Goal: Task Accomplishment & Management: Complete application form

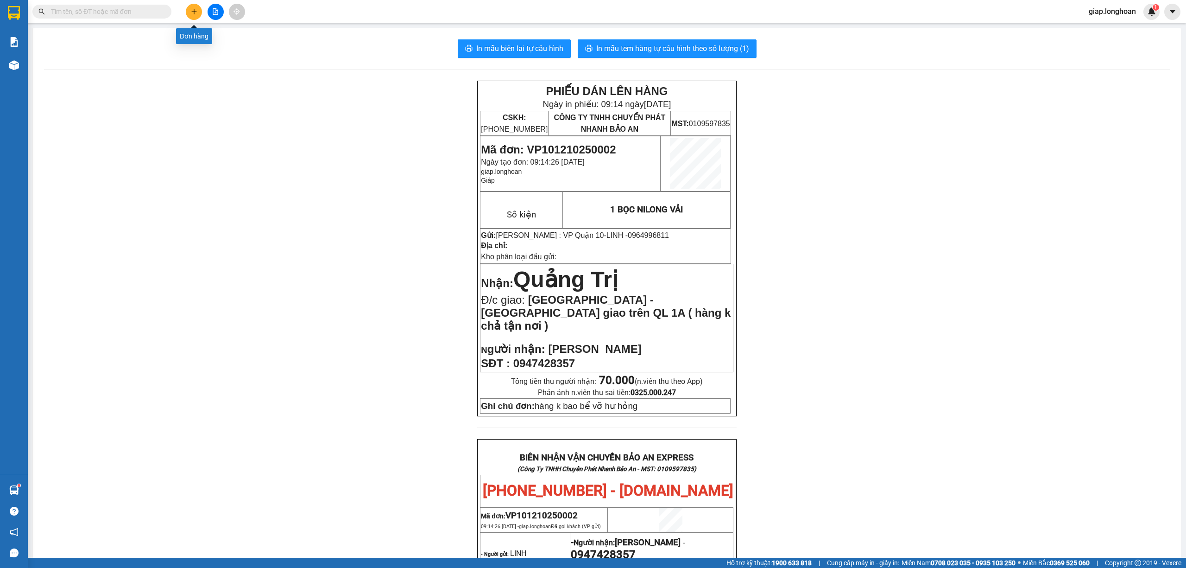
click at [196, 10] on icon "plus" at bounding box center [194, 11] width 6 height 6
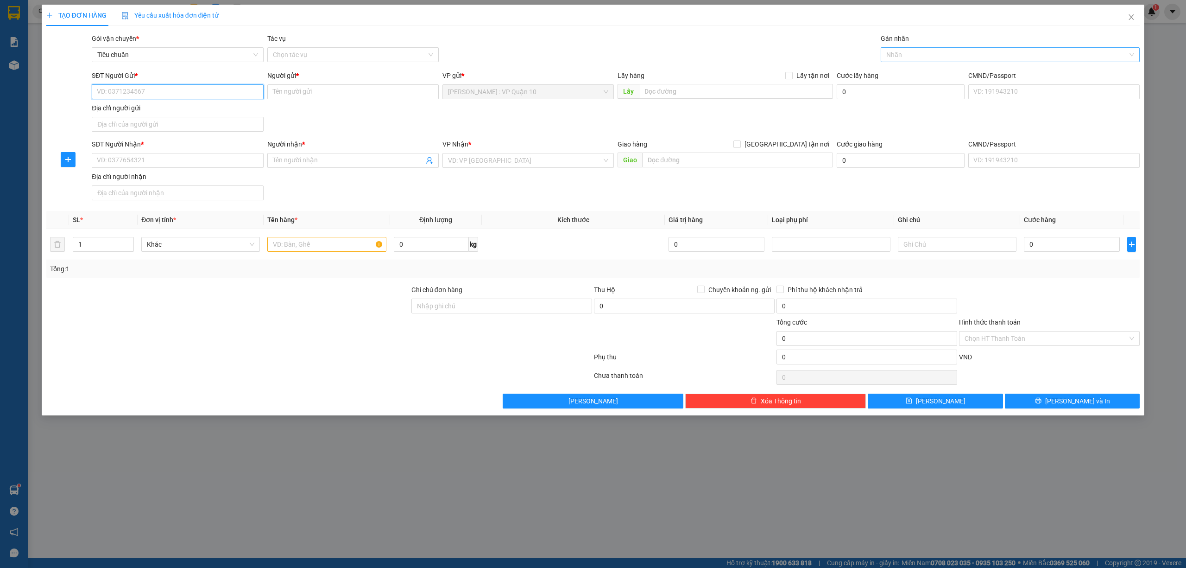
click at [921, 60] on div "Nhãn" at bounding box center [1010, 54] width 259 height 15
type input "XE"
click at [898, 73] on div "Xe máy" at bounding box center [1010, 74] width 248 height 10
click at [290, 245] on input "text" at bounding box center [326, 244] width 119 height 15
click at [151, 164] on input "SĐT Người Nhận *" at bounding box center [177, 160] width 171 height 15
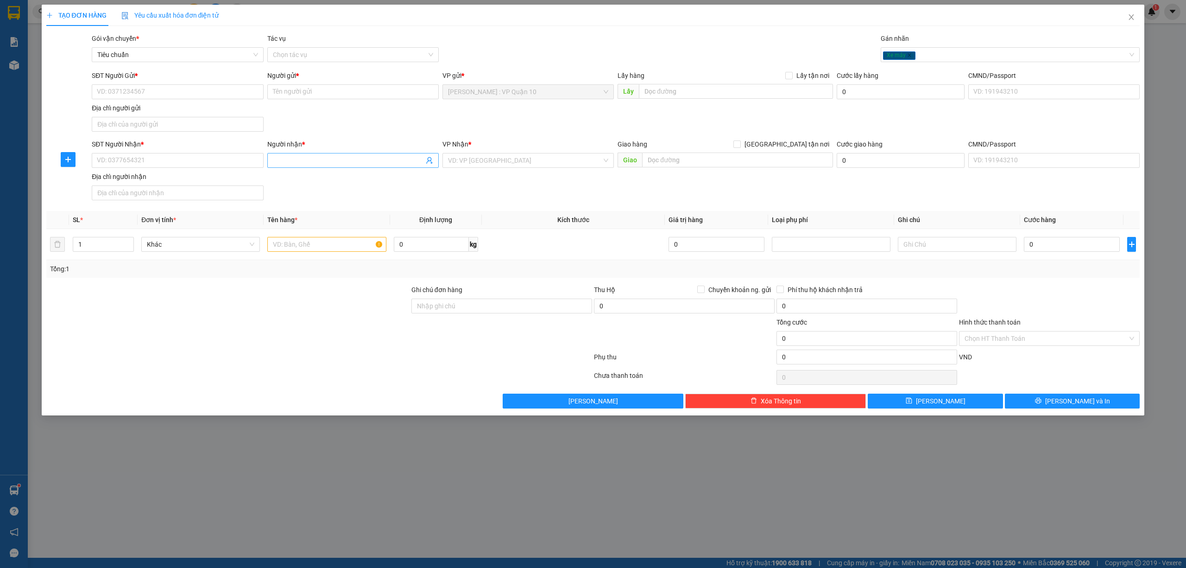
drag, startPoint x: 312, startPoint y: 169, endPoint x: 297, endPoint y: 158, distance: 18.2
click at [311, 167] on div "Người nhận * Tên người nhận" at bounding box center [352, 155] width 171 height 32
click at [298, 158] on input "Người nhận *" at bounding box center [348, 160] width 151 height 10
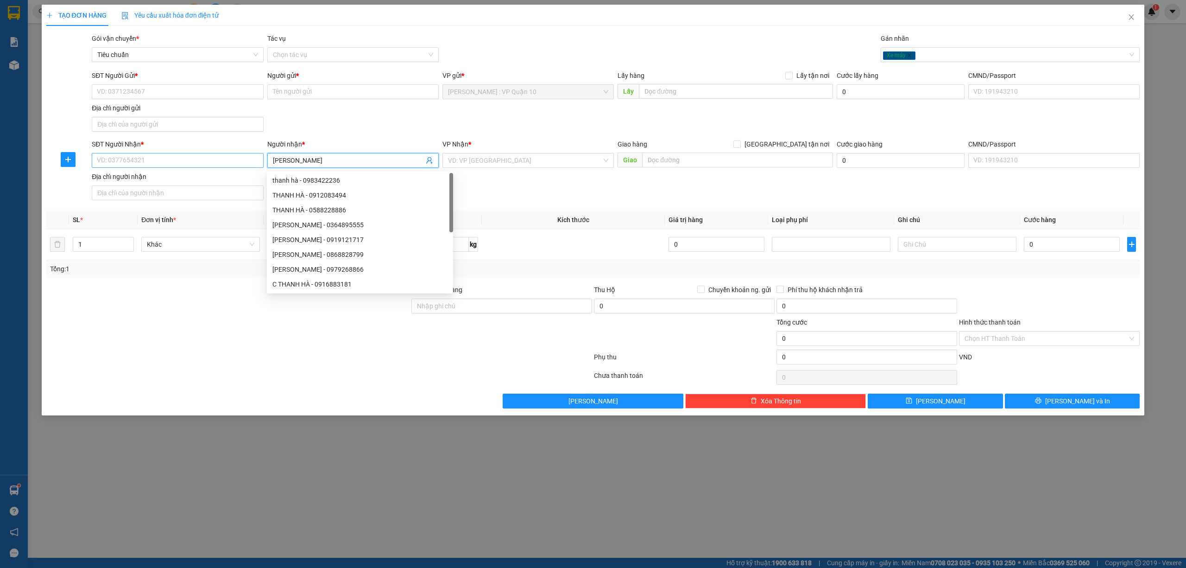
type input "THANH HÀ"
click at [154, 165] on input "SĐT Người Nhận *" at bounding box center [177, 160] width 171 height 15
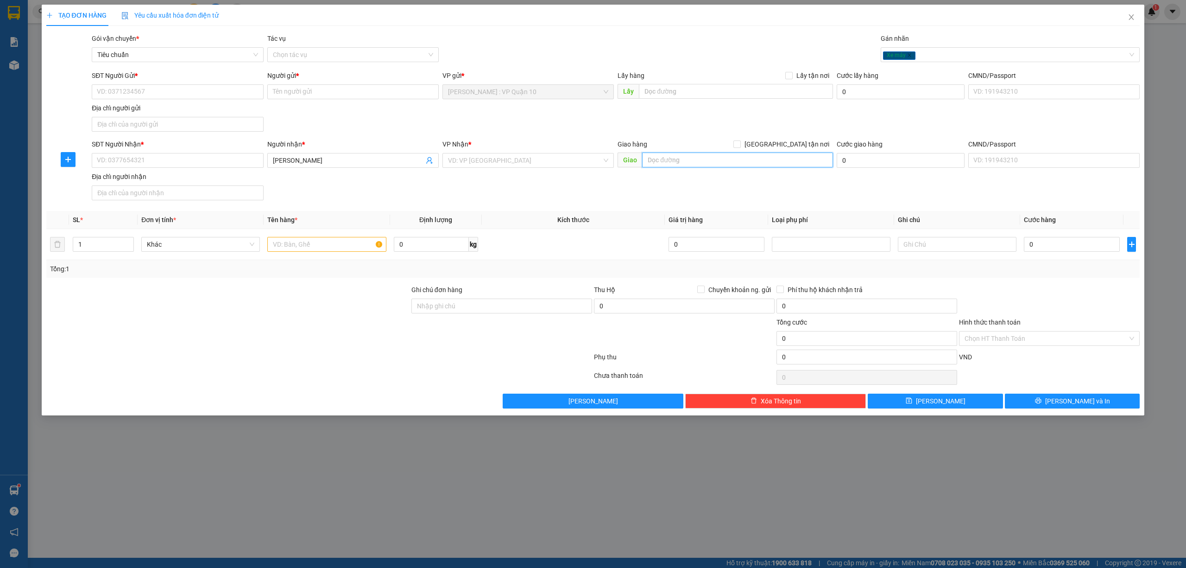
drag, startPoint x: 690, startPoint y: 163, endPoint x: 689, endPoint y: 156, distance: 7.6
click at [690, 162] on input "text" at bounding box center [737, 159] width 191 height 15
type input "282/15 DƯƠNG ĐÌNH NGHỆ - AI HẢI - BẮC SƠN TRÀ - ĐÀ NẴNG"
drag, startPoint x: 786, startPoint y: 145, endPoint x: 681, endPoint y: 157, distance: 105.4
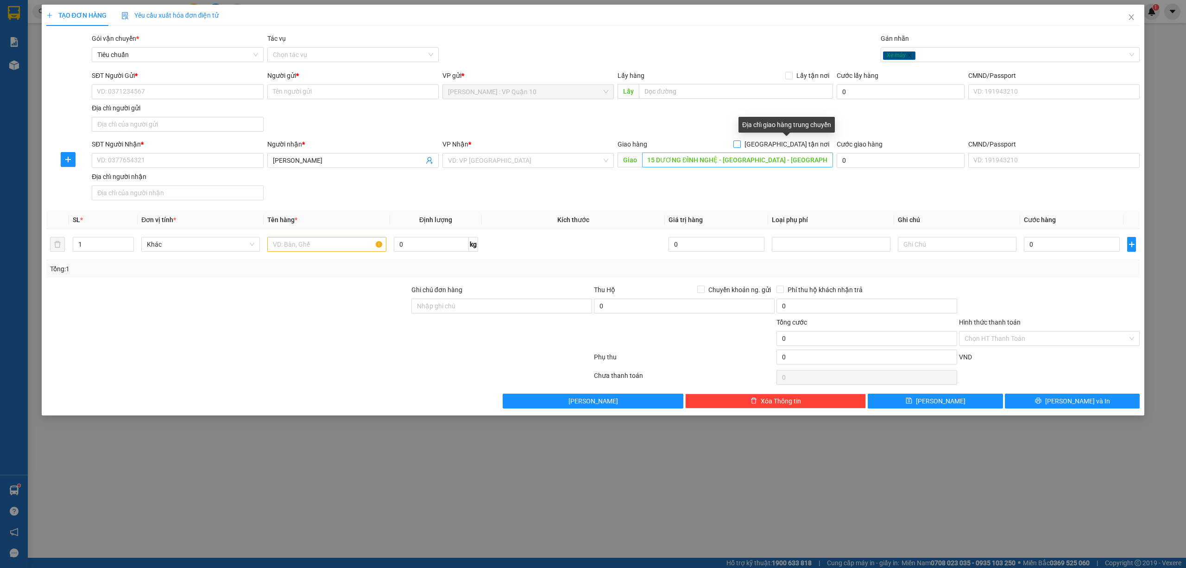
click at [740, 145] on input "[GEOGRAPHIC_DATA] tận nơi" at bounding box center [737, 143] width 6 height 6
checkbox input "true"
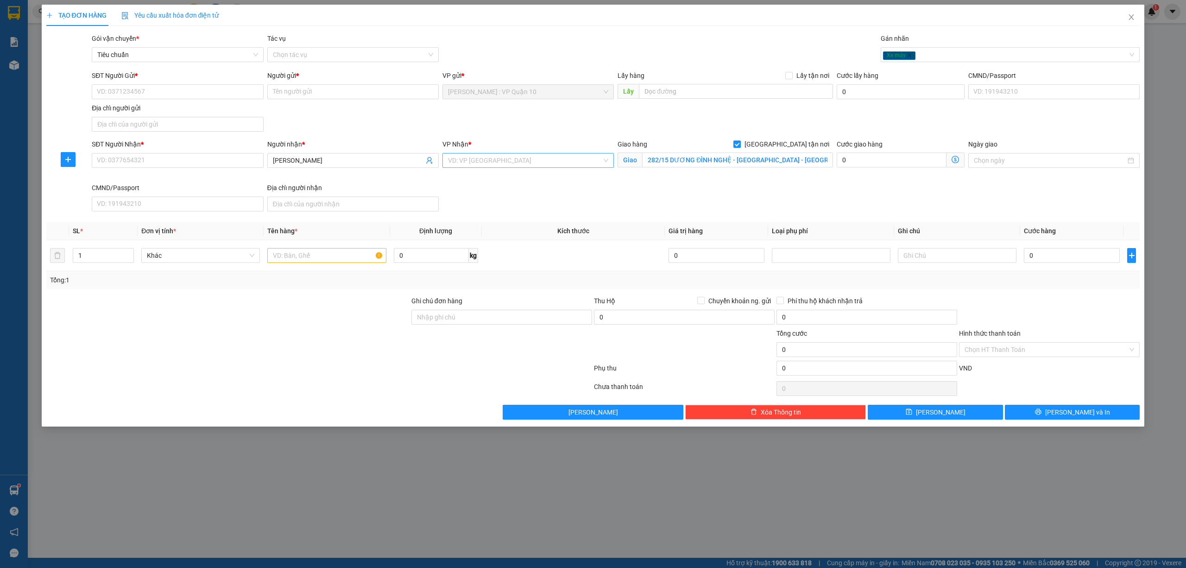
click at [472, 165] on input "search" at bounding box center [525, 160] width 154 height 14
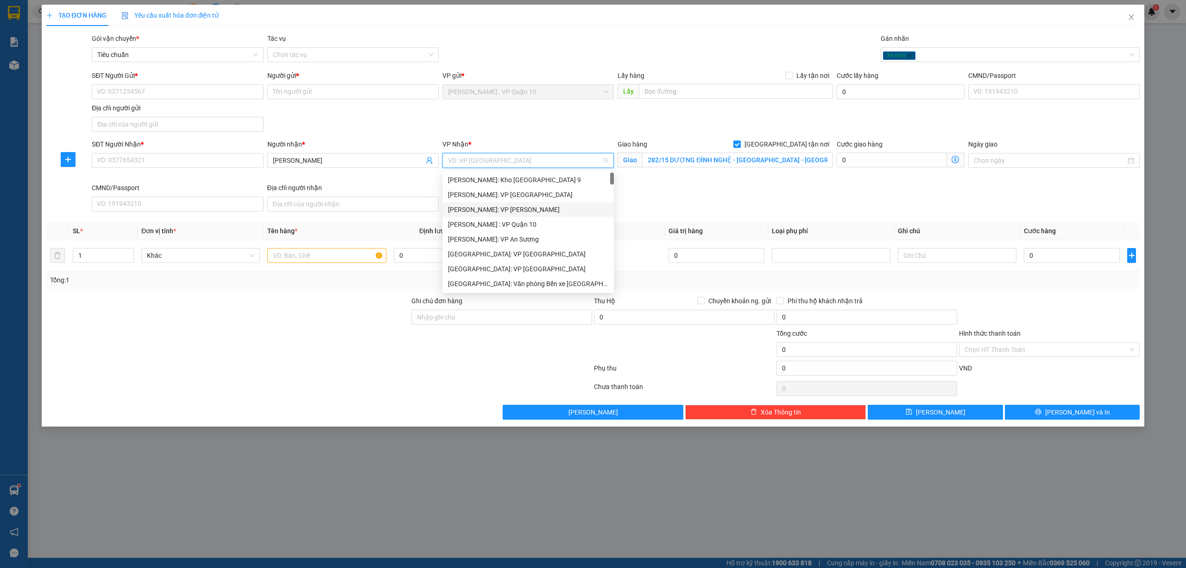
scroll to position [123, 0]
click at [503, 176] on div "[GEOGRAPHIC_DATA] : VP [PERSON_NAME]" at bounding box center [528, 175] width 160 height 10
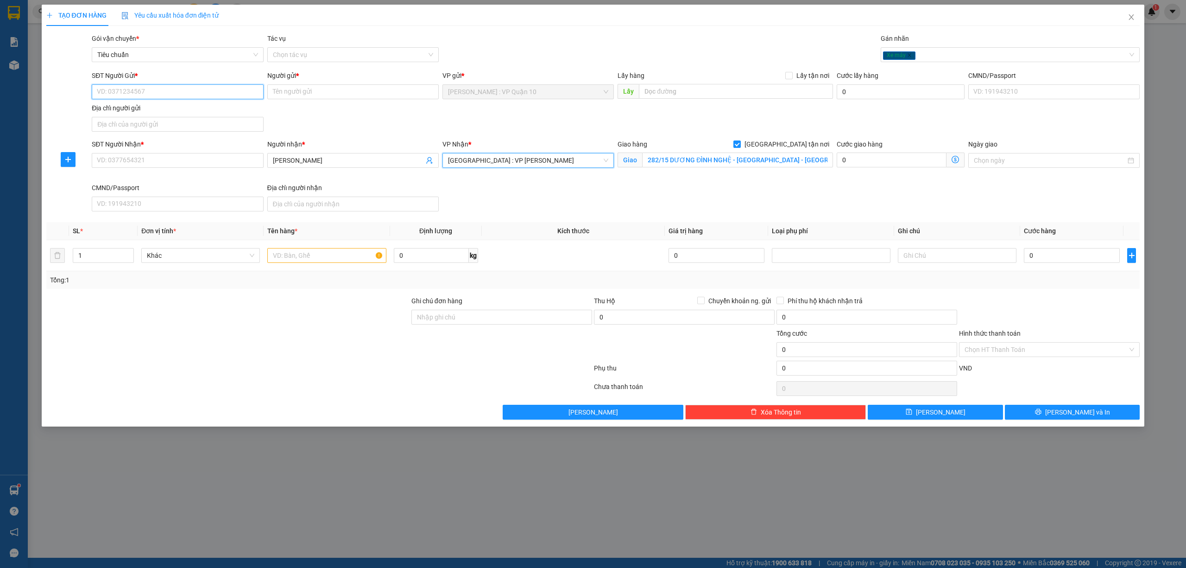
drag, startPoint x: 145, startPoint y: 94, endPoint x: 141, endPoint y: 97, distance: 5.6
click at [145, 95] on input "SĐT Người Gửi *" at bounding box center [177, 91] width 171 height 15
click at [176, 168] on input "SĐT Người Nhận *" at bounding box center [177, 160] width 171 height 15
drag, startPoint x: 139, startPoint y: 155, endPoint x: 83, endPoint y: 161, distance: 56.4
click at [83, 161] on div "SĐT Người Nhận * 0932770037 0932770037 Người nhận * THANH HÀ VP Nhận * Đà Nẵng …" at bounding box center [593, 177] width 1096 height 76
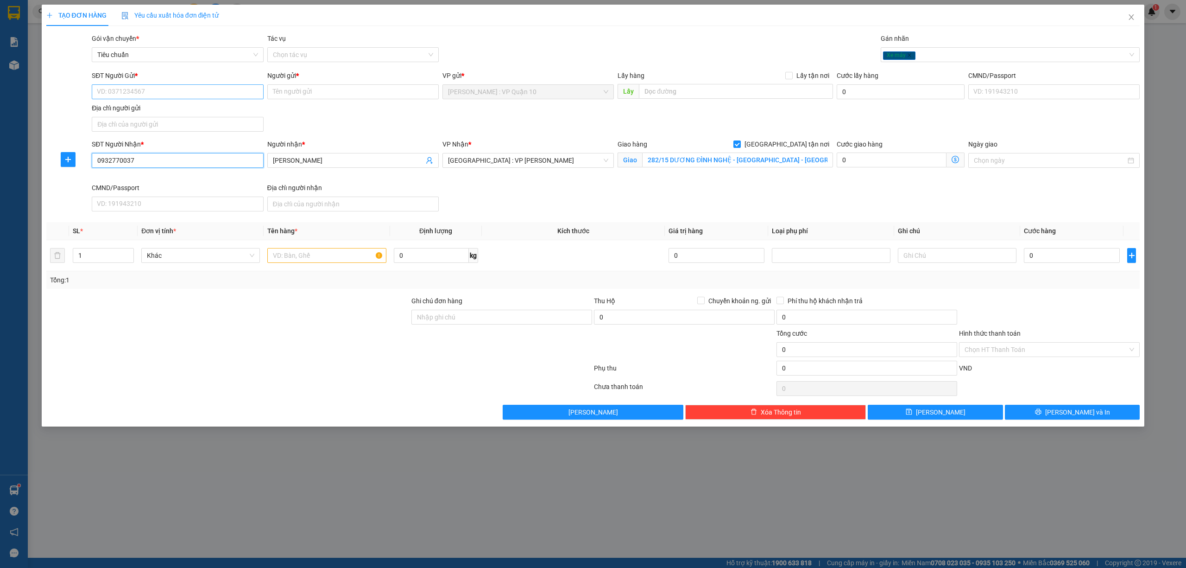
type input "0932770037"
click at [153, 86] on input "SĐT Người Gửi *" at bounding box center [177, 91] width 171 height 15
paste input "0932770037"
type input "0932770037"
click at [287, 91] on input "Người gửi *" at bounding box center [352, 91] width 171 height 15
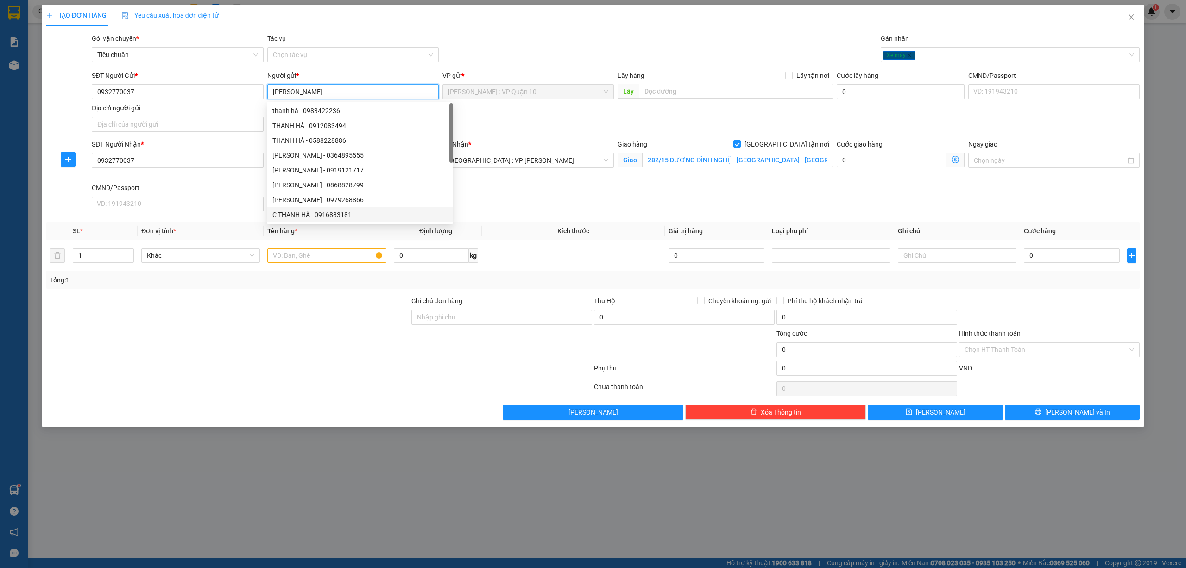
type input "THANH HÀ"
drag, startPoint x: 253, startPoint y: 341, endPoint x: 304, endPoint y: 278, distance: 81.4
click at [258, 337] on div at bounding box center [227, 344] width 365 height 32
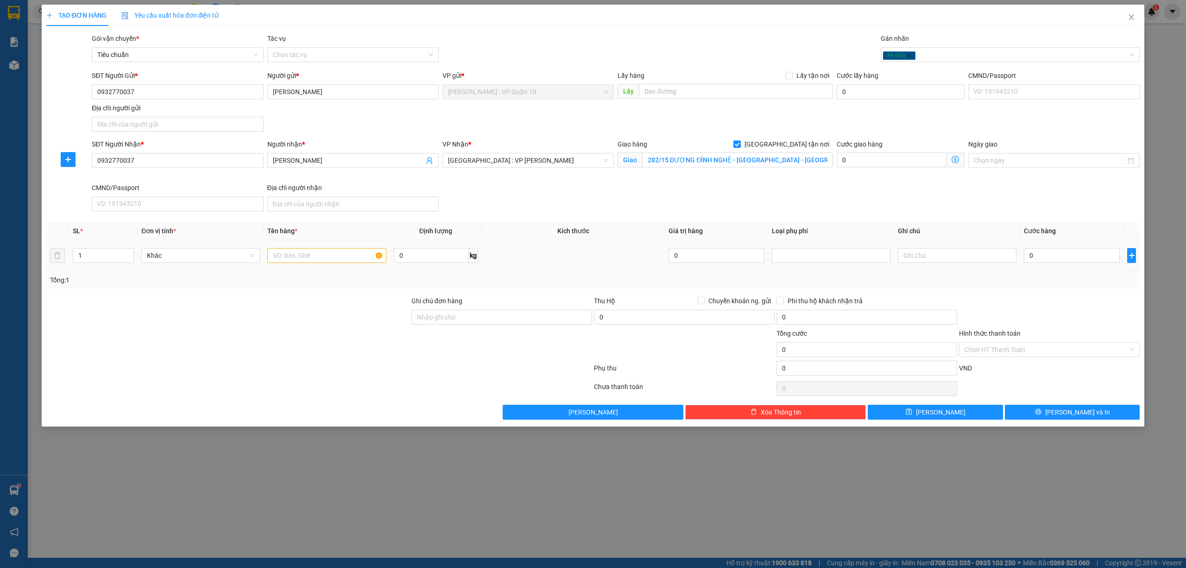
click at [303, 266] on td at bounding box center [327, 255] width 126 height 31
click at [299, 253] on input "text" at bounding box center [326, 255] width 119 height 15
click at [295, 265] on div at bounding box center [326, 255] width 119 height 19
click at [297, 263] on input "text" at bounding box center [326, 255] width 119 height 15
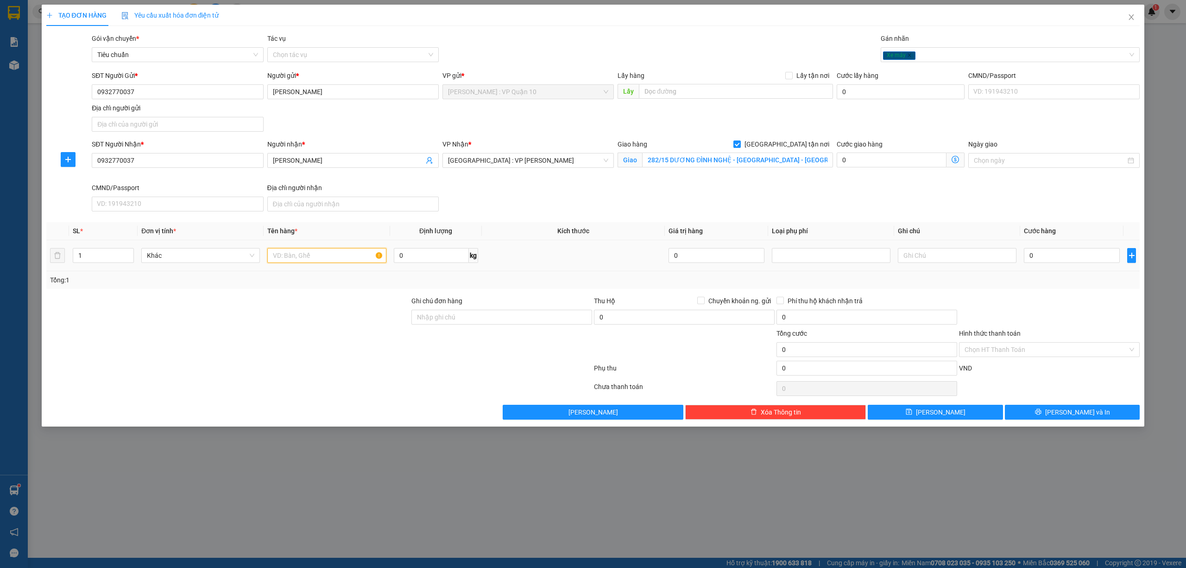
click at [297, 263] on input "text" at bounding box center [326, 255] width 119 height 15
click at [936, 56] on div "Xe máy" at bounding box center [1006, 54] width 246 height 11
type input "1 CON XE MÁY GA BIỂN"
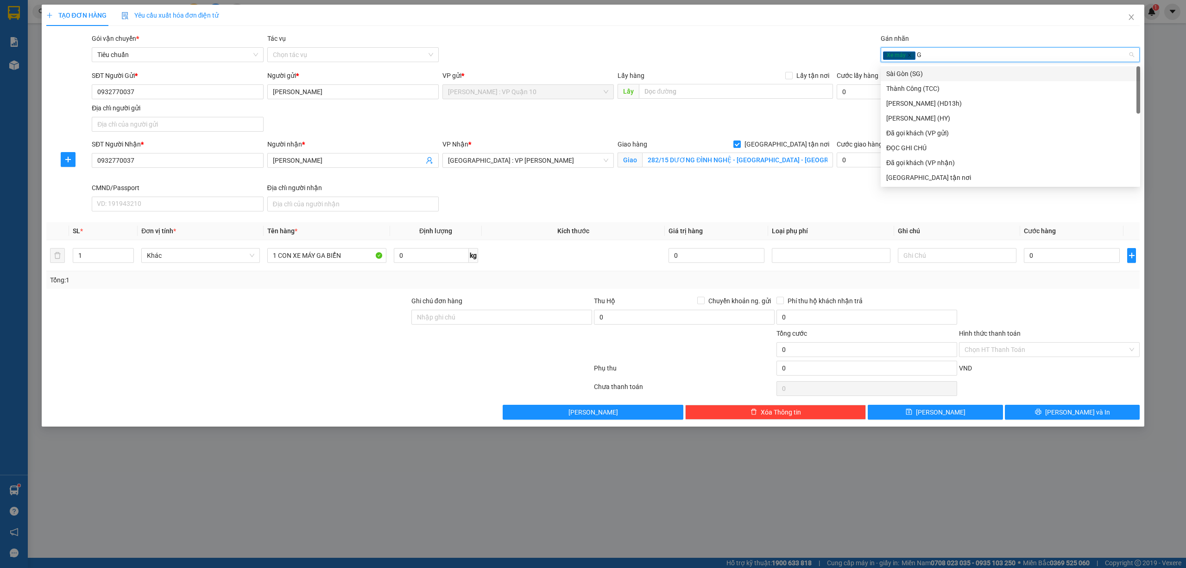
type input "GI"
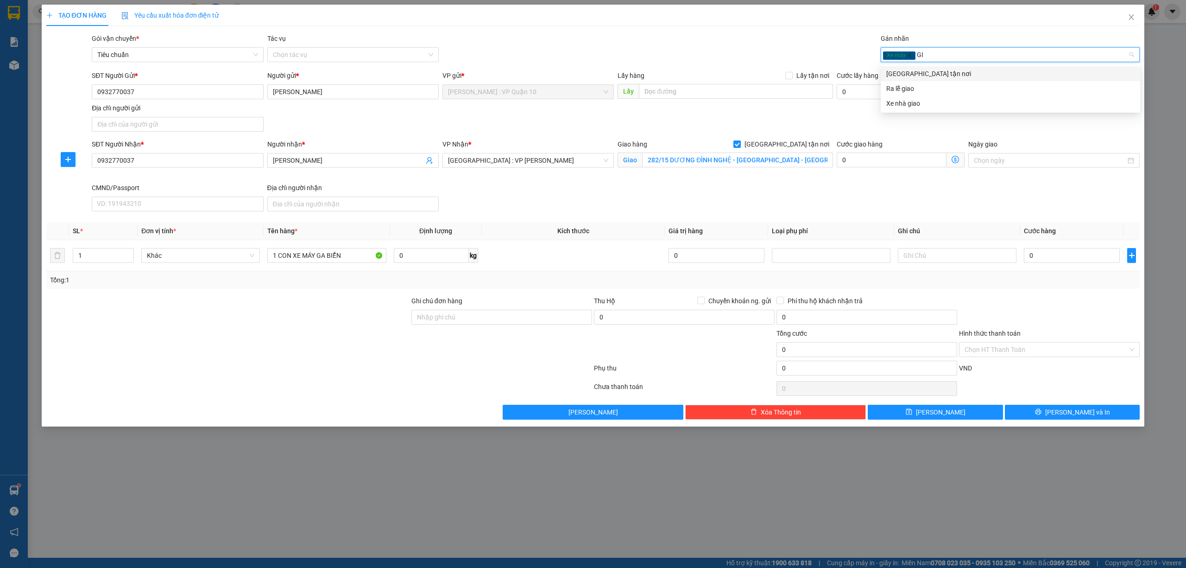
click at [919, 74] on div "[GEOGRAPHIC_DATA] tận nơi" at bounding box center [1010, 74] width 248 height 10
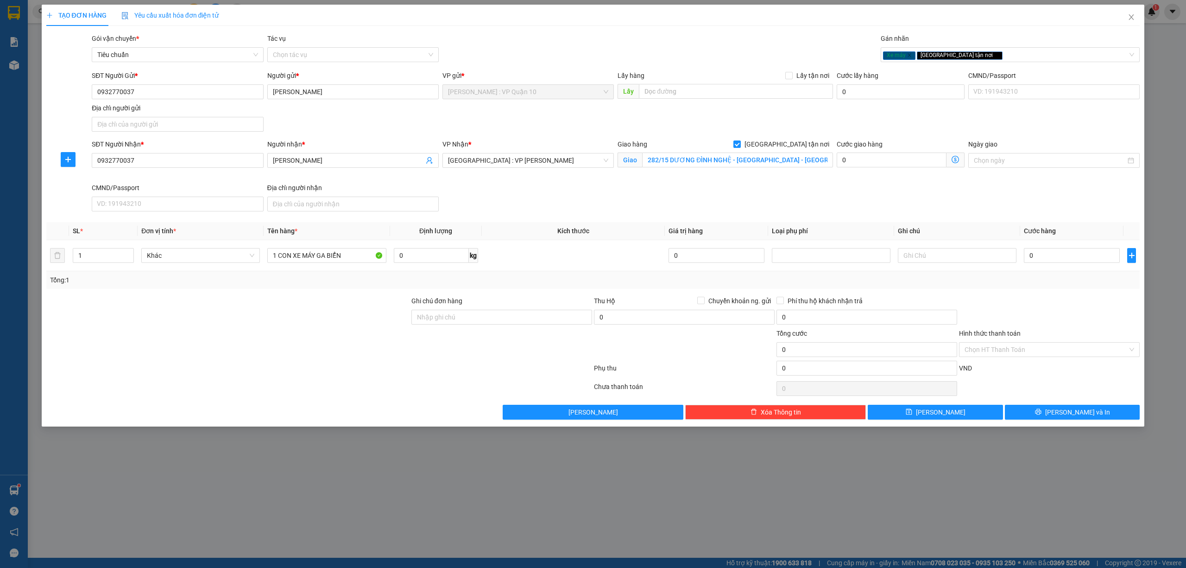
click at [298, 338] on div at bounding box center [227, 344] width 365 height 32
click at [473, 312] on input "Ghi chú đơn hàng" at bounding box center [501, 317] width 181 height 15
click at [373, 375] on div at bounding box center [319, 369] width 548 height 19
click at [354, 256] on input "1 CON XE MÁY GA BIỂN" at bounding box center [326, 255] width 119 height 15
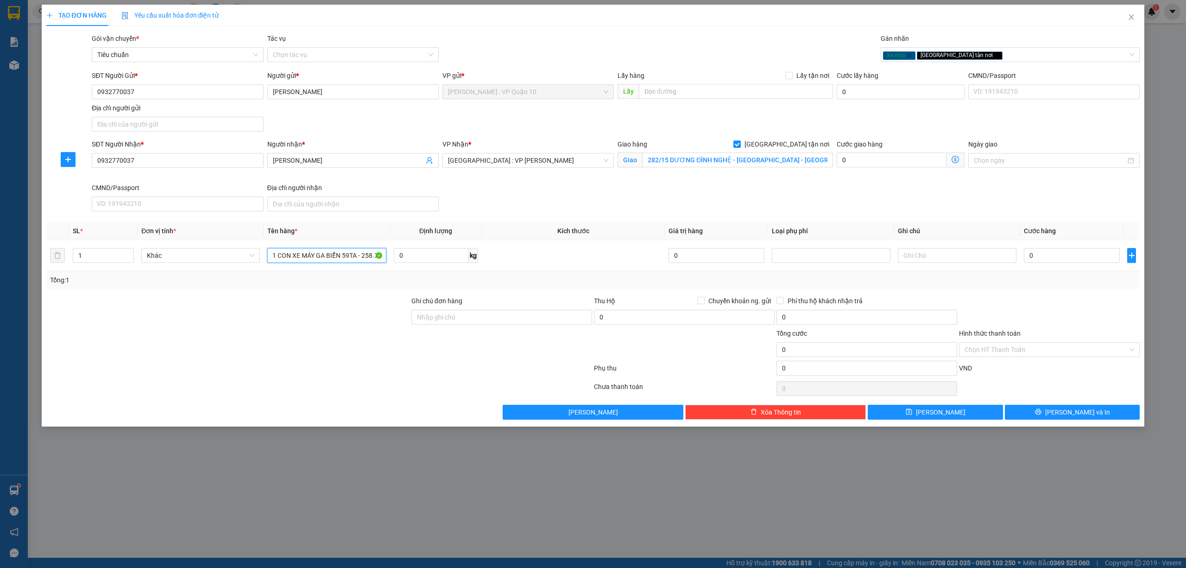
type input "1 CON XE MÁY GA BIỂN 59TA - 258.77"
click at [397, 389] on div at bounding box center [319, 388] width 548 height 19
click at [456, 321] on input "Ghi chú đơn hàng" at bounding box center [501, 317] width 181 height 15
type input "CÓ CHÌA KHÓA VÀ CAVET ĐI KÈM"
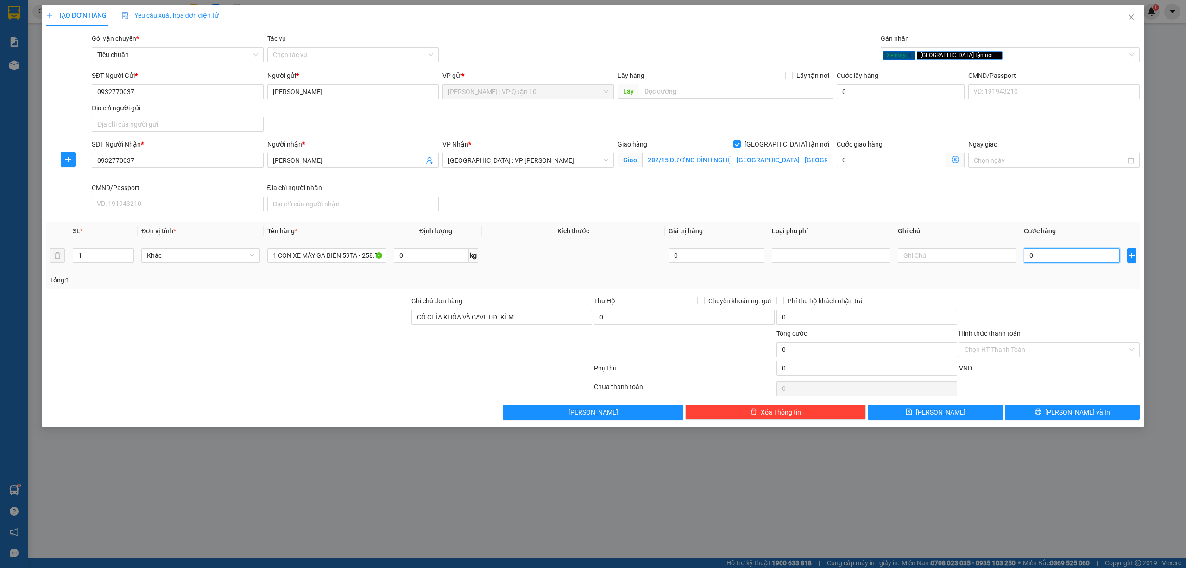
click at [1051, 254] on input "0" at bounding box center [1072, 255] width 96 height 15
type input "9"
type input "98"
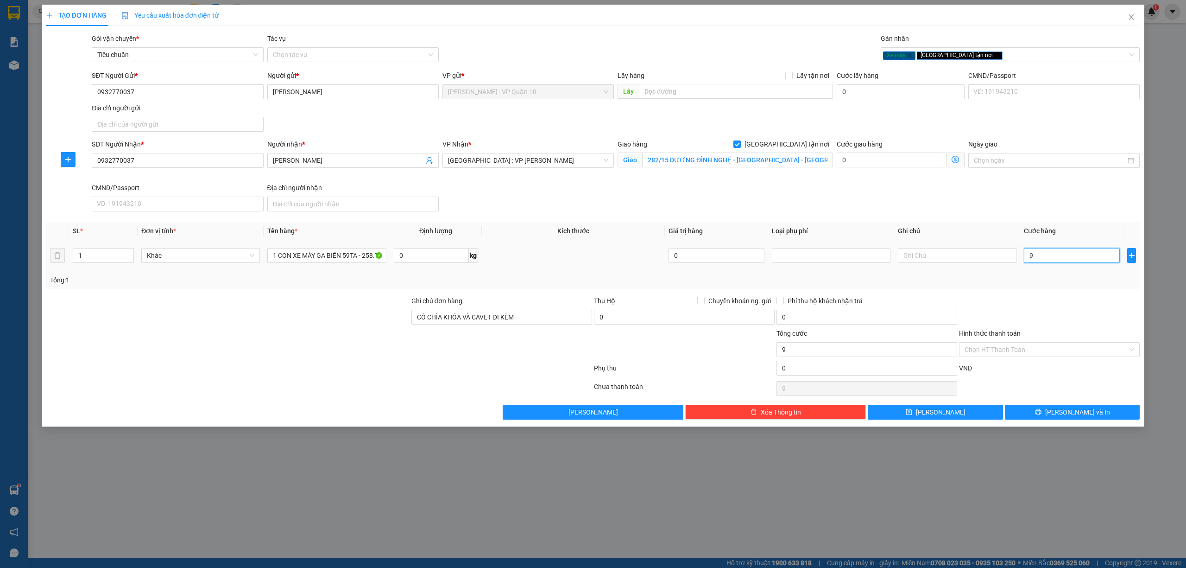
type input "98"
type input "980"
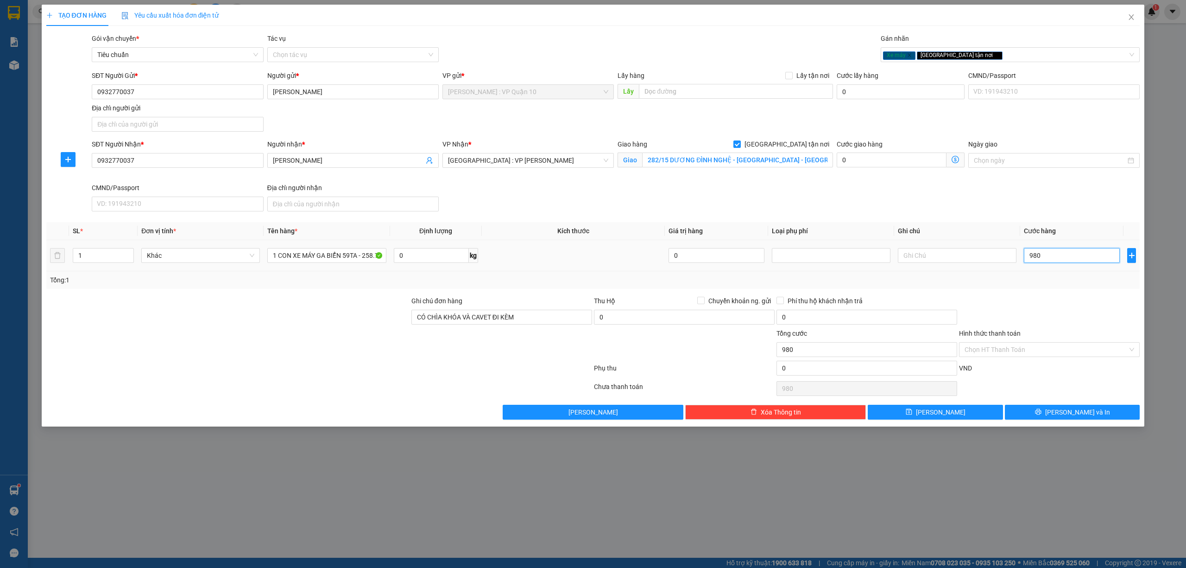
type input "9.800"
type input "98.000"
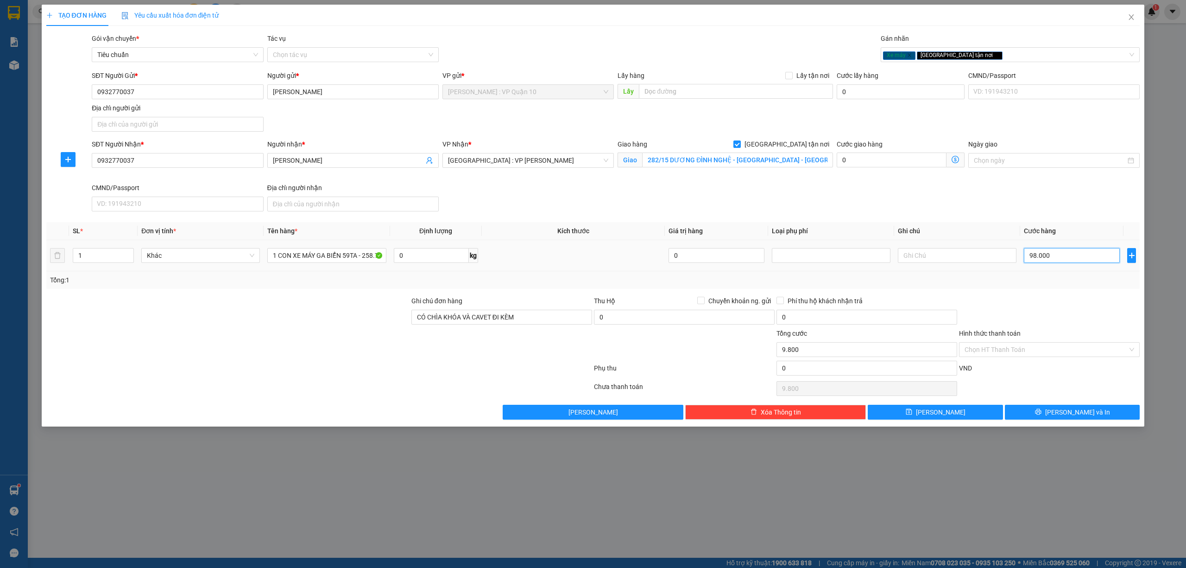
type input "98.000"
type input "980.000"
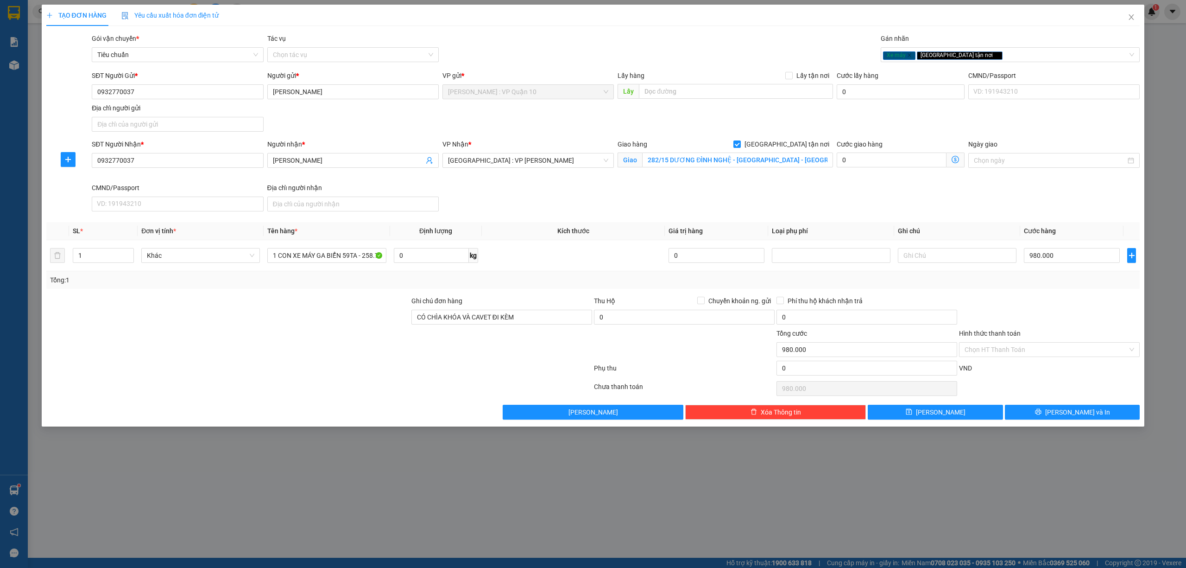
click at [351, 390] on div at bounding box center [319, 388] width 548 height 19
click at [977, 342] on div "Hình thức thanh toán" at bounding box center [1049, 335] width 181 height 14
click at [981, 349] on input "Hình thức thanh toán" at bounding box center [1046, 349] width 163 height 14
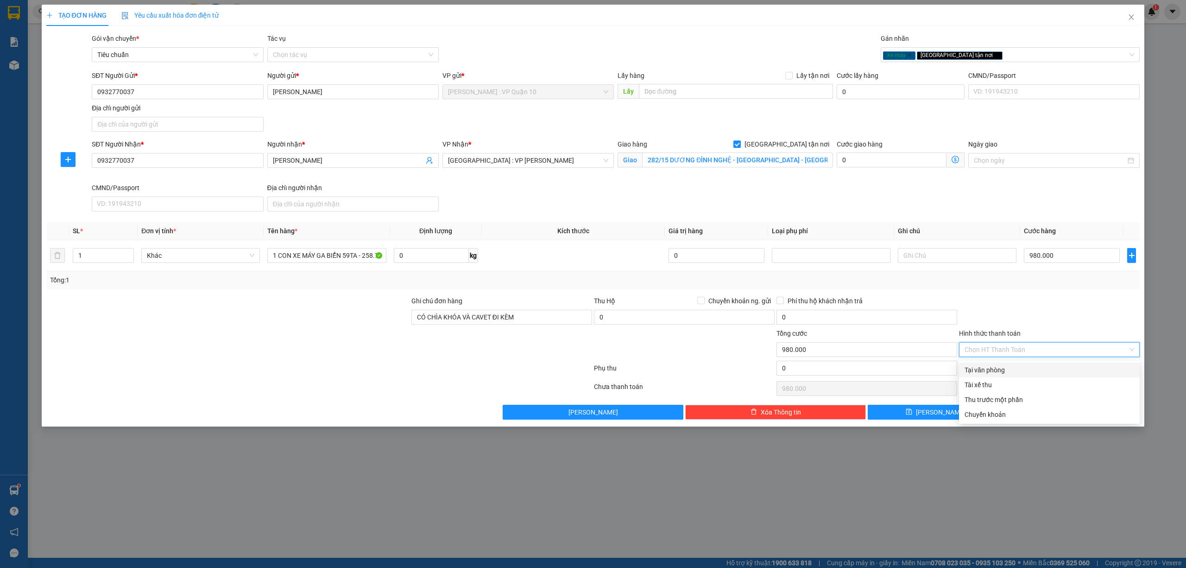
click at [982, 368] on div "Tại văn phòng" at bounding box center [1050, 370] width 170 height 10
type input "0"
click at [1042, 412] on icon "printer" at bounding box center [1038, 411] width 6 height 6
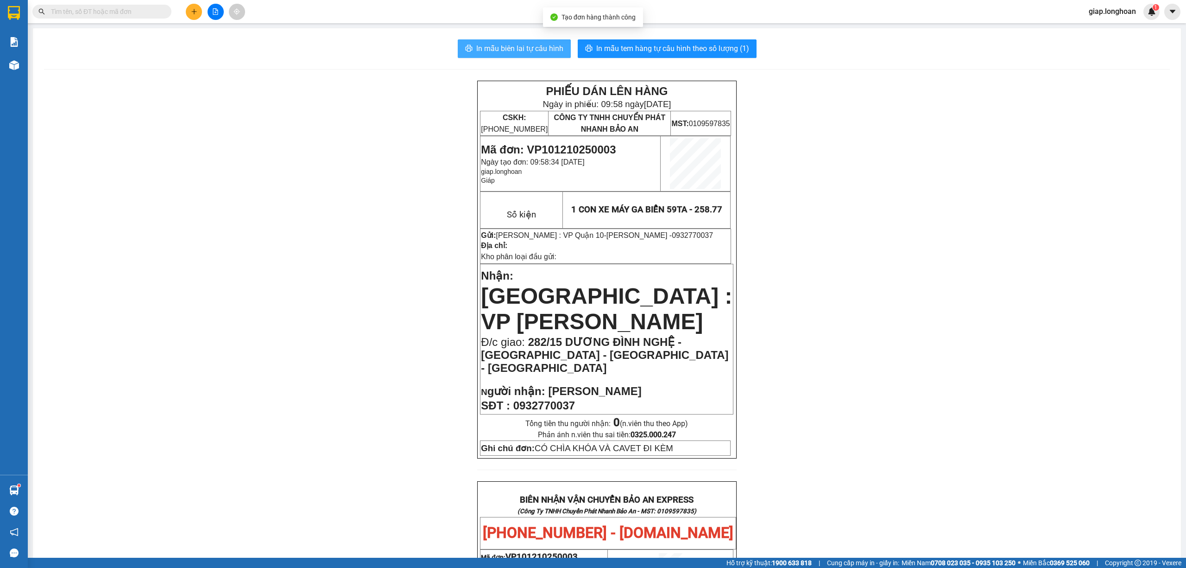
click at [512, 44] on span "In mẫu biên lai tự cấu hình" at bounding box center [519, 49] width 87 height 12
click at [644, 41] on button "In mẫu tem hàng tự cấu hình theo số lượng (1)" at bounding box center [667, 48] width 179 height 19
click at [345, 183] on div "PHIẾU DÁN LÊN HÀNG Ngày in phiếu: 09:58 ngày 12-10-2025 CSKH: 1900.06.88.33 CÔN…" at bounding box center [607, 552] width 1126 height 942
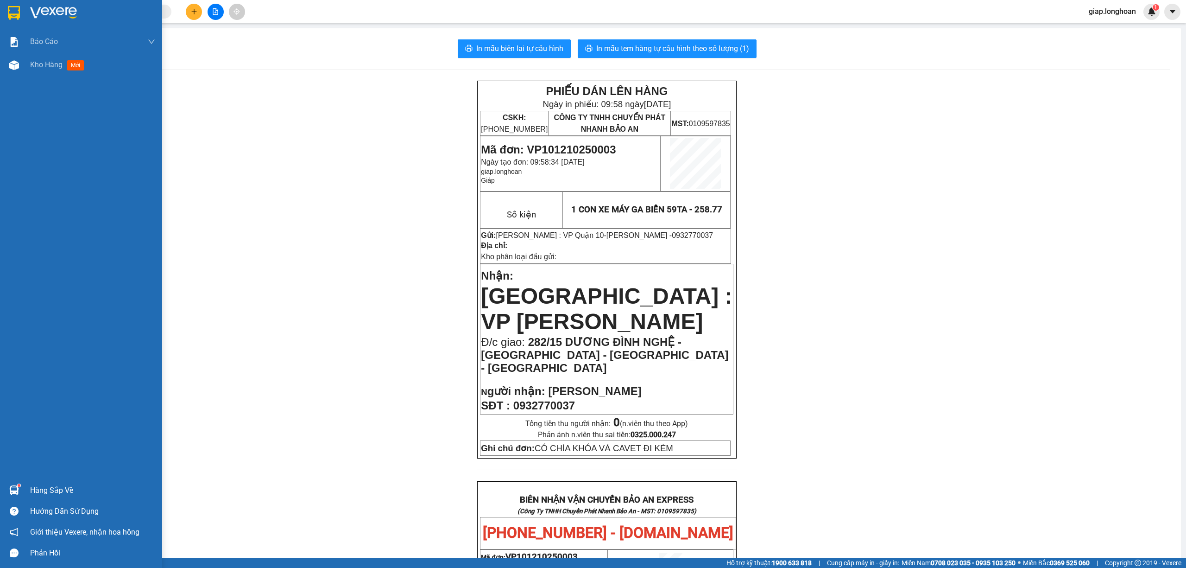
click at [52, 12] on img at bounding box center [53, 13] width 47 height 14
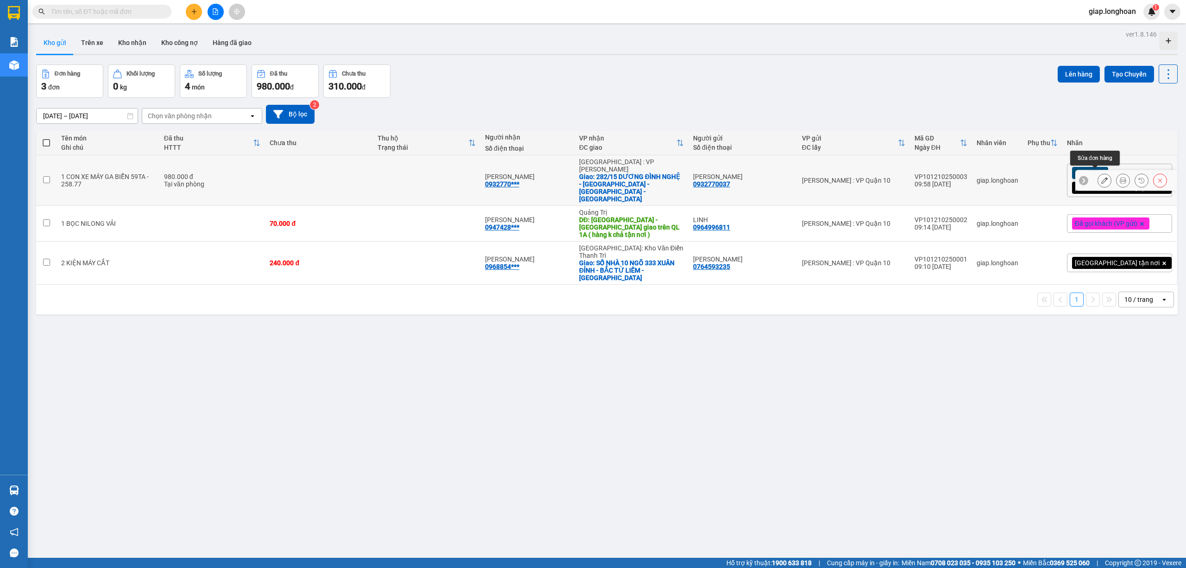
click at [1101, 178] on icon at bounding box center [1104, 180] width 6 height 6
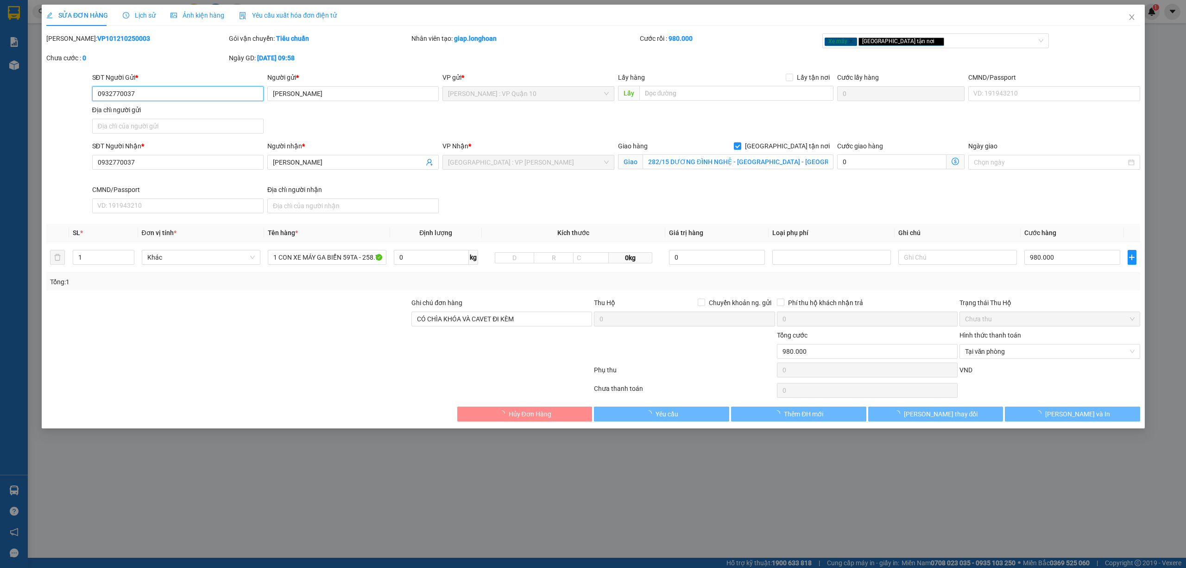
type input "0932770037"
type input "THANH HÀ"
type input "0932770037"
type input "THANH HÀ"
checkbox input "true"
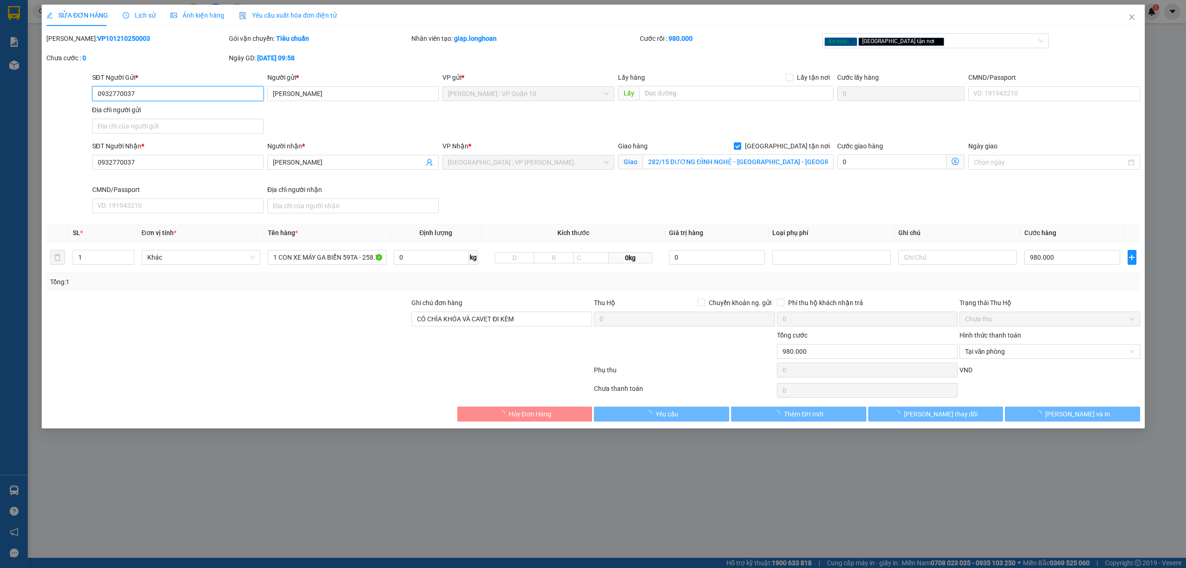
type input "282/15 DƯƠNG ĐÌNH NGHỆ - AI HẢI - BẮC SƠN TRÀ - ĐÀ NẴNG"
type input "CÓ CHÌA KHÓA VÀ CAVET ĐI KÈM"
type input "0"
type input "980.000"
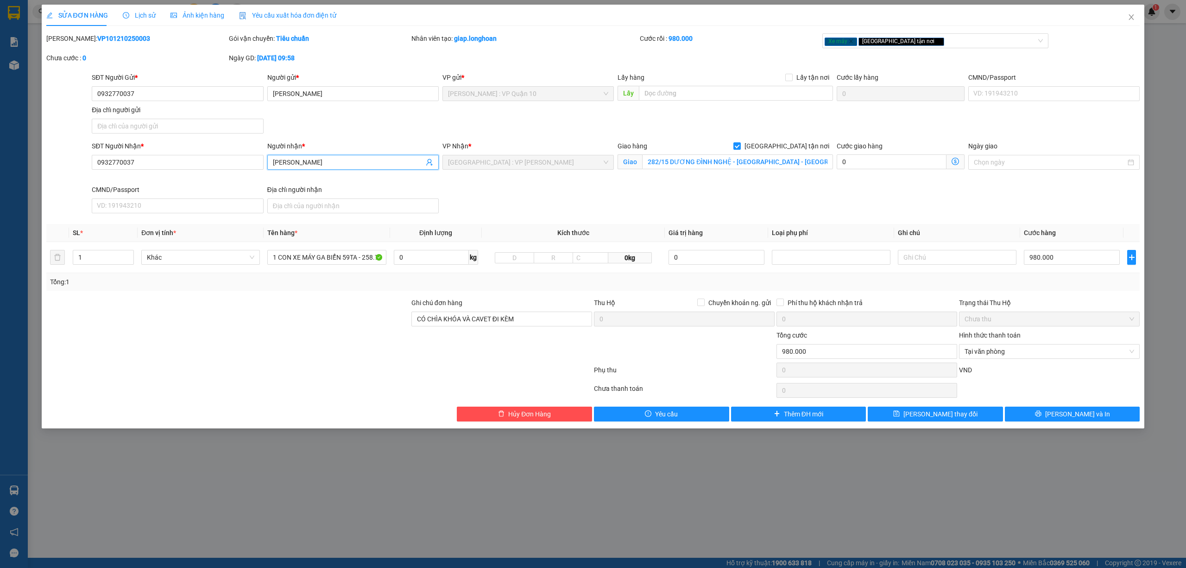
click at [345, 166] on input "[PERSON_NAME]" at bounding box center [348, 162] width 151 height 10
type input "THANH HÀ 0932424953"
click at [920, 414] on button "Lưu thay đổi" at bounding box center [935, 413] width 135 height 15
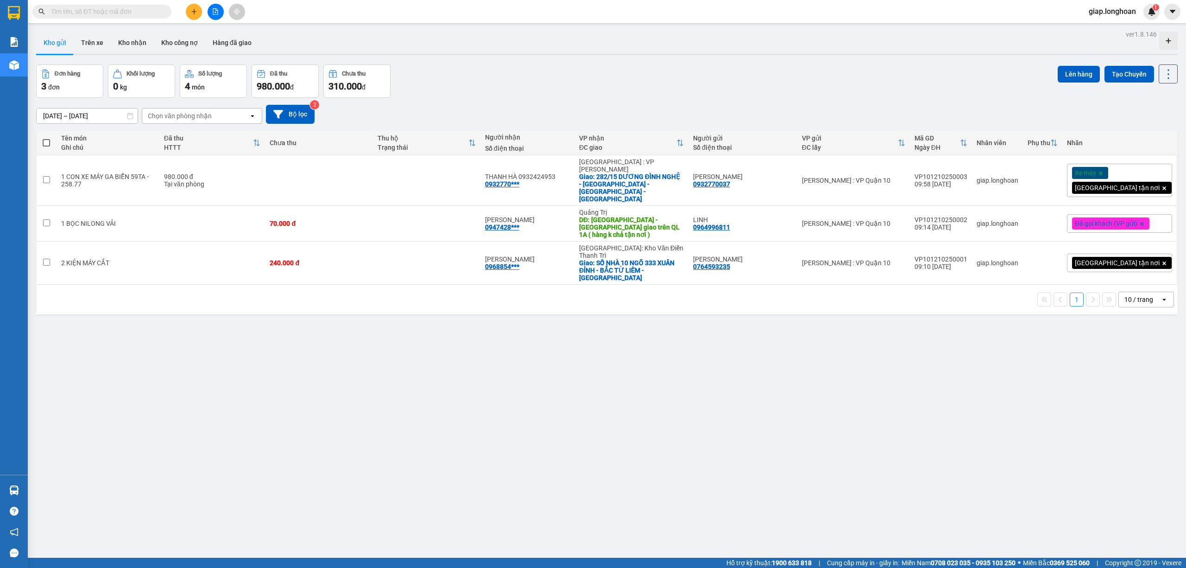
click at [471, 402] on div "ver 1.8.146 Kho gửi Trên xe Kho nhận Kho công nợ Hàng đã giao Đơn hàng 3 đơn Kh…" at bounding box center [606, 312] width 1149 height 568
click at [603, 83] on div "Đơn hàng 3 đơn Khối lượng 0 kg Số lượng 4 món Đã thu 980.000 đ Chưa thu 310.000…" at bounding box center [607, 80] width 1142 height 33
click at [401, 349] on div "ver 1.8.146 Kho gửi Trên xe Kho nhận Kho công nợ Hàng đã giao Đơn hàng 3 đơn Kh…" at bounding box center [606, 312] width 1149 height 568
click at [191, 10] on icon "plus" at bounding box center [194, 11] width 6 height 6
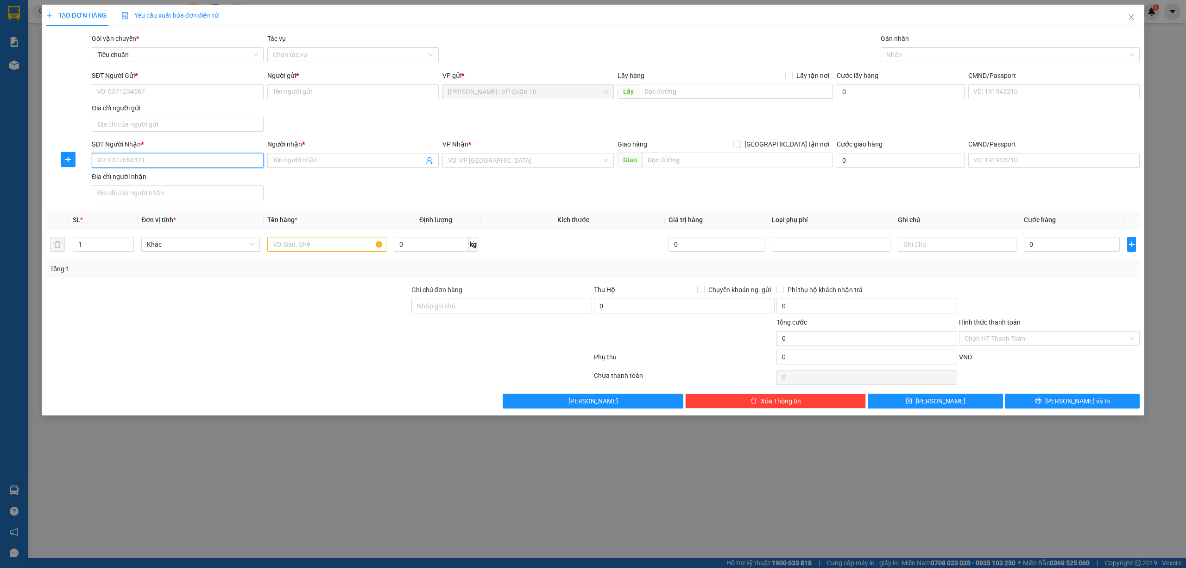
click at [145, 165] on input "SĐT Người Nhận *" at bounding box center [177, 160] width 171 height 15
type input "0911331474"
click at [302, 164] on input "Người nhận *" at bounding box center [348, 160] width 151 height 10
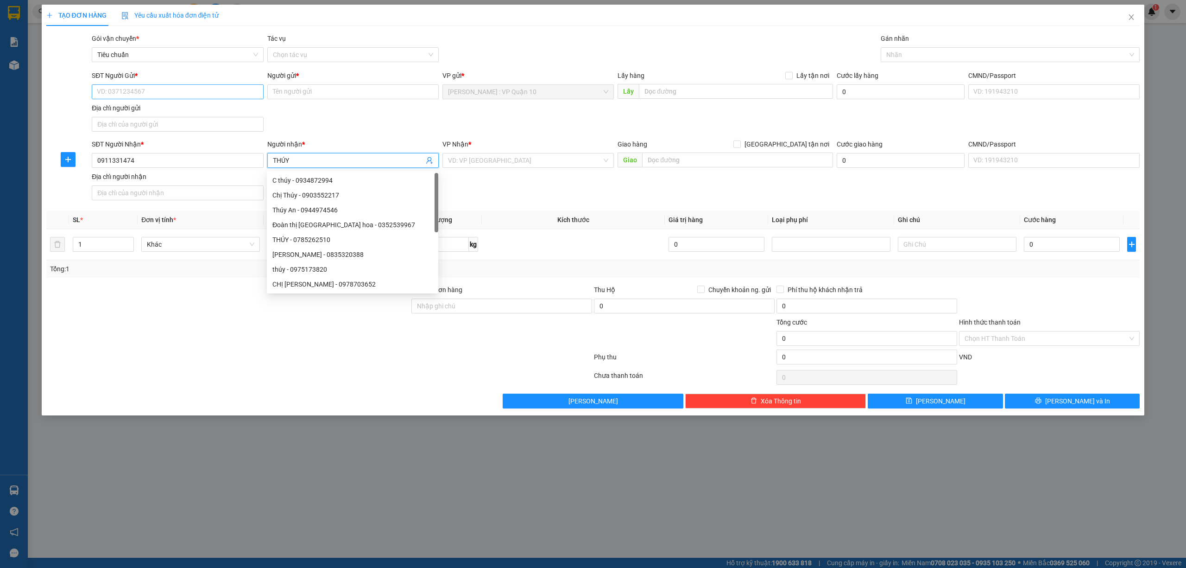
type input "THÚY"
click at [167, 89] on input "SĐT Người Gửi *" at bounding box center [177, 91] width 171 height 15
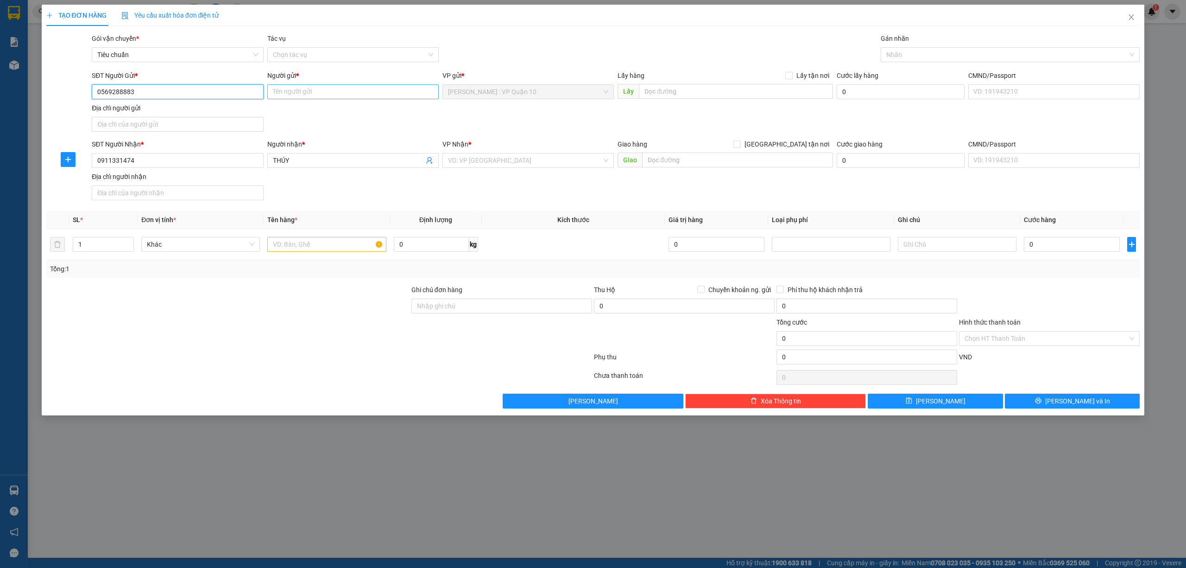
type input "0569288883"
click at [280, 92] on input "Người gửi *" at bounding box center [352, 91] width 171 height 15
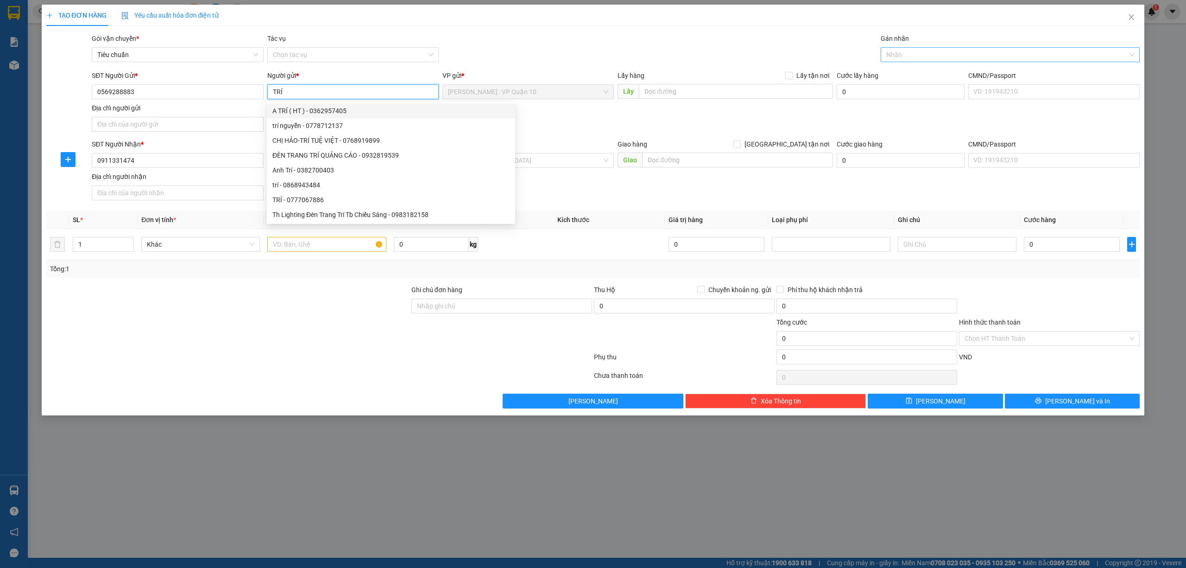
click at [916, 58] on div at bounding box center [1006, 54] width 246 height 11
type input "TRÍ"
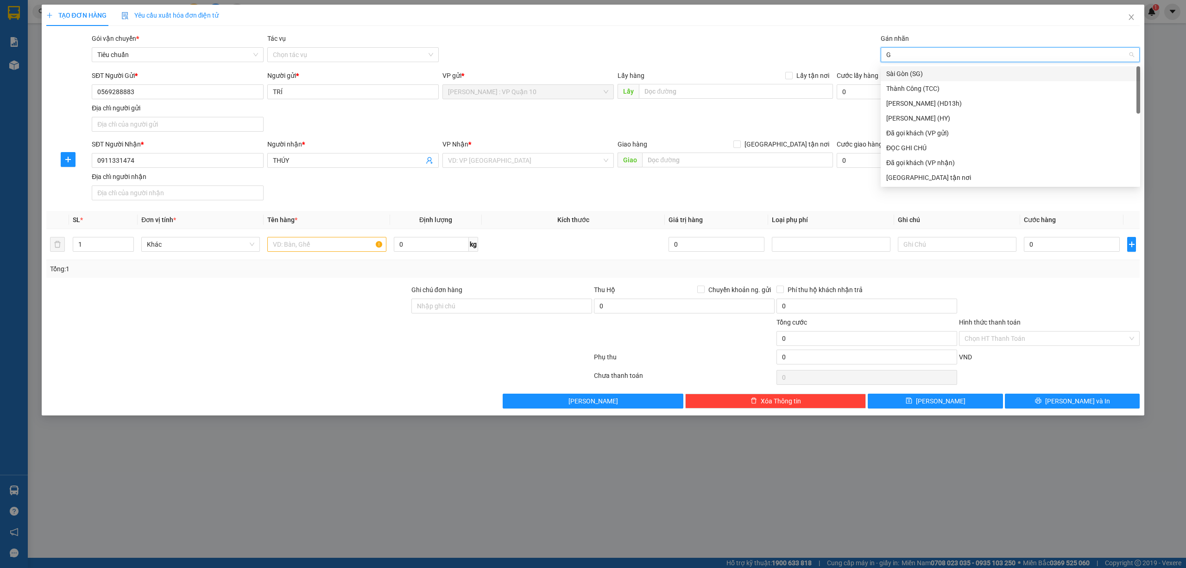
type input "GI"
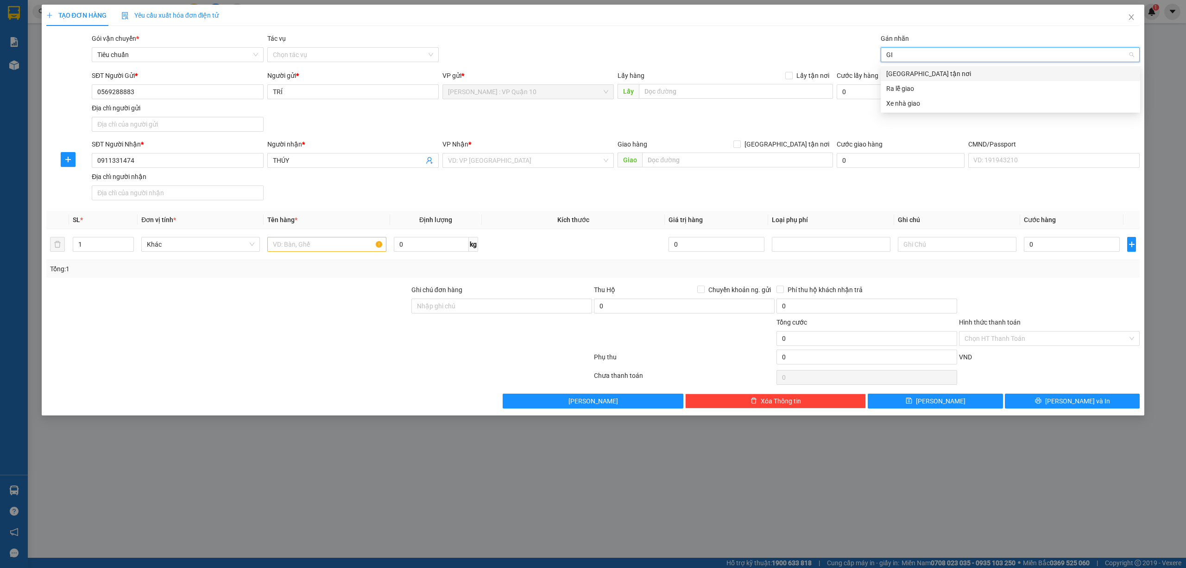
click at [914, 75] on div "[GEOGRAPHIC_DATA] tận nơi" at bounding box center [1010, 74] width 248 height 10
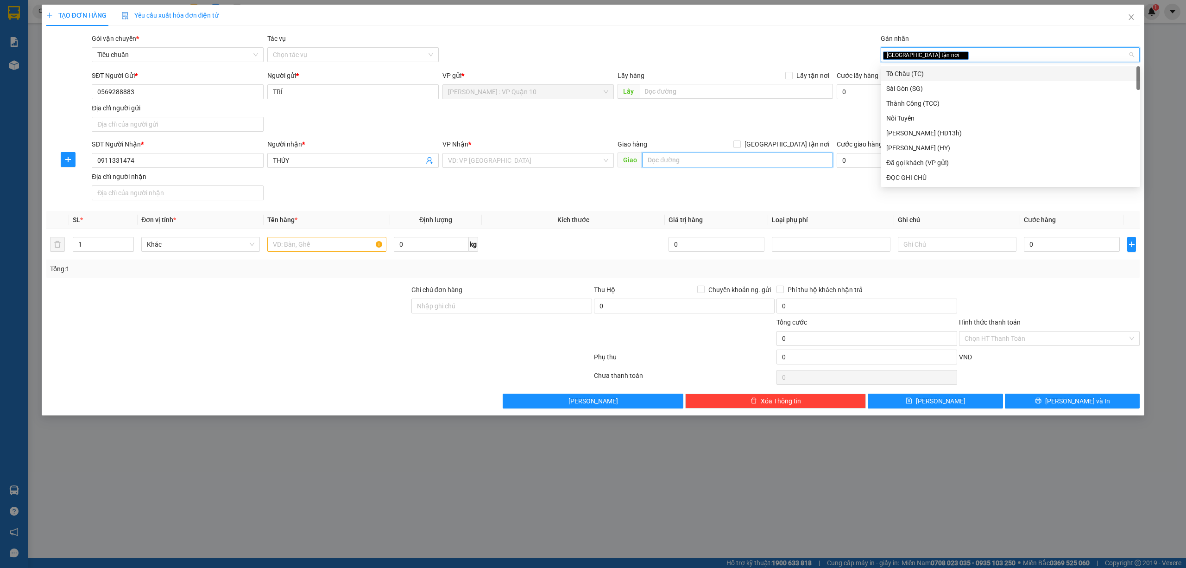
click at [699, 162] on input "text" at bounding box center [737, 159] width 191 height 15
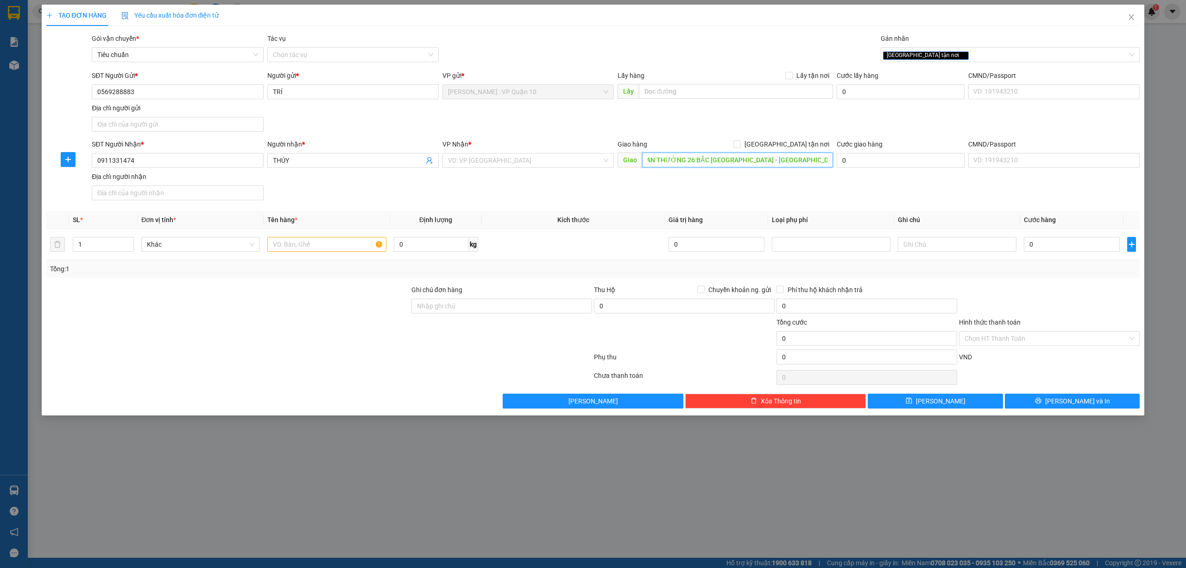
scroll to position [0, 17]
type input "15 17 AN THƯỜNG 26 BẮC MỸ PHÚ - NGŨ HÀNH SƠN - ĐÀ NẴNG"
click at [740, 145] on input "[GEOGRAPHIC_DATA] tận nơi" at bounding box center [737, 143] width 6 height 6
checkbox input "true"
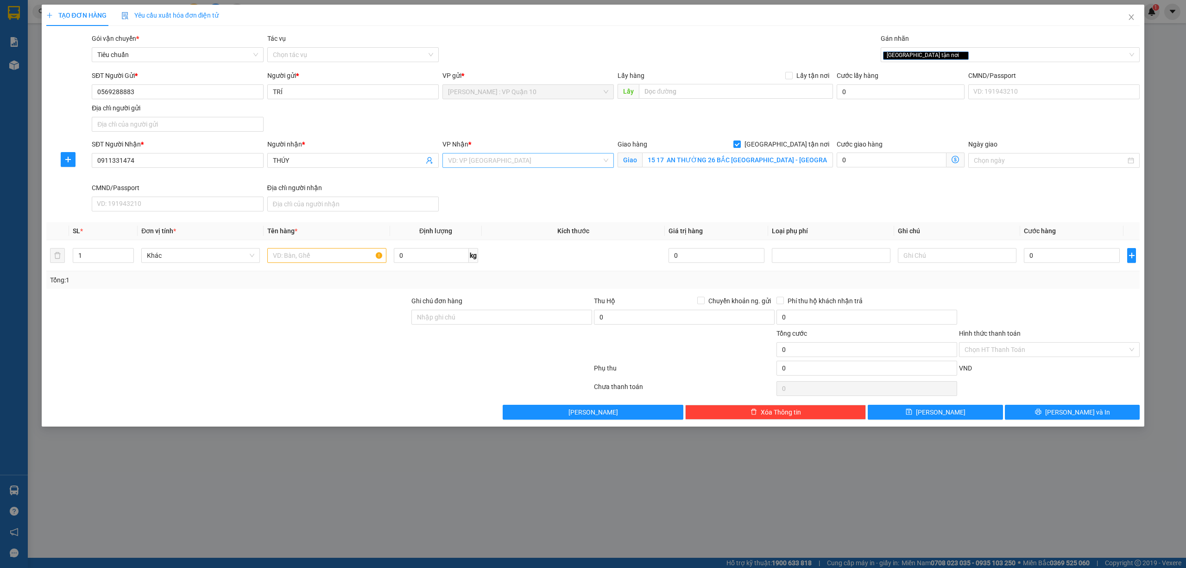
click at [479, 163] on input "search" at bounding box center [525, 160] width 154 height 14
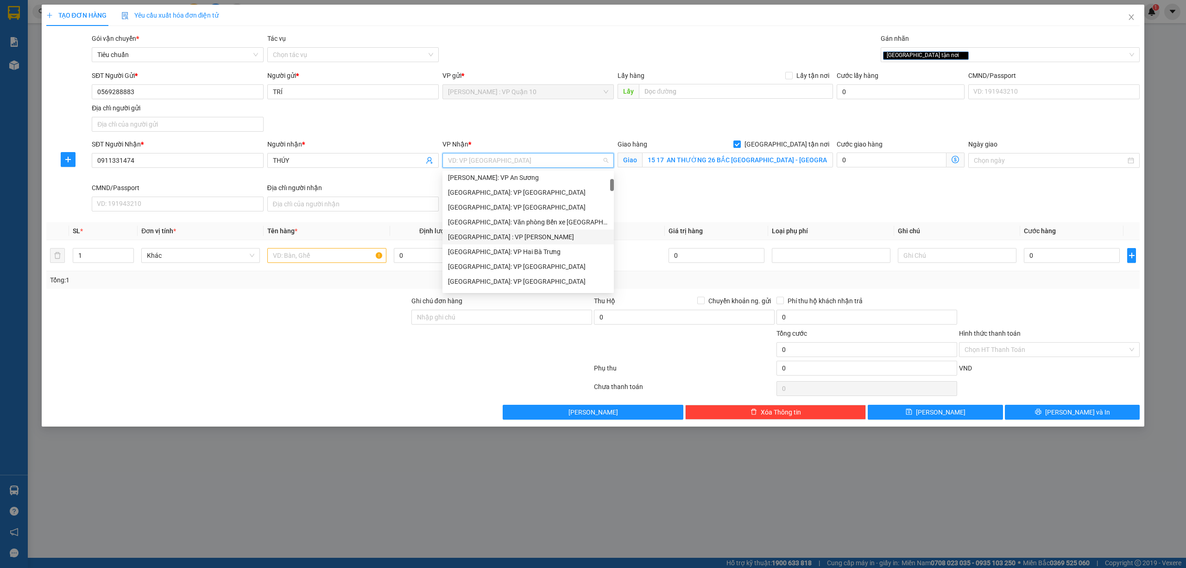
click at [505, 236] on div "[GEOGRAPHIC_DATA] : VP [PERSON_NAME]" at bounding box center [528, 237] width 160 height 10
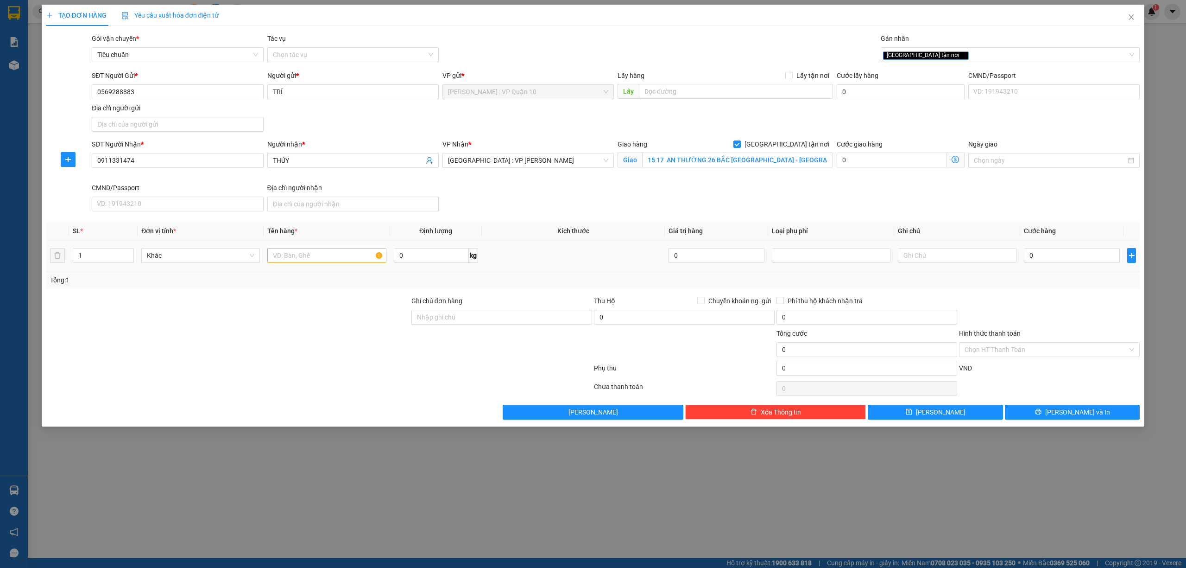
click at [297, 267] on td at bounding box center [327, 255] width 126 height 31
click at [297, 263] on input "text" at bounding box center [326, 255] width 119 height 15
type input "1 KIỆN TÚI GIẤY NHỎ"
click at [449, 316] on input "Ghi chú đơn hàng" at bounding box center [501, 317] width 181 height 15
type input "hàng k bao bể vỡ hư hỏng"
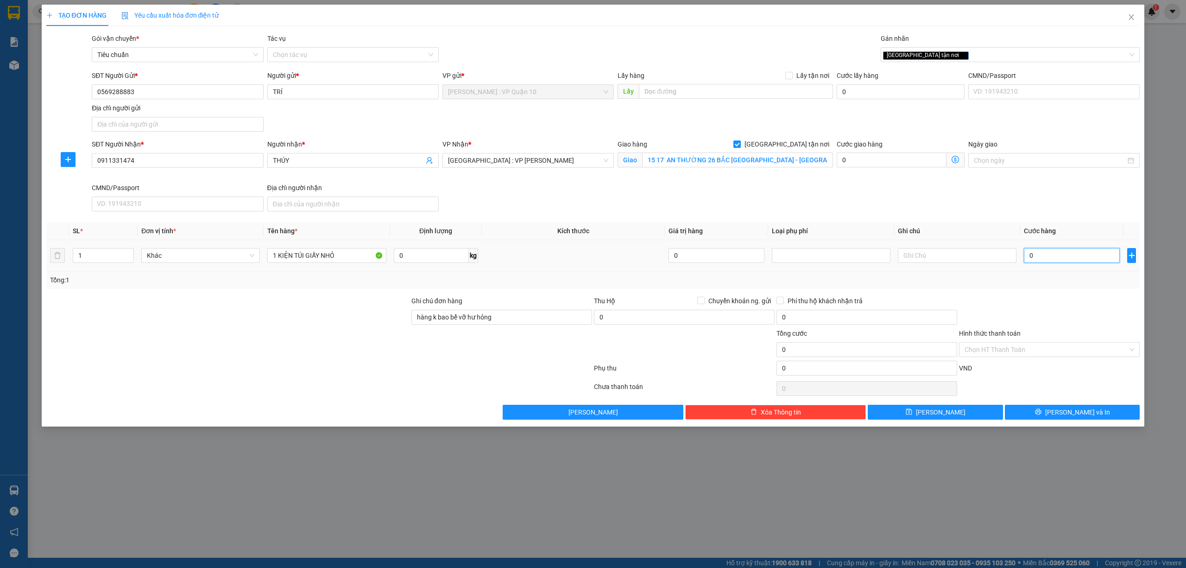
click at [1069, 262] on input "0" at bounding box center [1072, 255] width 96 height 15
type input "10"
type input "100"
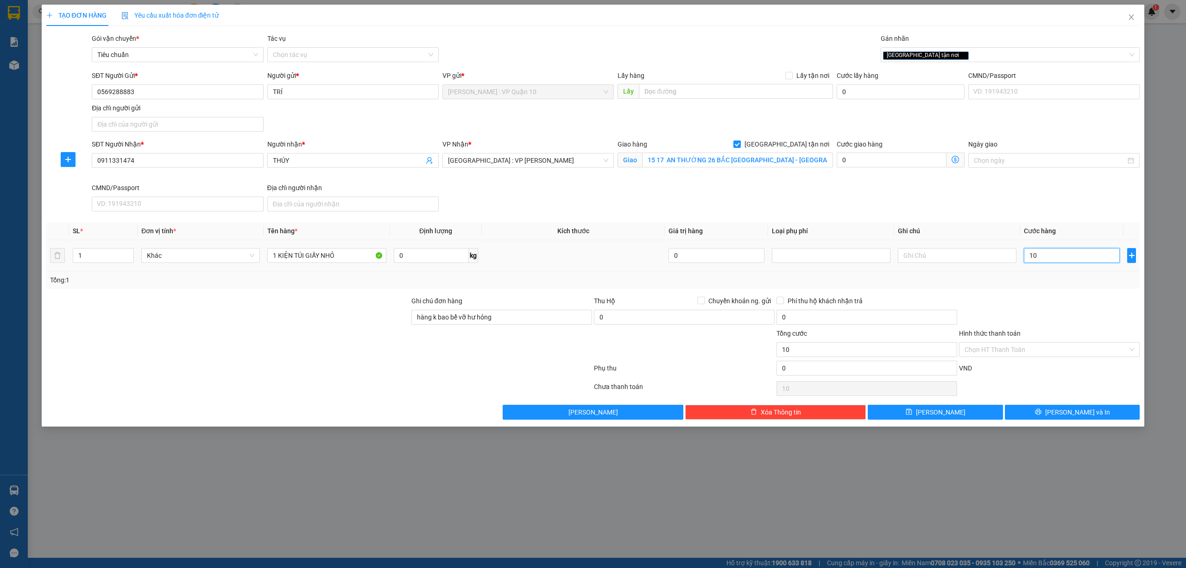
type input "100"
type input "1.000"
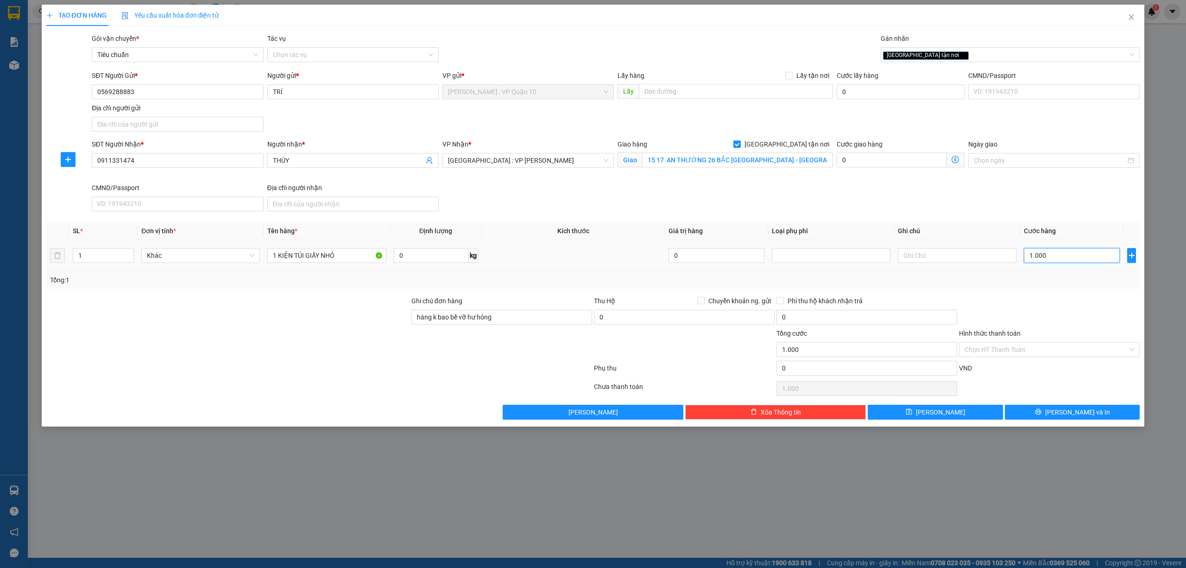
type input "10.000"
type input "100.000"
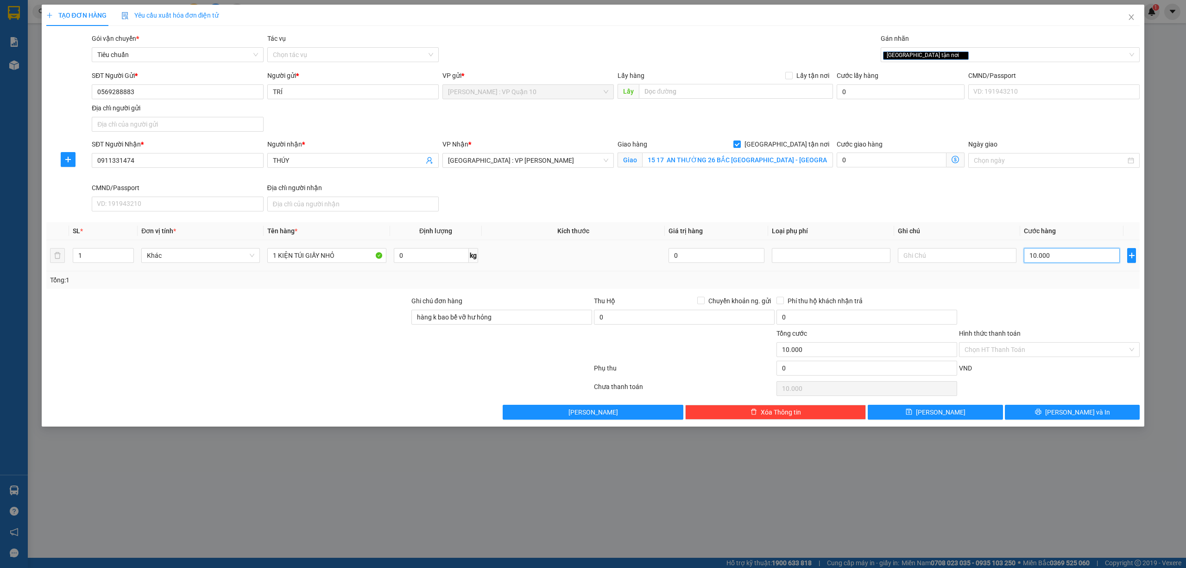
type input "100.000"
click at [1022, 347] on input "Hình thức thanh toán" at bounding box center [1046, 349] width 163 height 14
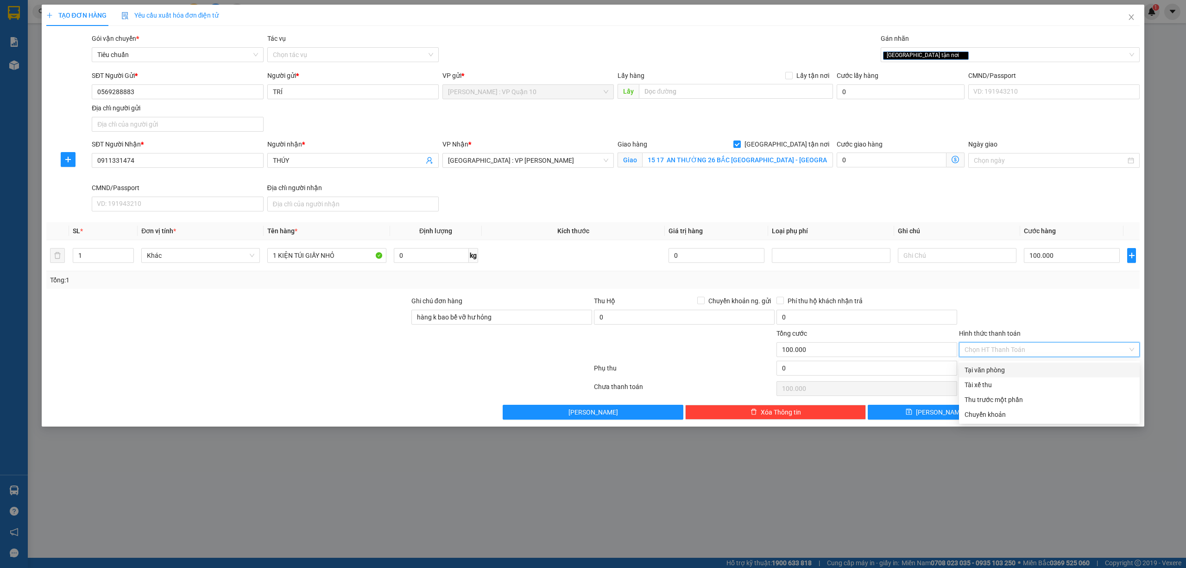
click at [995, 371] on div "Tại văn phòng" at bounding box center [1050, 370] width 170 height 10
type input "0"
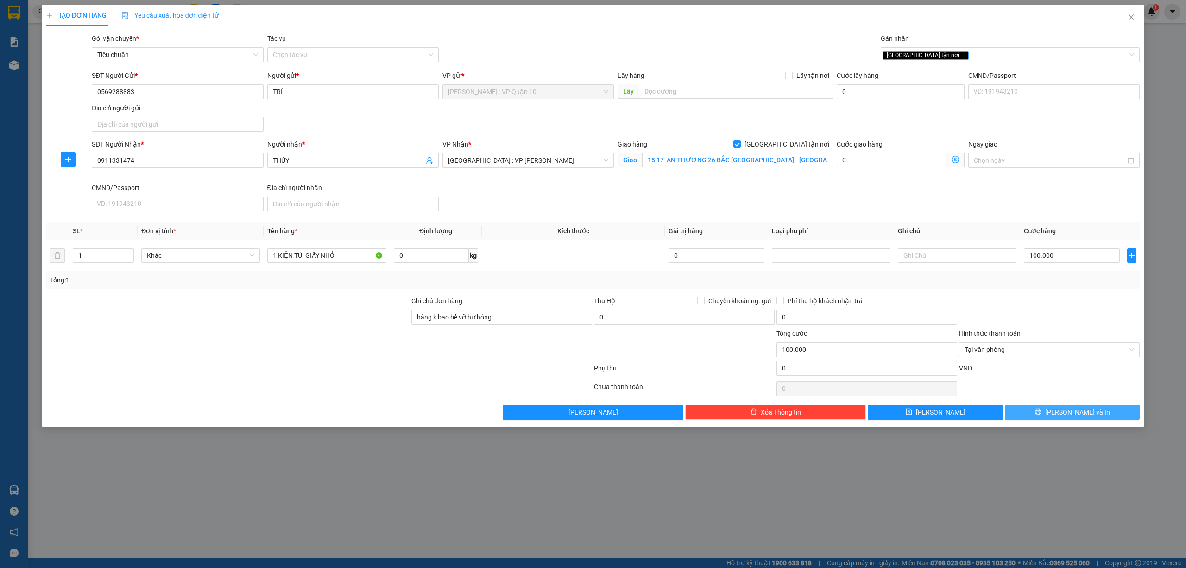
click at [1051, 416] on button "[PERSON_NAME] và In" at bounding box center [1072, 412] width 135 height 15
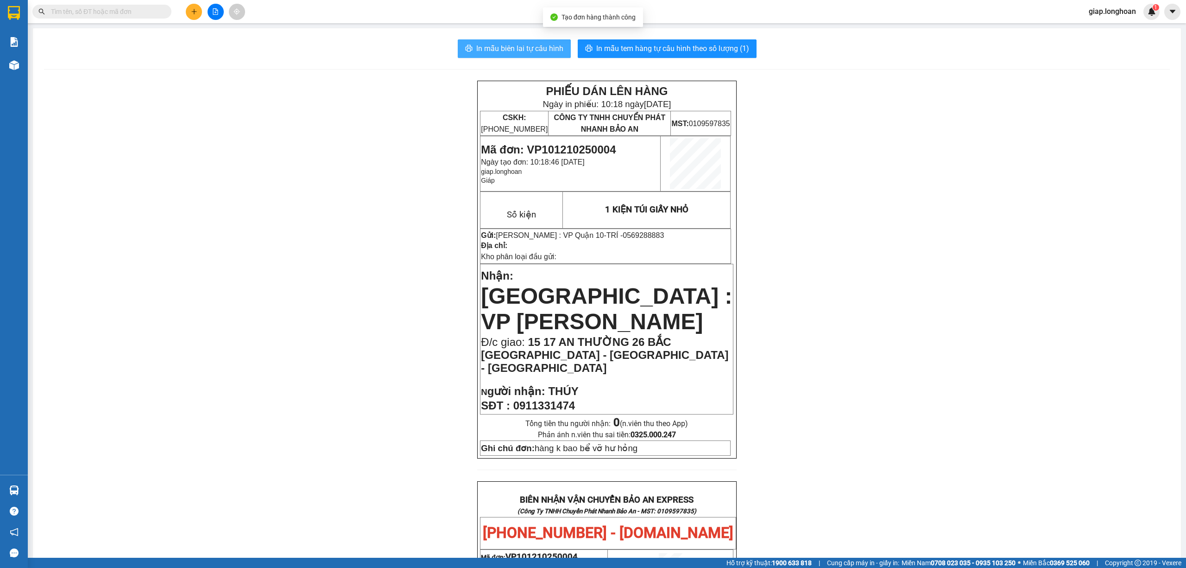
click at [517, 44] on span "In mẫu biên lai tự cấu hình" at bounding box center [519, 49] width 87 height 12
click at [664, 49] on span "In mẫu tem hàng tự cấu hình theo số lượng (1)" at bounding box center [672, 49] width 153 height 12
click at [850, 458] on div "PHIẾU DÁN LÊN HÀNG Ngày in phiếu: 10:18 ngày 12-10-2025 CSKH: 1900.06.88.33 CÔN…" at bounding box center [607, 540] width 1126 height 918
click at [942, 346] on div "PHIẾU DÁN LÊN HÀNG Ngày in phiếu: 10:18 ngày 12-10-2025 CSKH: 1900.06.88.33 CÔN…" at bounding box center [607, 540] width 1126 height 918
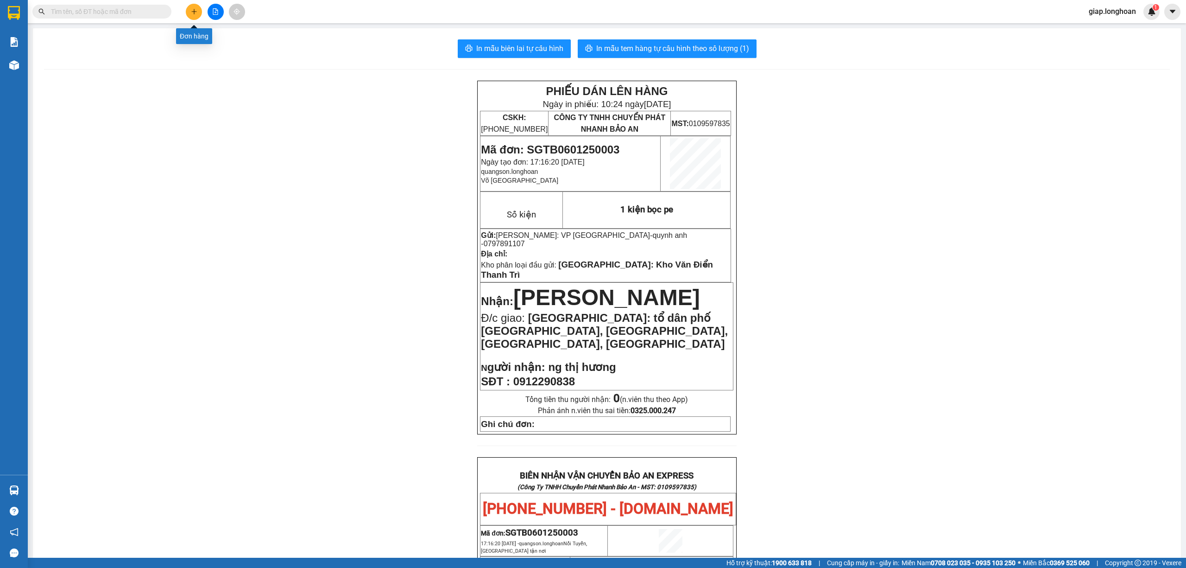
click at [192, 13] on icon "plus" at bounding box center [194, 11] width 6 height 6
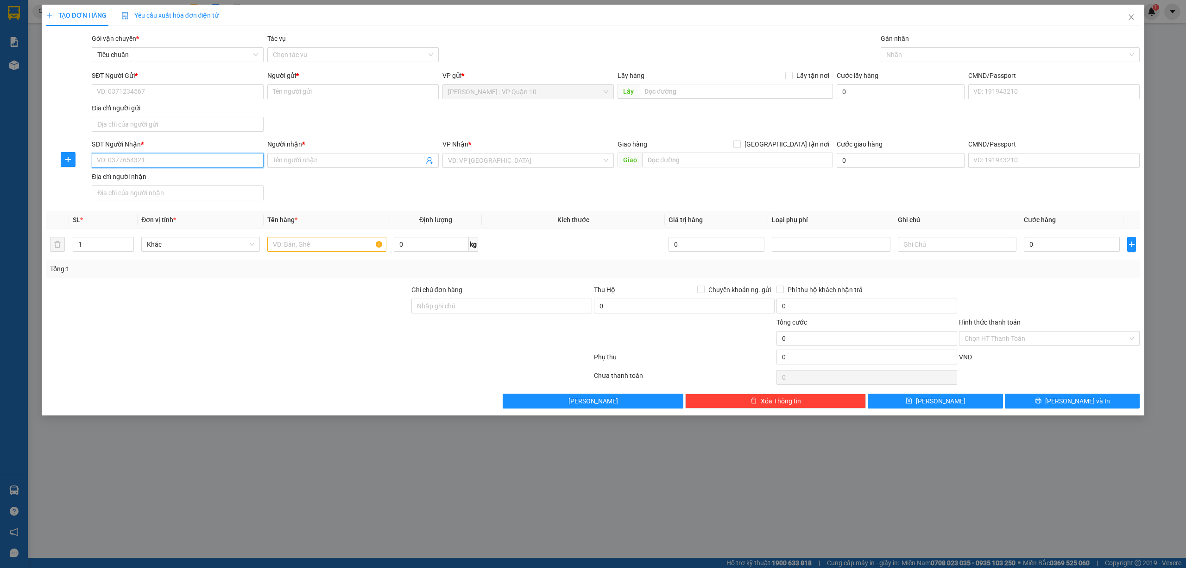
click at [184, 158] on input "SĐT Người Nhận *" at bounding box center [177, 160] width 171 height 15
click at [100, 245] on input "1" at bounding box center [103, 244] width 60 height 14
type input "2"
click at [321, 247] on input "text" at bounding box center [326, 244] width 119 height 15
type input "1 THÙNG XỐP 1 KIỆN BỌC XỐP NỔ"
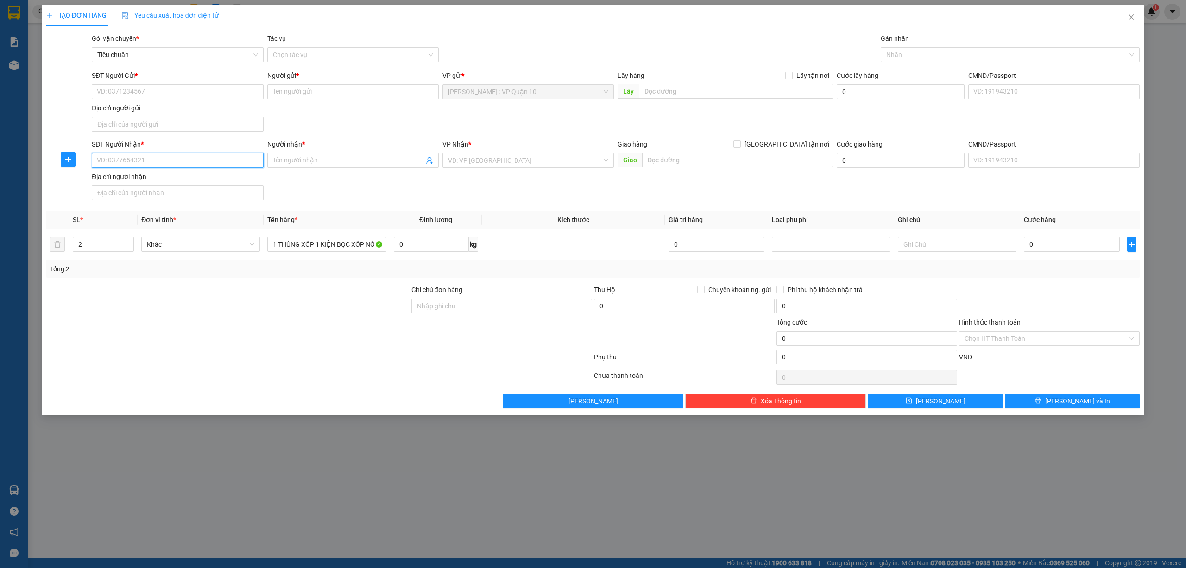
click at [187, 160] on input "SĐT Người Nhận *" at bounding box center [177, 160] width 171 height 15
type input "0987660246"
click at [349, 156] on span at bounding box center [352, 160] width 171 height 15
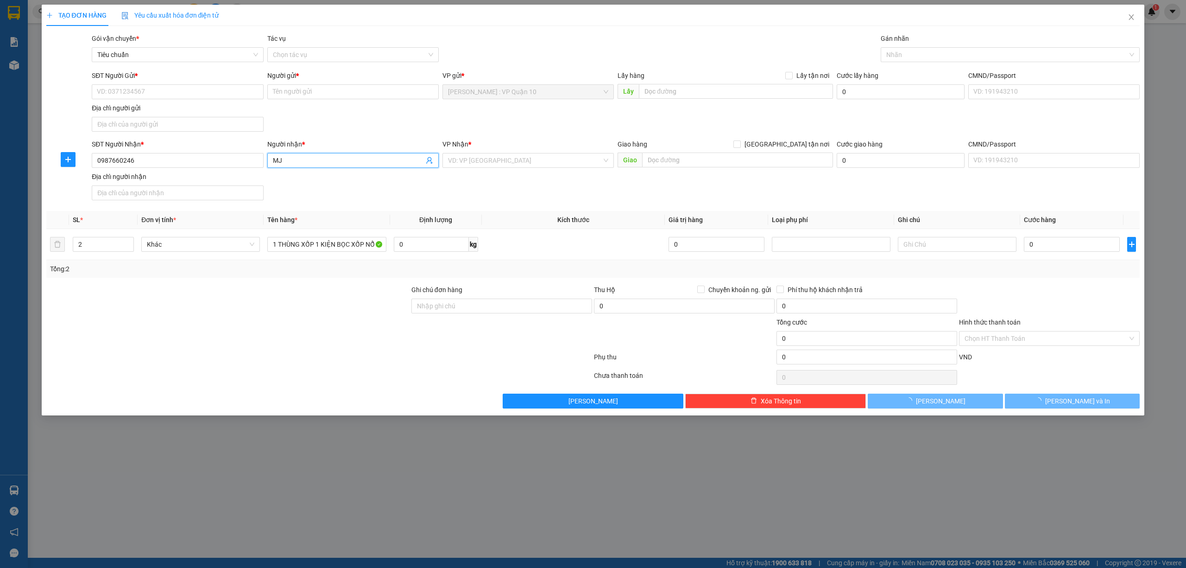
type input "M"
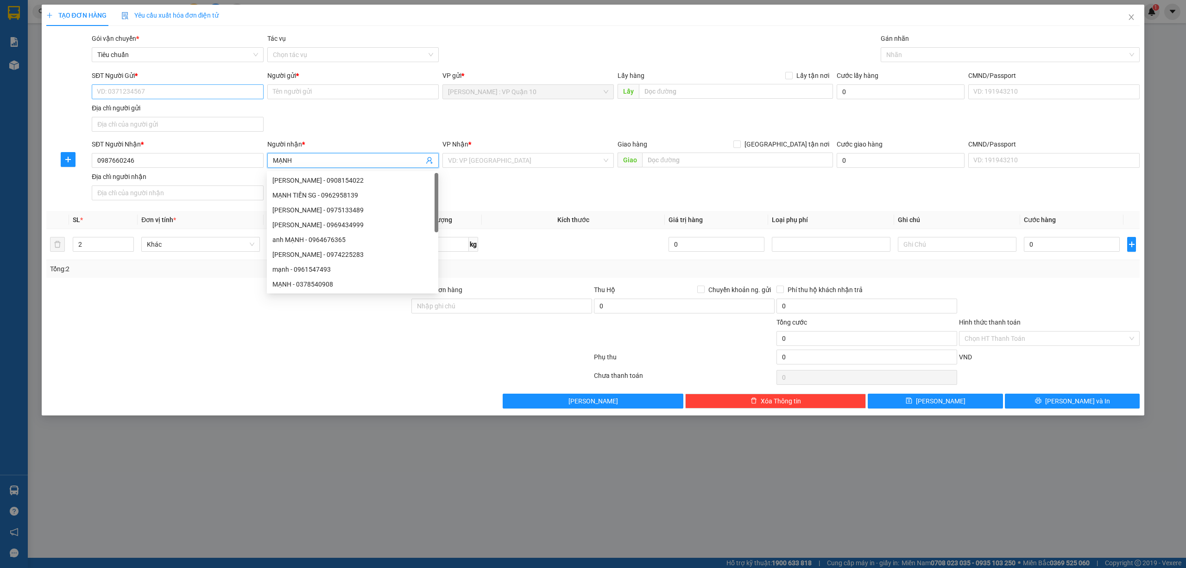
type input "MẠNH"
click at [247, 97] on input "SĐT Người Gửi *" at bounding box center [177, 91] width 171 height 15
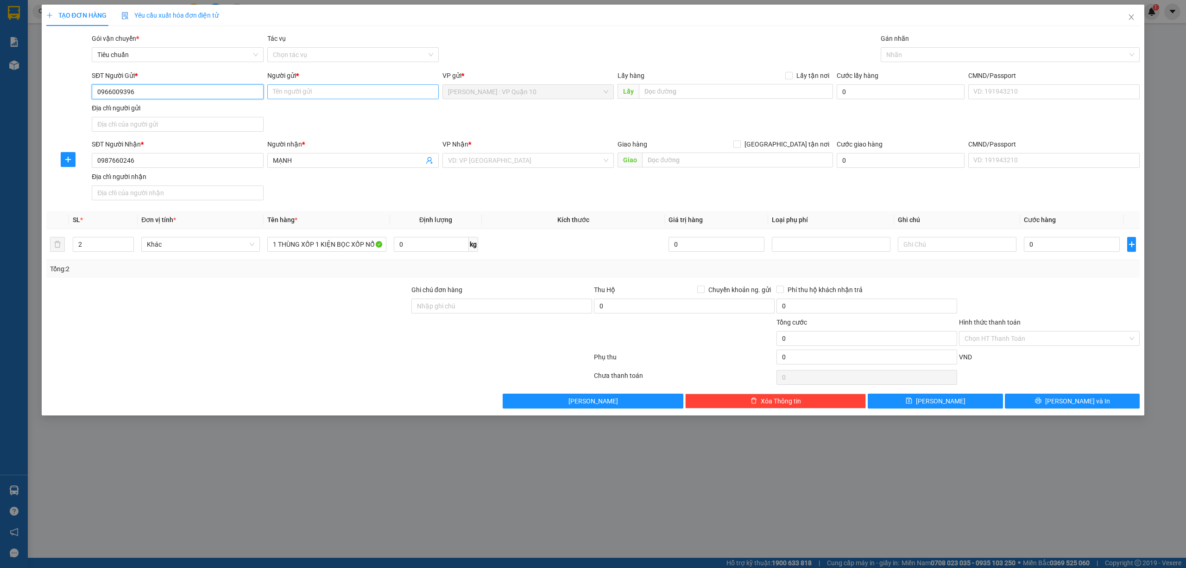
type input "0966009396"
click at [382, 94] on input "Người gửi *" at bounding box center [352, 91] width 171 height 15
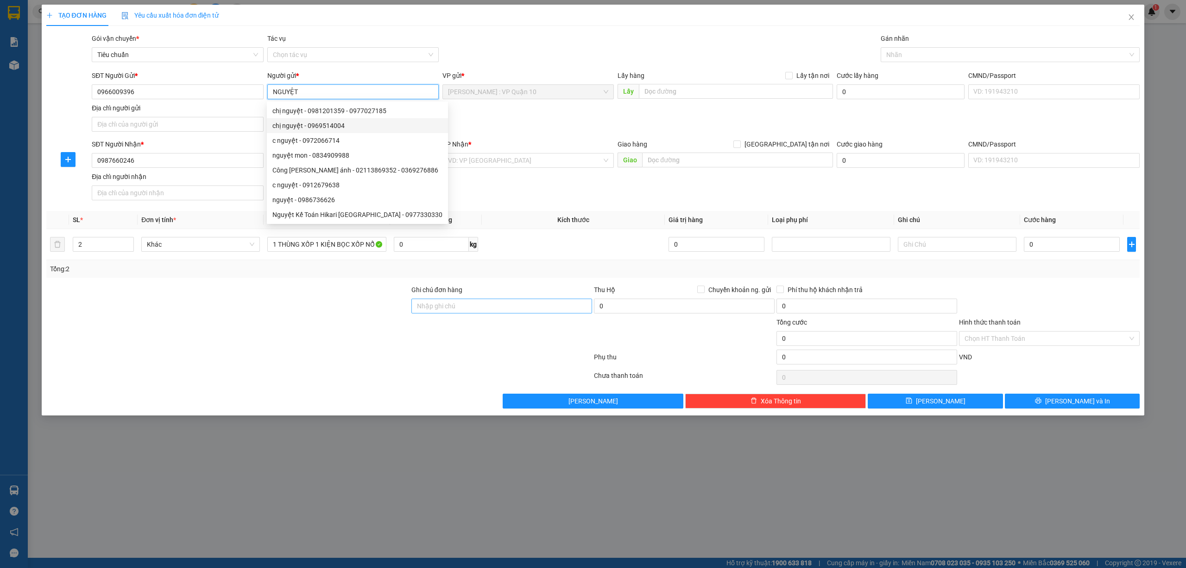
type input "NGUYỆT"
click at [441, 308] on input "Ghi chú đơn hàng" at bounding box center [501, 305] width 181 height 15
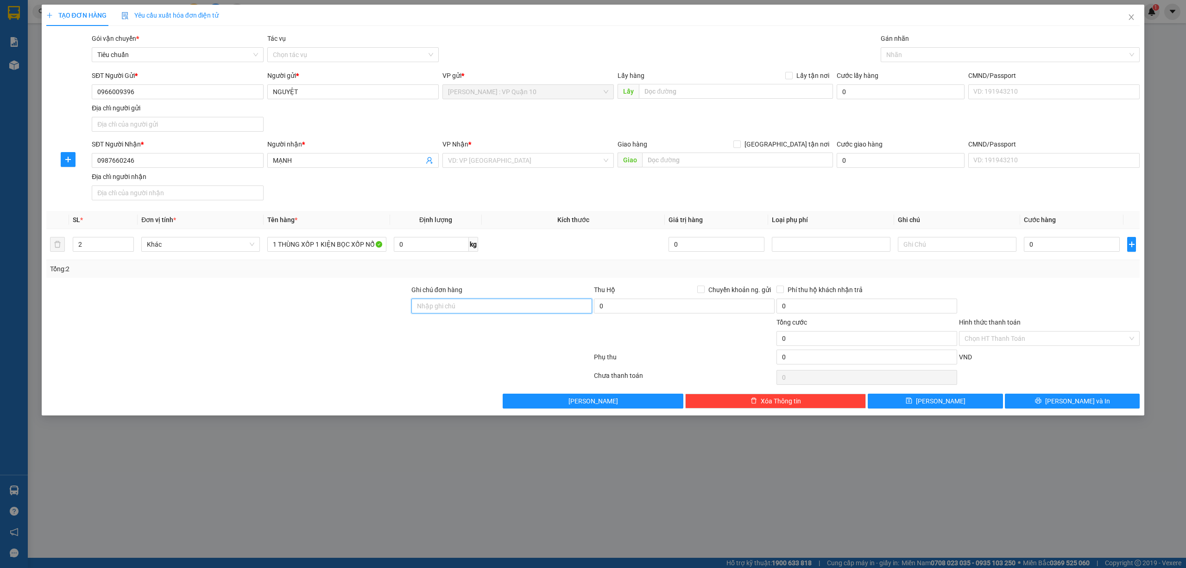
type input "hàng k bao bể vỡ hư hỏng"
click at [533, 161] on input "search" at bounding box center [525, 160] width 154 height 14
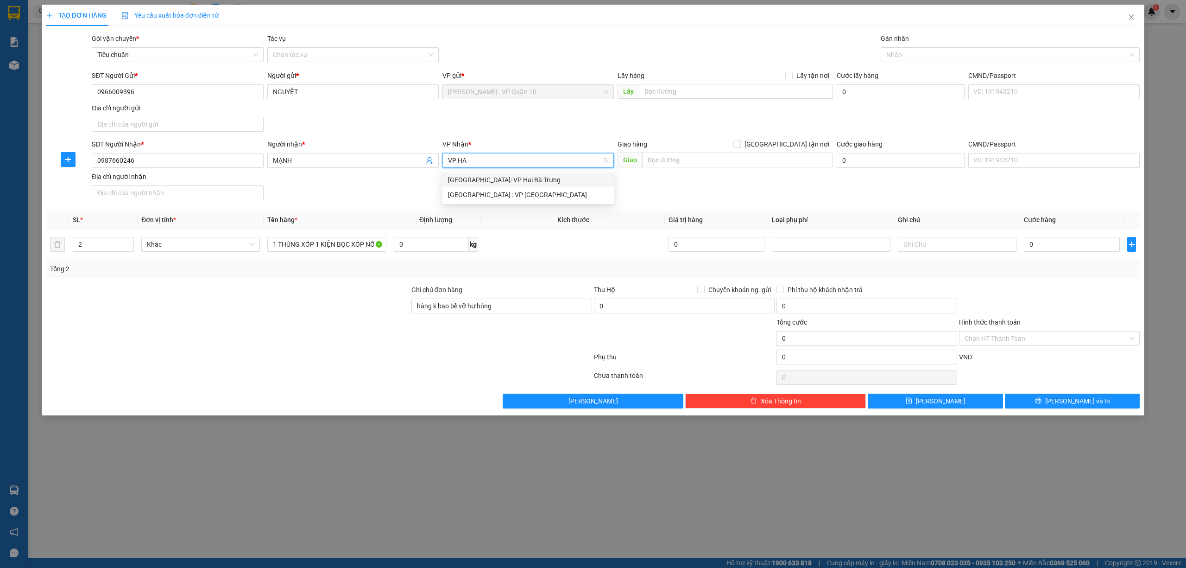
type input "VP HAI"
click at [470, 183] on div "[GEOGRAPHIC_DATA]: VP Hai Bà Trưng" at bounding box center [528, 180] width 160 height 10
click at [903, 52] on div at bounding box center [1006, 54] width 246 height 11
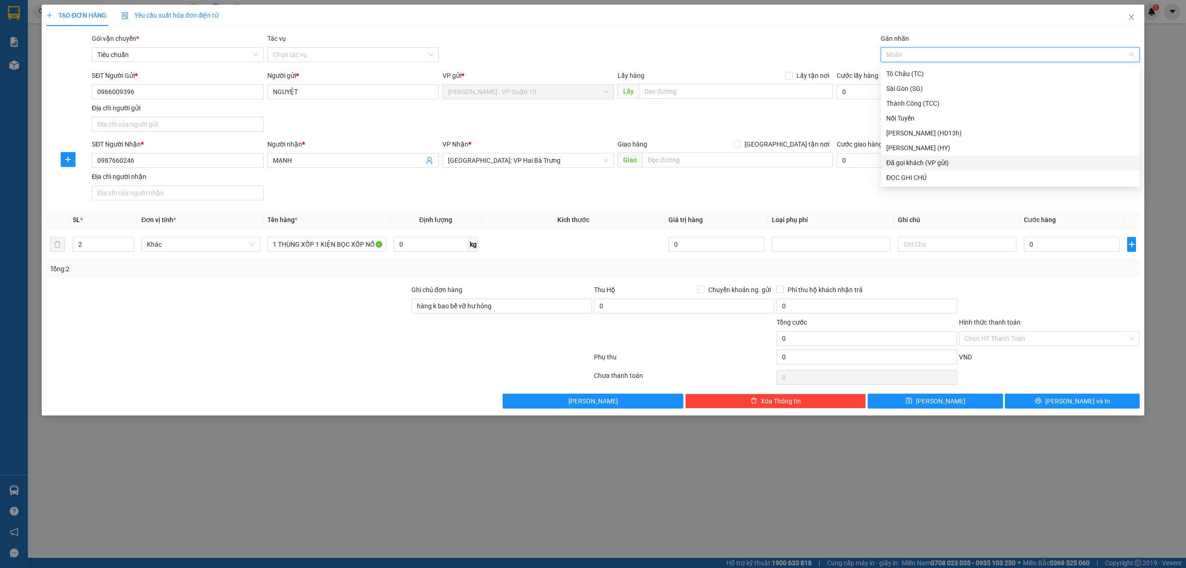
click at [938, 164] on div "Đã gọi khách (VP gửi)" at bounding box center [1010, 163] width 248 height 10
click at [1070, 249] on input "0" at bounding box center [1072, 244] width 96 height 15
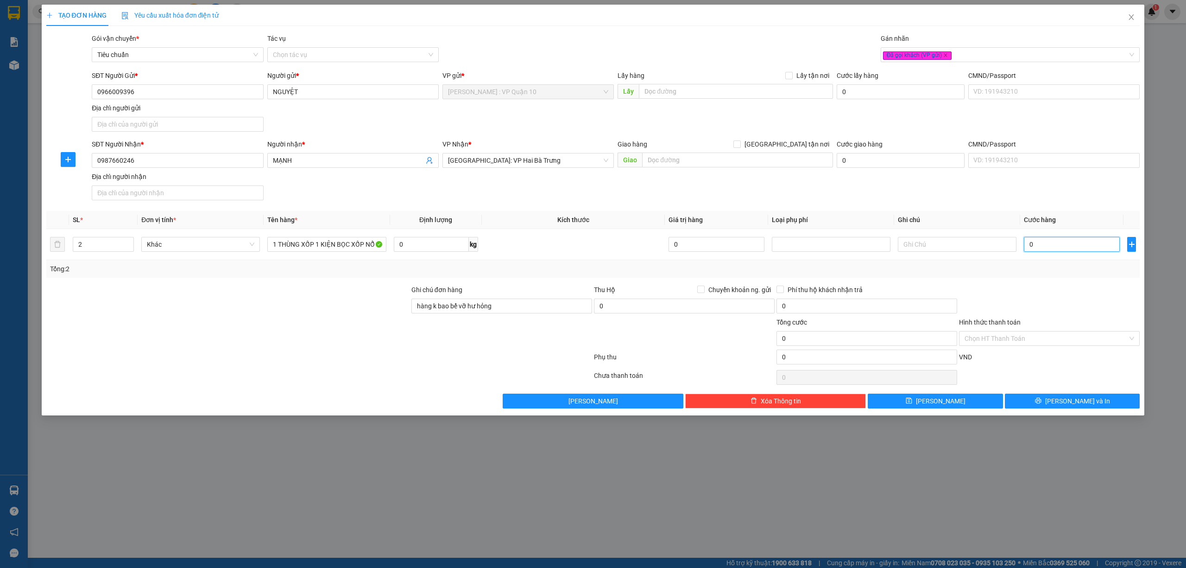
type input "20"
type input "200"
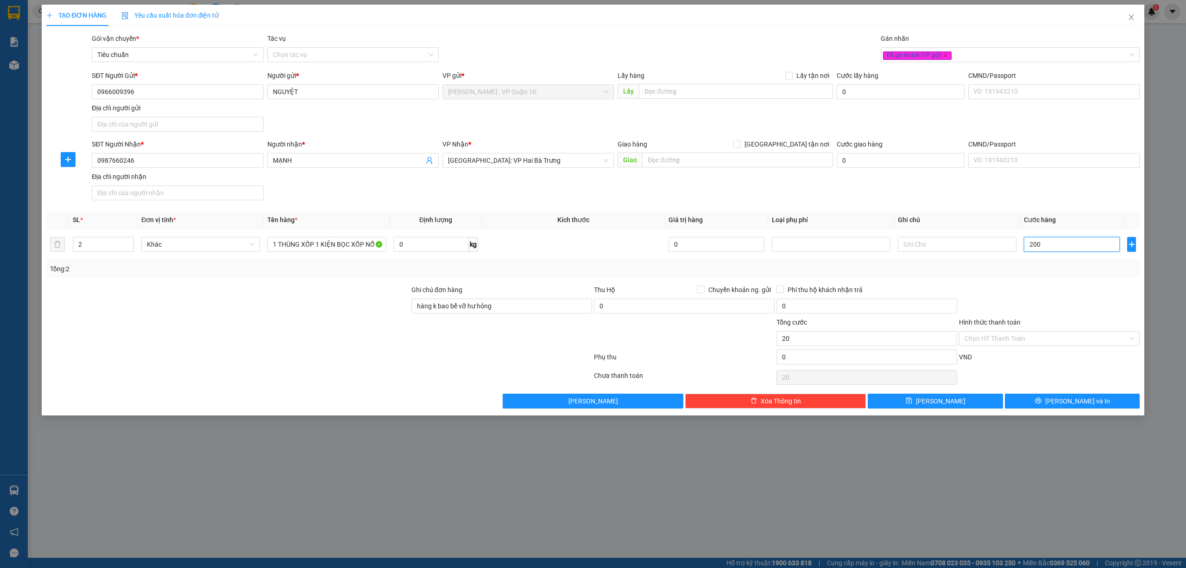
type input "200"
type input "2.000"
type input "20.000"
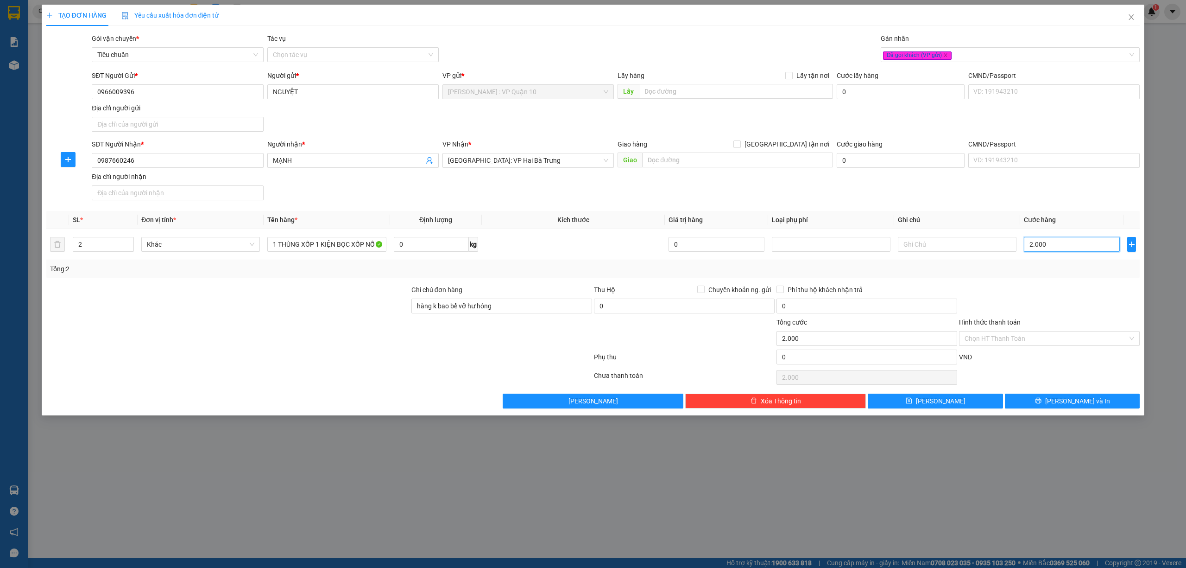
type input "20.000"
type input "2.000"
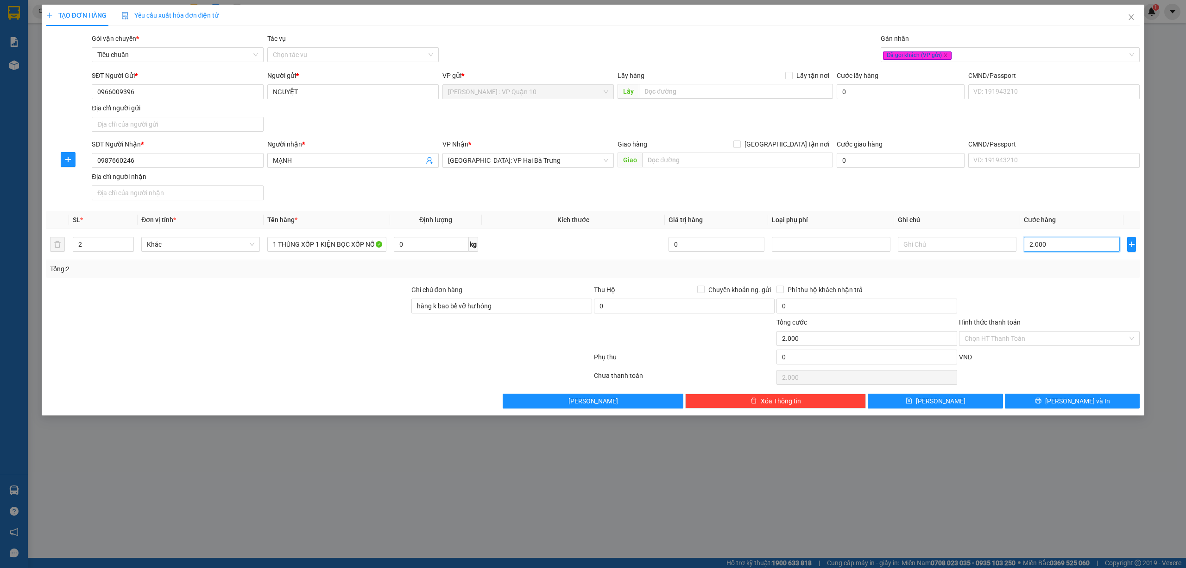
type input "200"
type input "20"
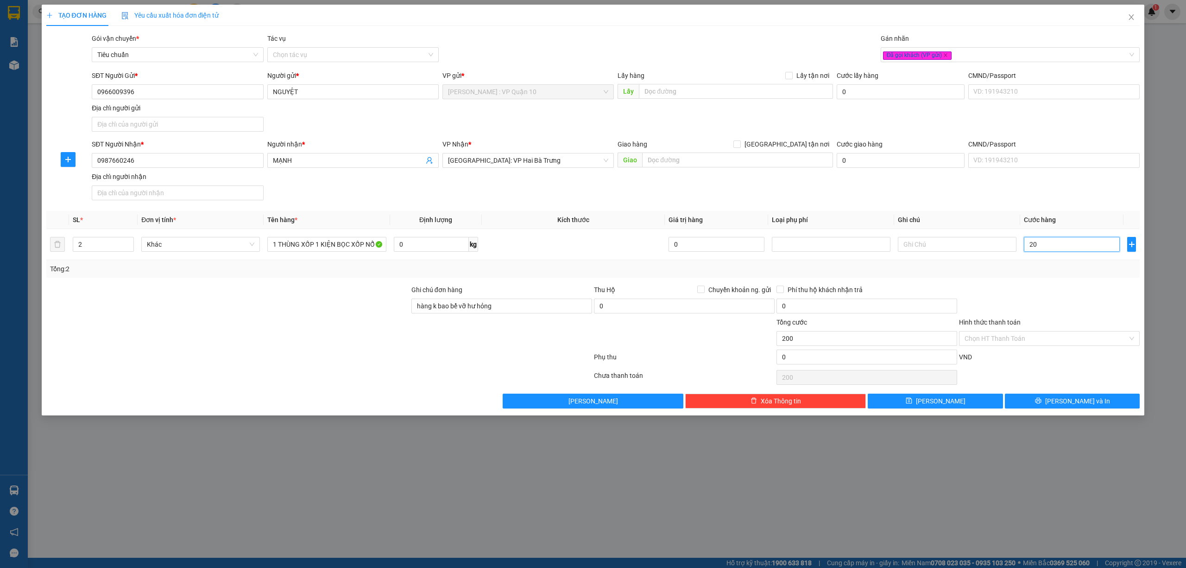
type input "20"
type input "2"
type input "22"
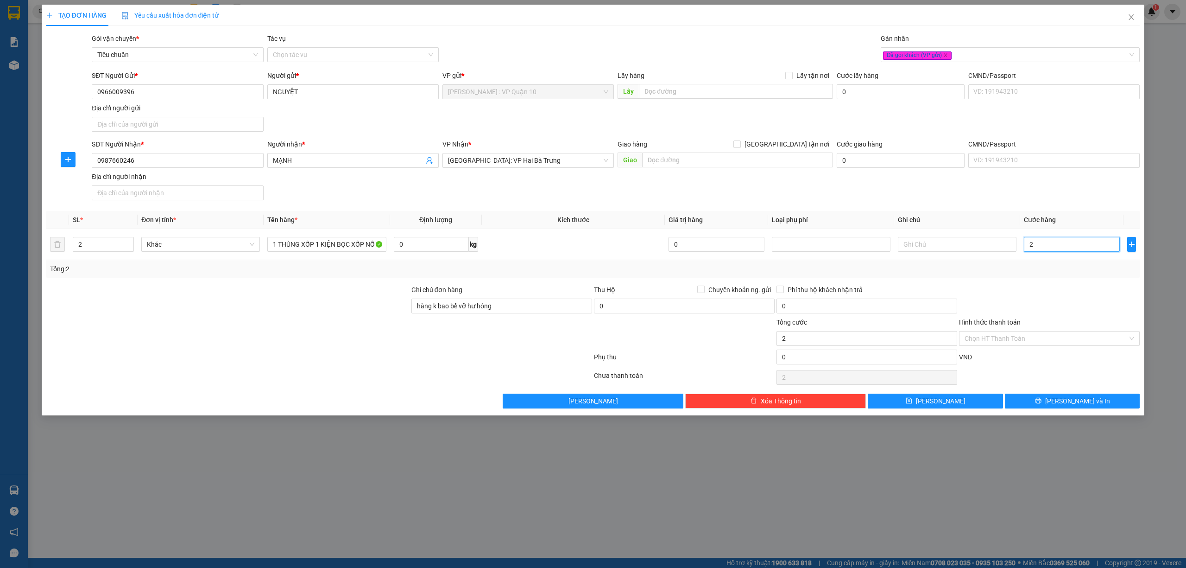
type input "22"
type input "220"
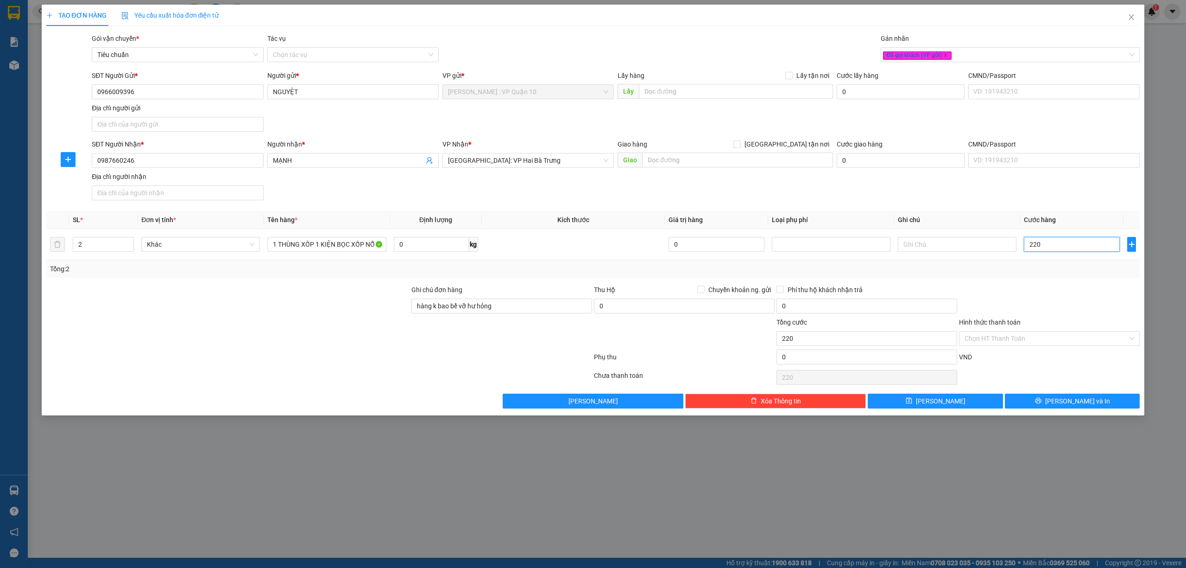
type input "2.200"
type input "22.000"
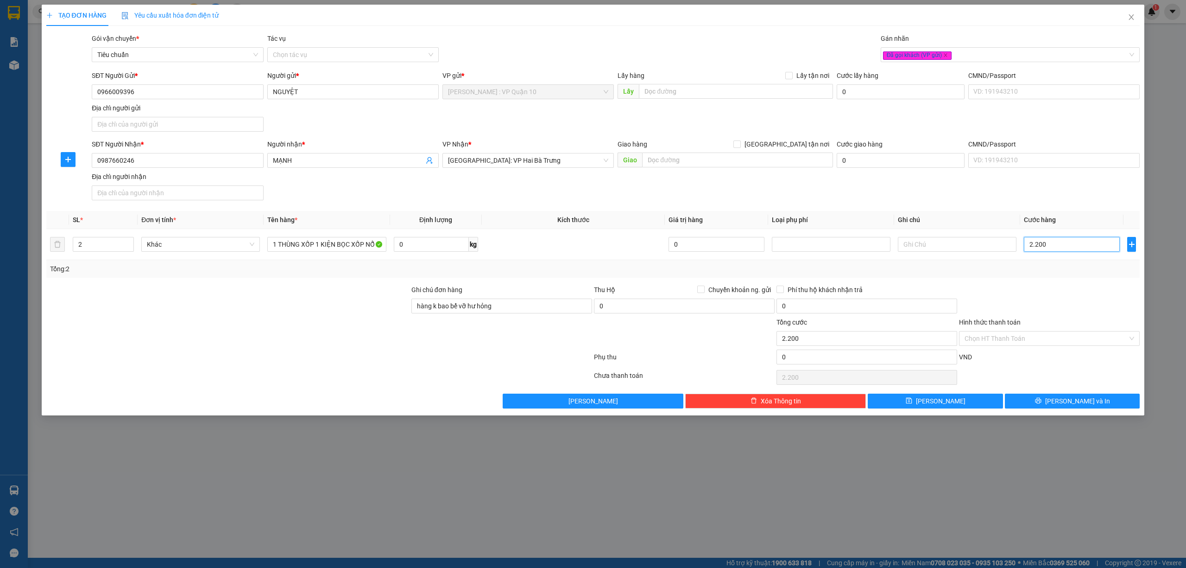
type input "22.000"
type input "220.000"
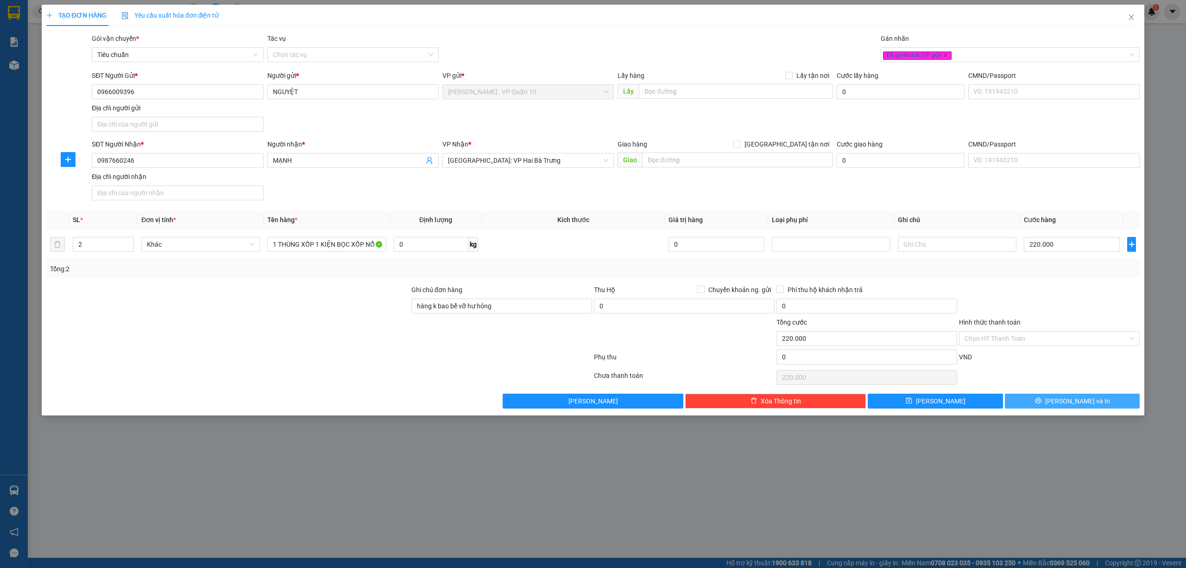
click at [1087, 402] on span "Lưu và In" at bounding box center [1077, 401] width 65 height 10
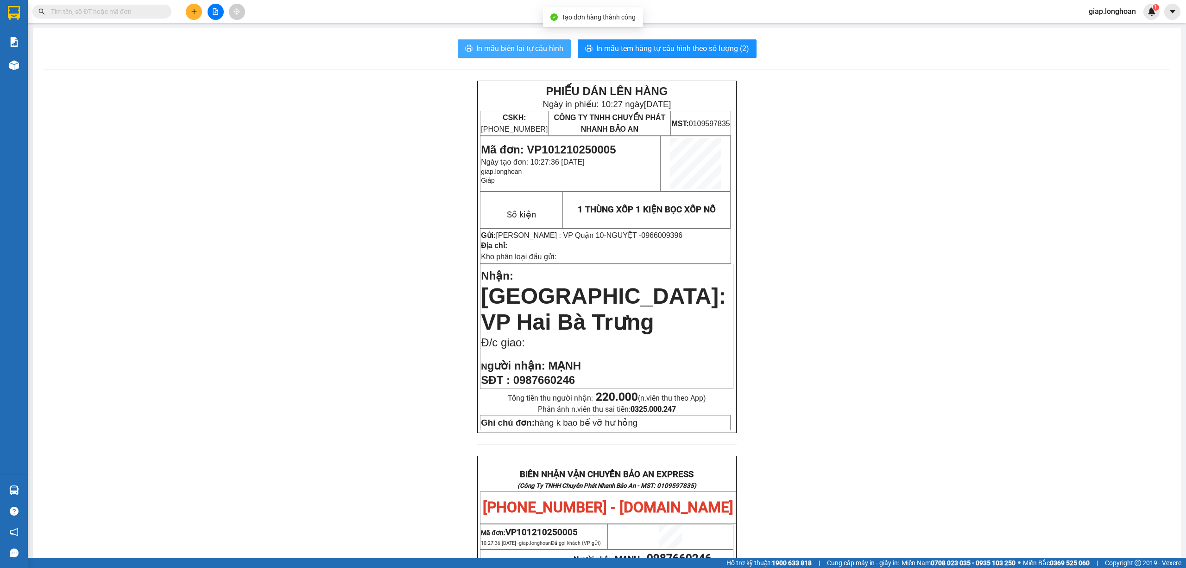
click at [523, 49] on span "In mẫu biên lai tự cấu hình" at bounding box center [519, 49] width 87 height 12
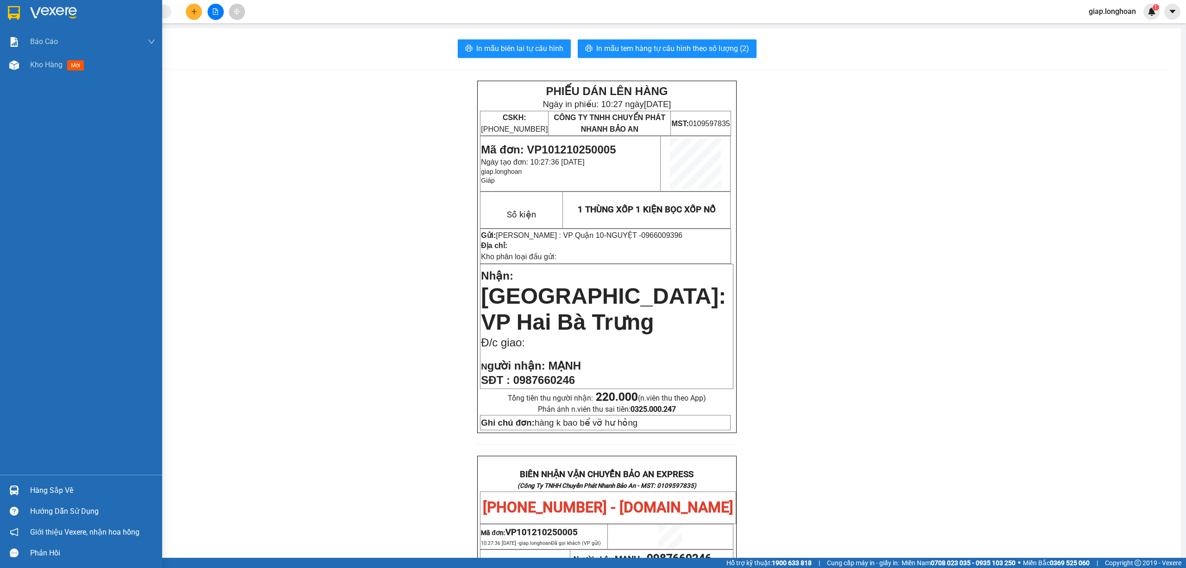
click at [15, 14] on img at bounding box center [14, 13] width 12 height 14
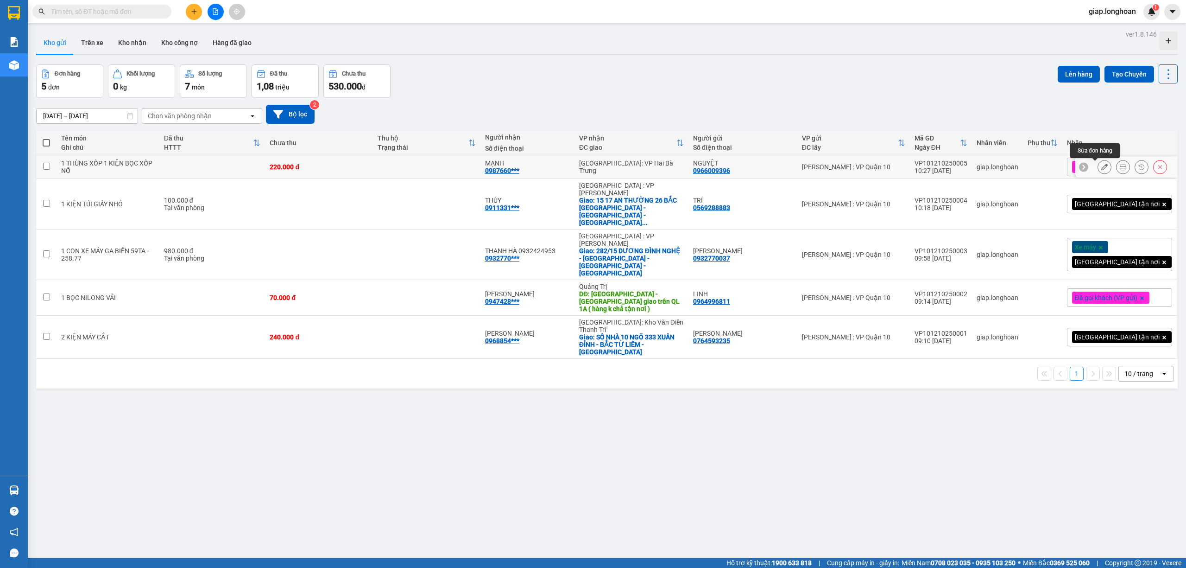
click at [1101, 166] on icon at bounding box center [1104, 167] width 6 height 6
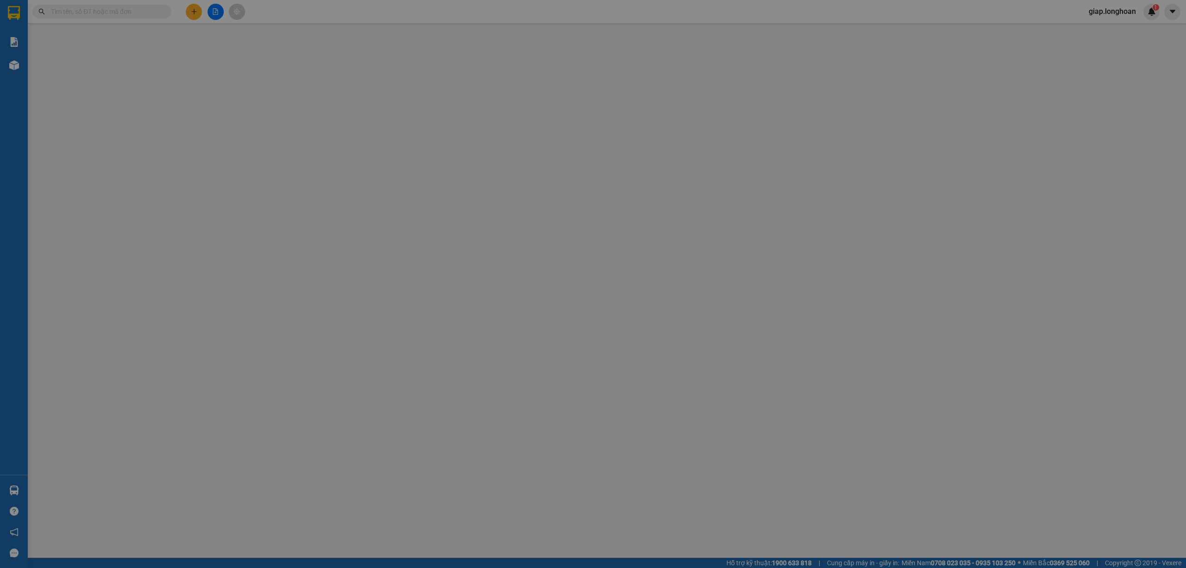
type input "0966009396"
type input "NGUYỆT"
type input "0987660246"
type input "MẠNH"
type input "hàng k bao bể vỡ hư hỏng"
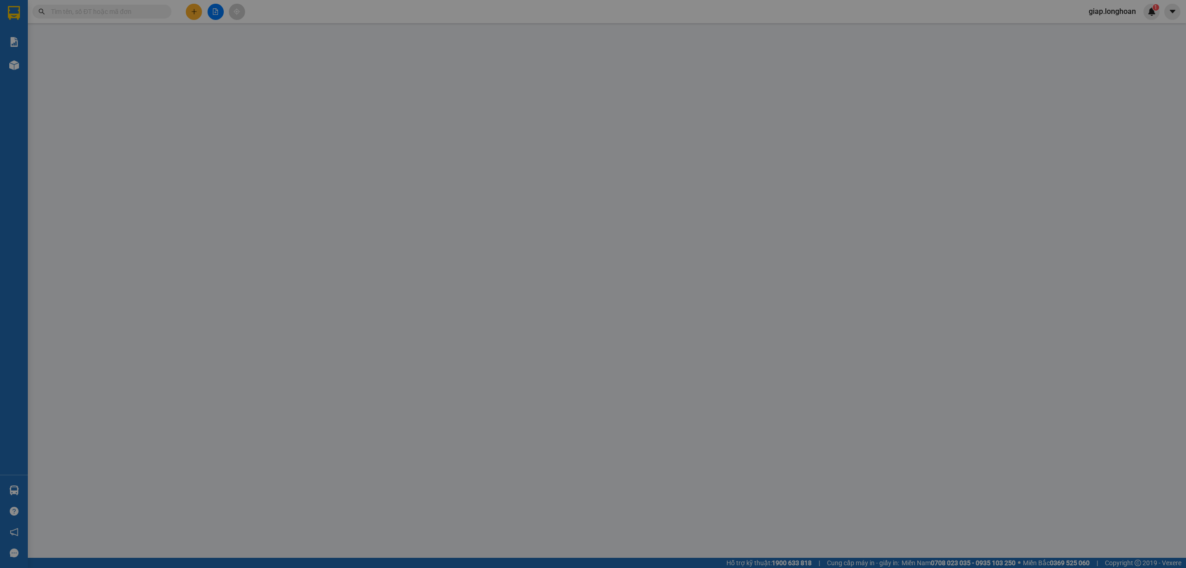
type input "0"
type input "220.000"
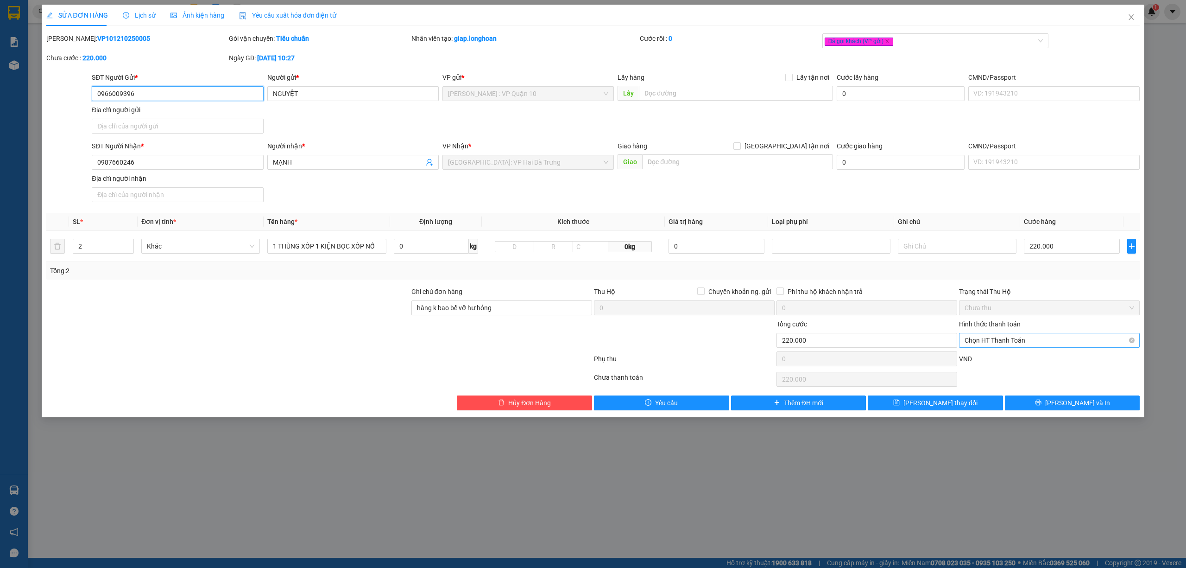
click at [1078, 341] on span "Chọn HT Thanh Toán" at bounding box center [1050, 340] width 170 height 14
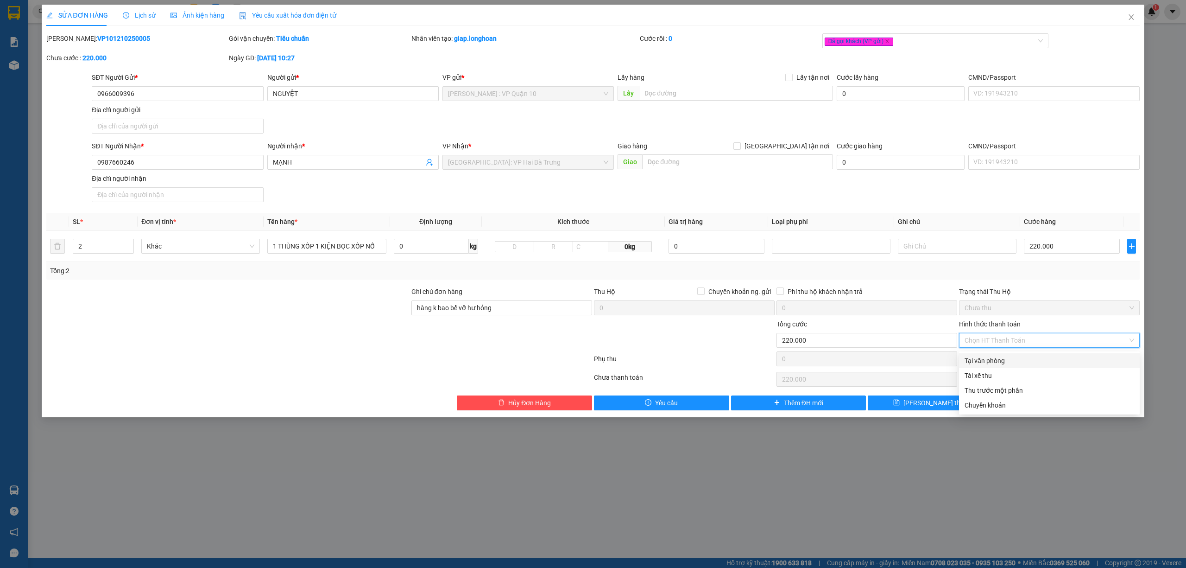
click at [1055, 363] on div "Tại văn phòng" at bounding box center [1050, 360] width 170 height 10
type input "0"
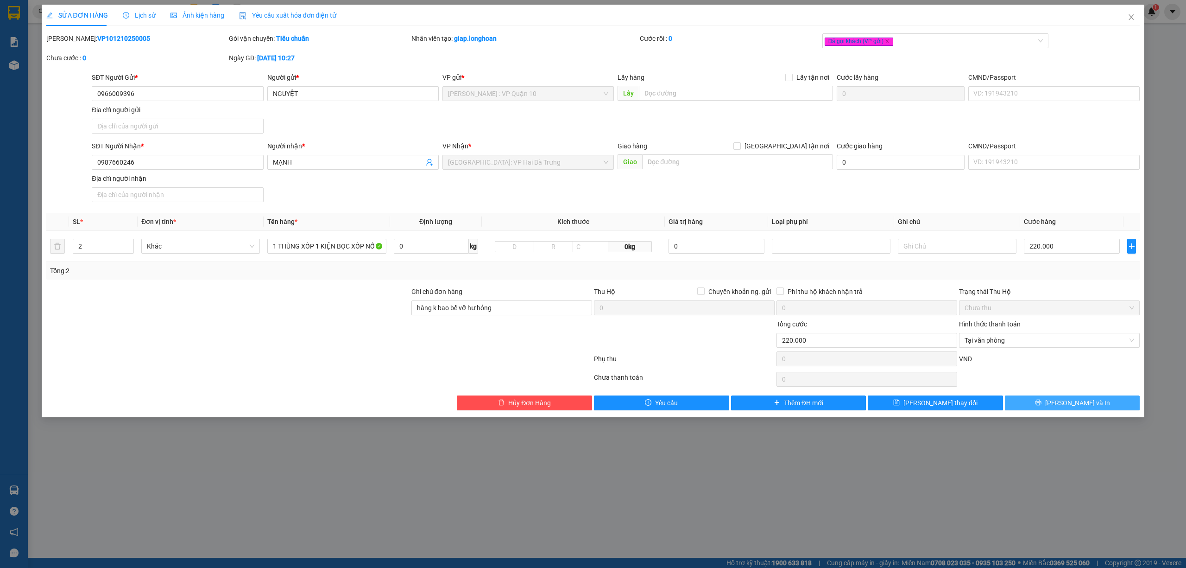
click at [1098, 406] on button "Lưu và In" at bounding box center [1072, 402] width 135 height 15
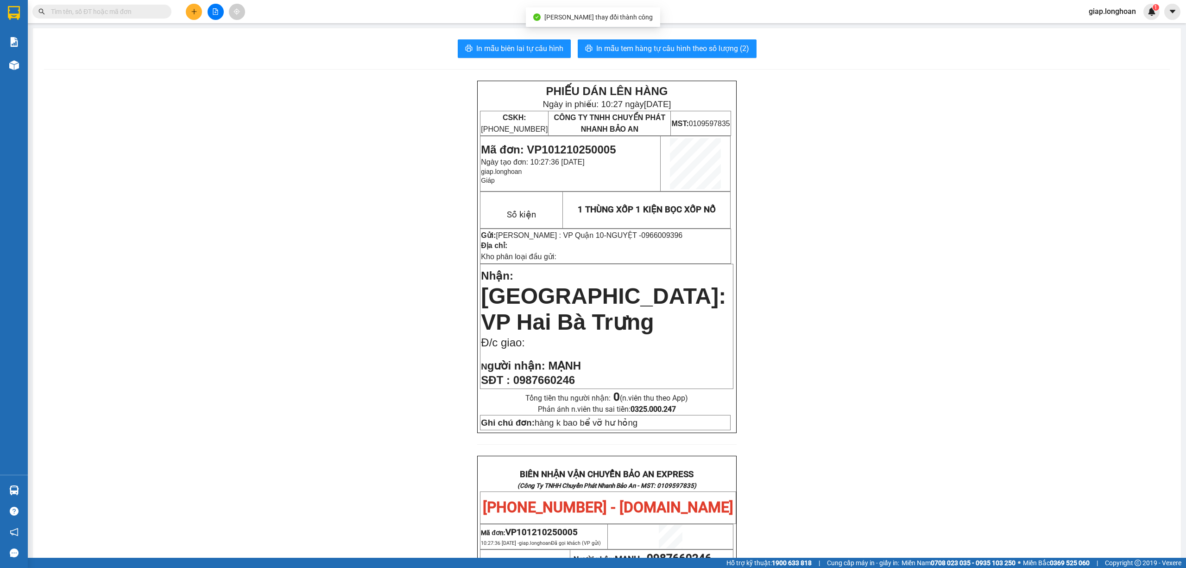
click at [493, 38] on div "In mẫu biên lai tự cấu hình In mẫu tem hàng tự cấu hình theo số lượng (2) PHIẾU…" at bounding box center [607, 493] width 1148 height 930
click at [492, 48] on span "In mẫu biên lai tự cấu hình" at bounding box center [519, 49] width 87 height 12
click at [697, 44] on span "In mẫu tem hàng tự cấu hình theo số lượng (2)" at bounding box center [672, 49] width 153 height 12
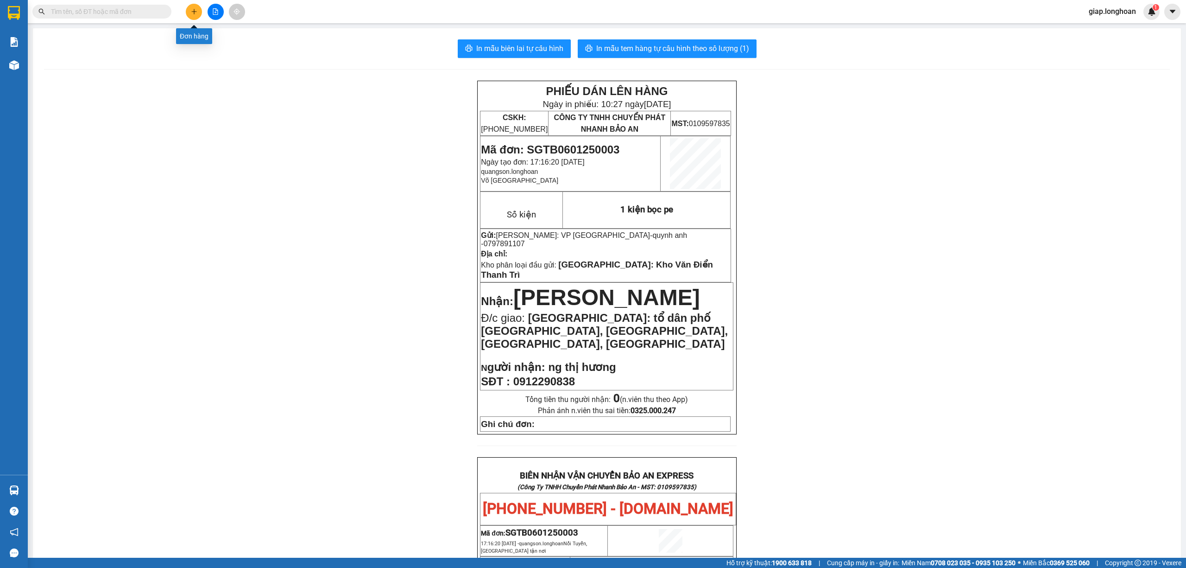
click at [191, 13] on icon "plus" at bounding box center [194, 11] width 6 height 6
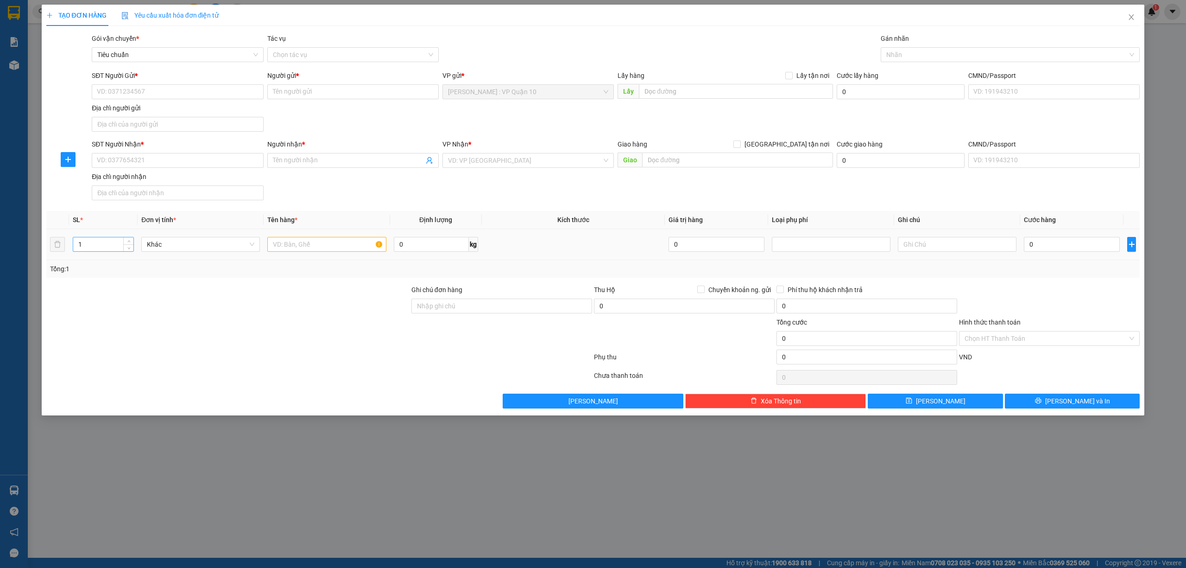
click at [98, 243] on input "1" at bounding box center [103, 244] width 60 height 14
type input "6"
drag, startPoint x: 486, startPoint y: 308, endPoint x: 503, endPoint y: 312, distance: 17.5
click at [487, 308] on input "Ghi chú đơn hàng" at bounding box center [501, 305] width 181 height 15
type input "hàng k bao bể vỡ hư hỏng"
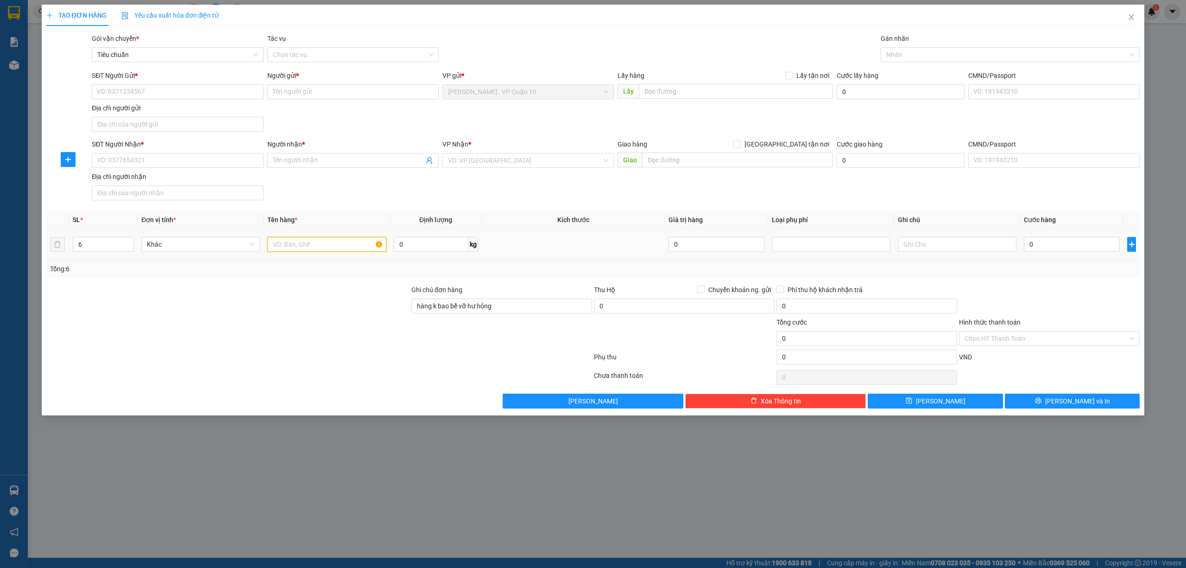
click at [278, 250] on input "text" at bounding box center [326, 244] width 119 height 15
type input "6 KIỆN LOA BỌC XỐP NỔ BÊN NGOÀI"
click at [473, 165] on input "search" at bounding box center [525, 160] width 154 height 14
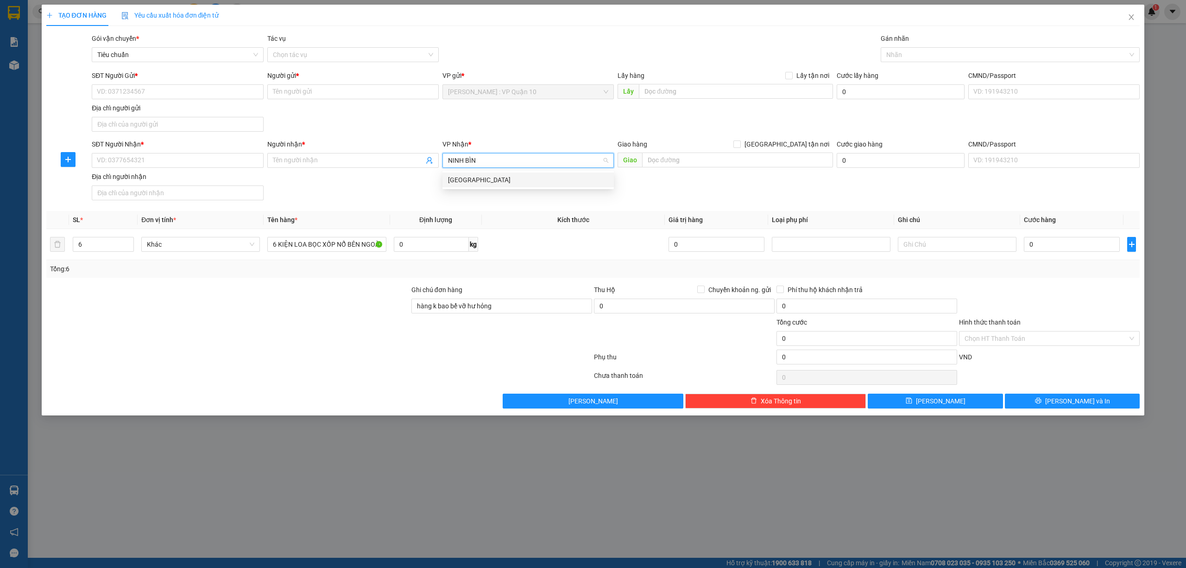
type input "NINH BÌNH"
click at [470, 181] on div "Ninh Bình" at bounding box center [528, 180] width 160 height 10
click at [256, 335] on div at bounding box center [227, 333] width 365 height 32
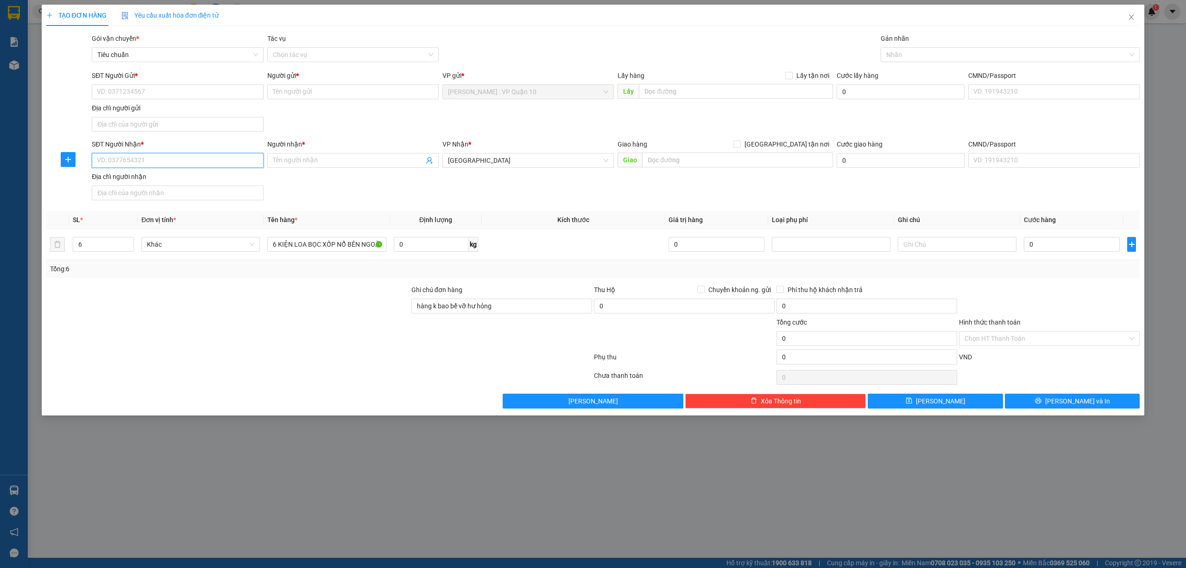
click at [145, 158] on input "SĐT Người Nhận *" at bounding box center [177, 160] width 171 height 15
type input "0914903333"
click at [146, 177] on div "0914903333 - ANH TUẤN" at bounding box center [177, 180] width 160 height 10
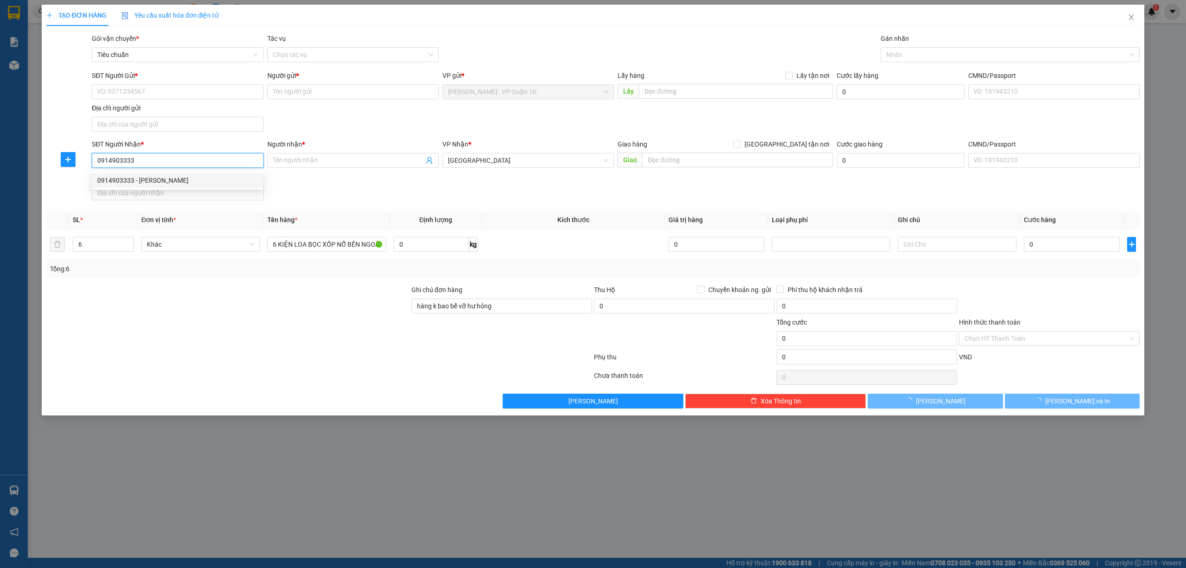
type input "ANH TUẤN"
type input "TP Ninh Bình - Đường tránh TP Ninh Bình QL1A"
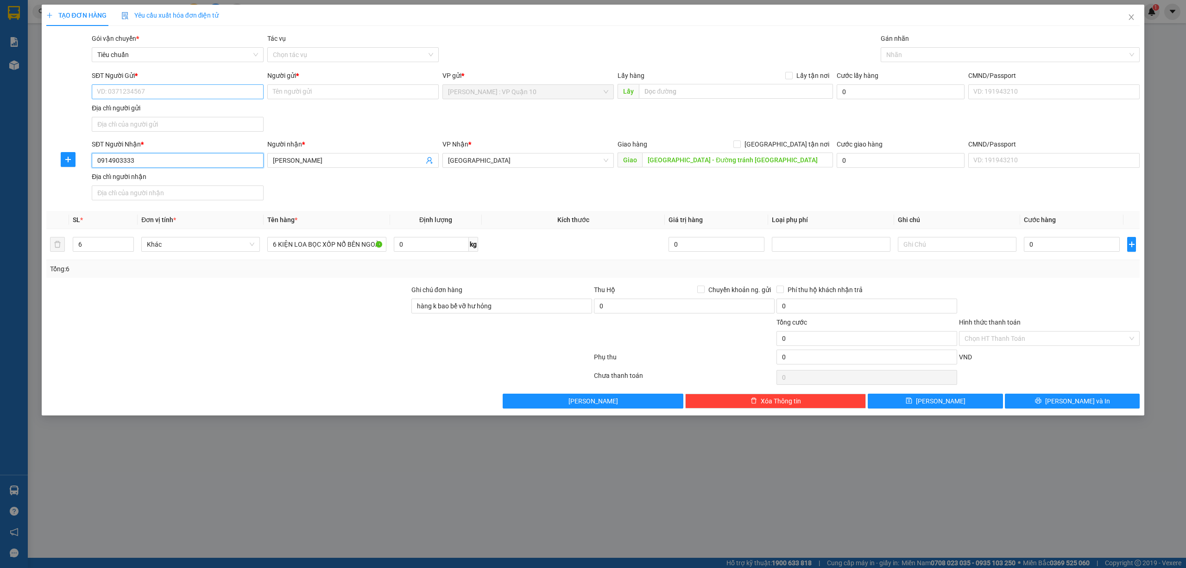
type input "0914903333"
click at [196, 88] on input "SĐT Người Gửi *" at bounding box center [177, 91] width 171 height 15
type input "0937422893"
drag, startPoint x: 118, startPoint y: 117, endPoint x: 126, endPoint y: 111, distance: 10.7
click at [119, 117] on div "0937422893 - điệu" at bounding box center [177, 110] width 171 height 15
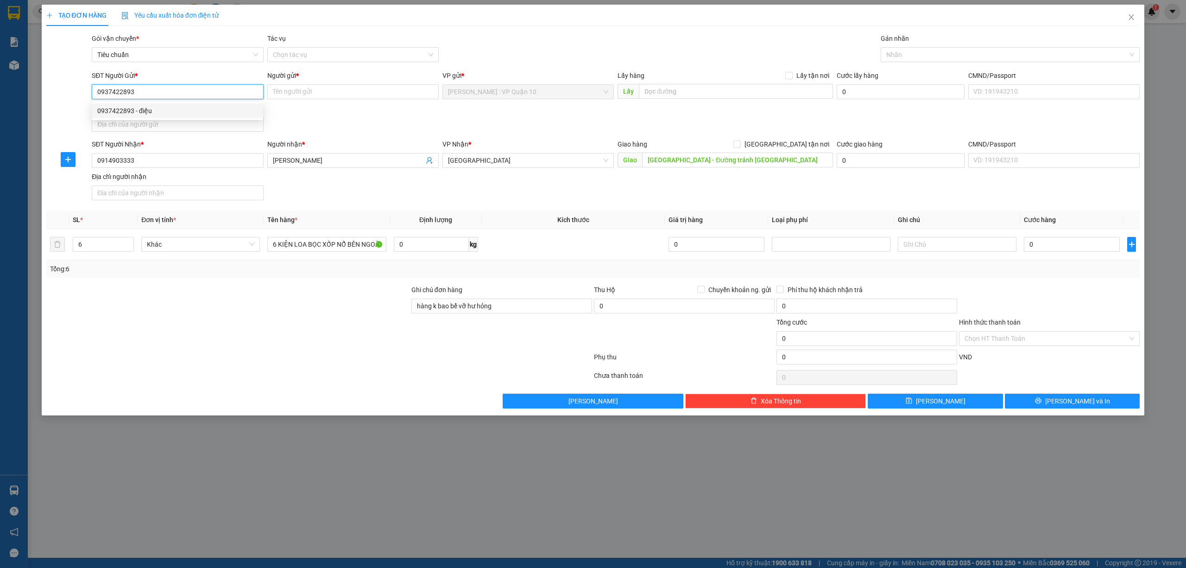
type input "điệu"
type input "0937422893"
click at [1069, 246] on input "0" at bounding box center [1072, 244] width 96 height 15
type input "60"
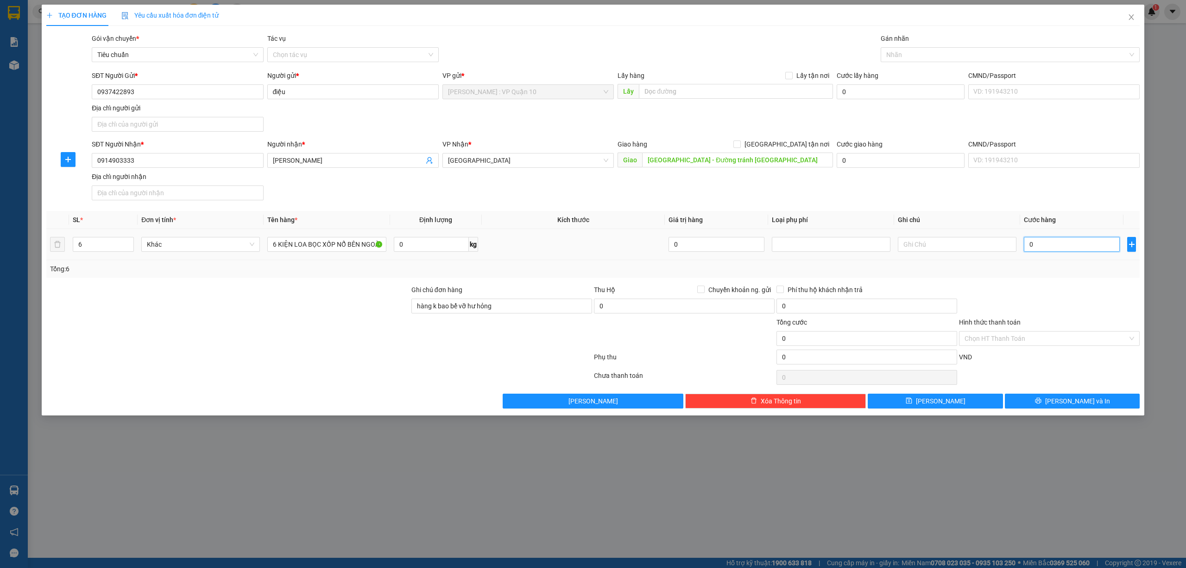
type input "60"
type input "660"
type input "6.600"
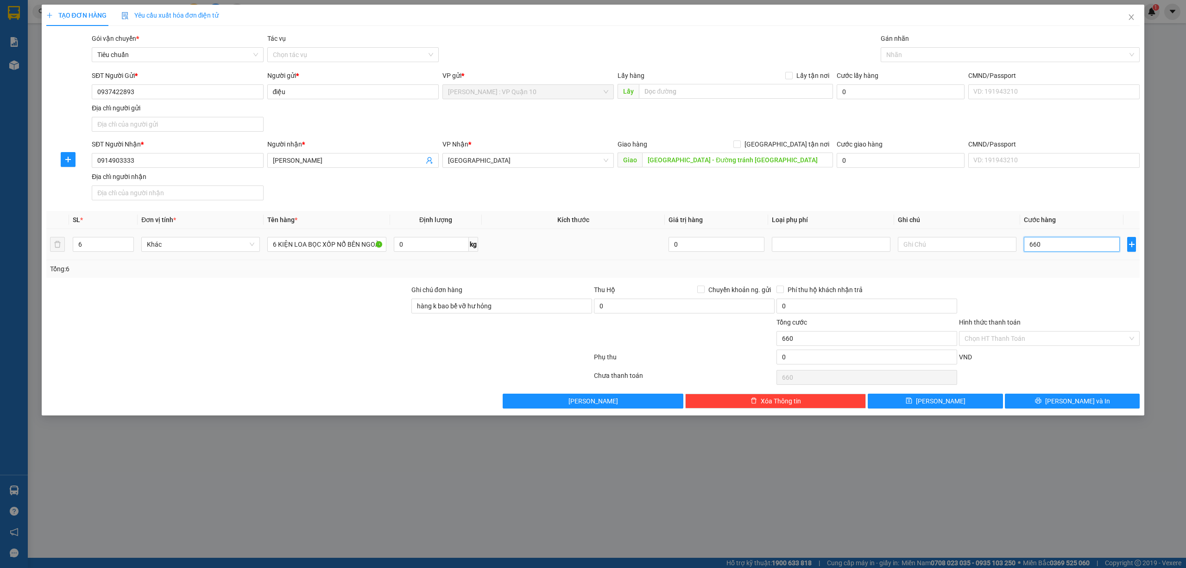
type input "6.600"
type input "66.000"
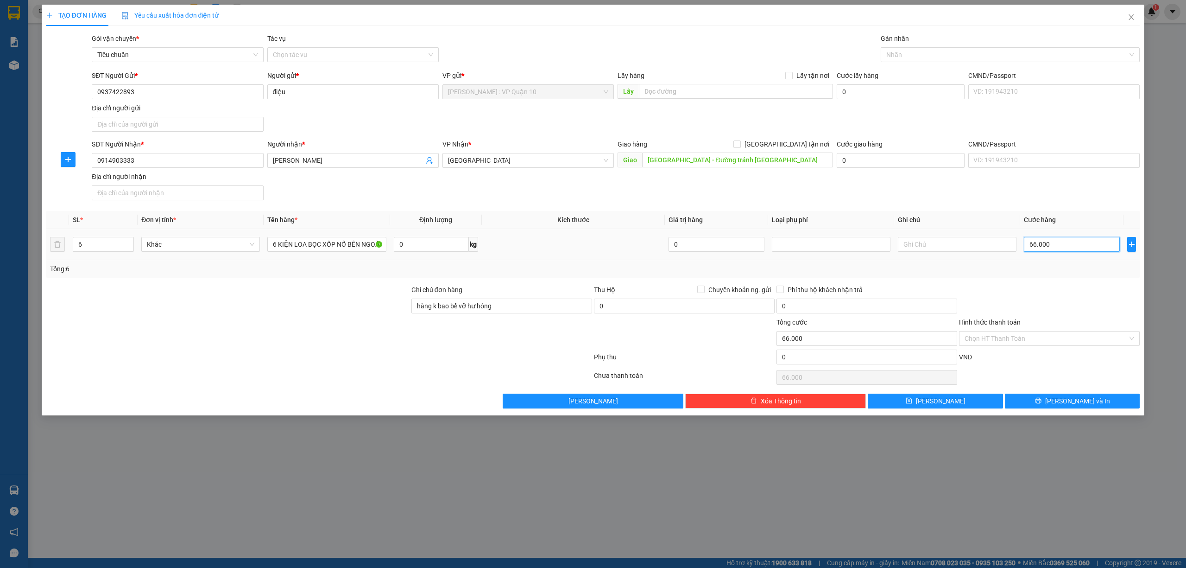
type input "660.000"
click at [1066, 403] on span "Lưu và In" at bounding box center [1077, 401] width 65 height 10
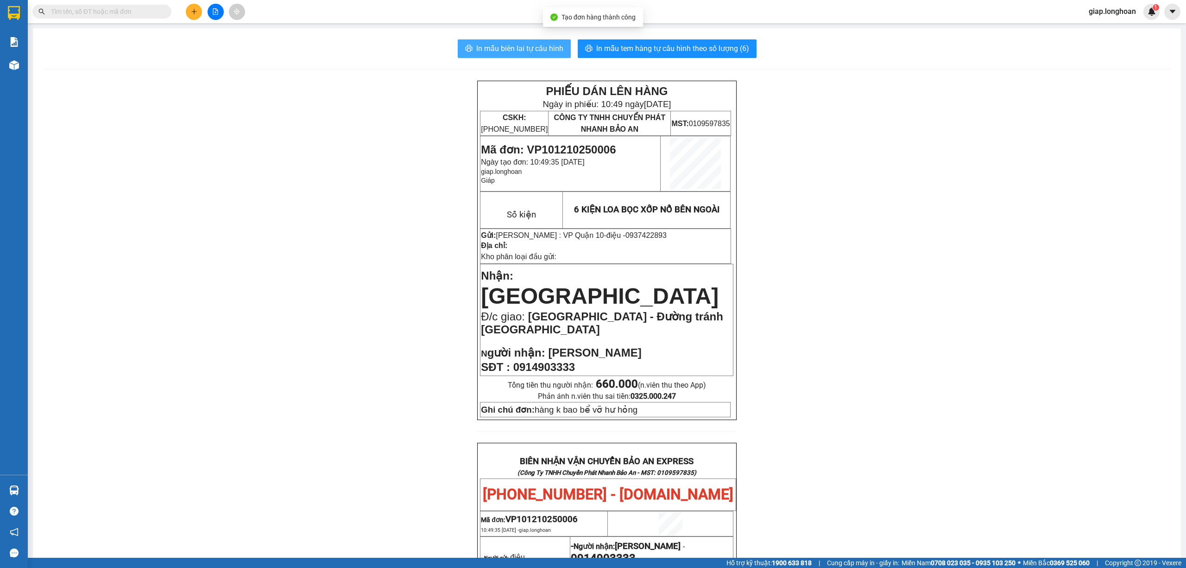
click at [527, 51] on span "In mẫu biên lai tự cấu hình" at bounding box center [519, 49] width 87 height 12
click at [663, 47] on span "In mẫu tem hàng tự cấu hình theo số lượng (6)" at bounding box center [672, 49] width 153 height 12
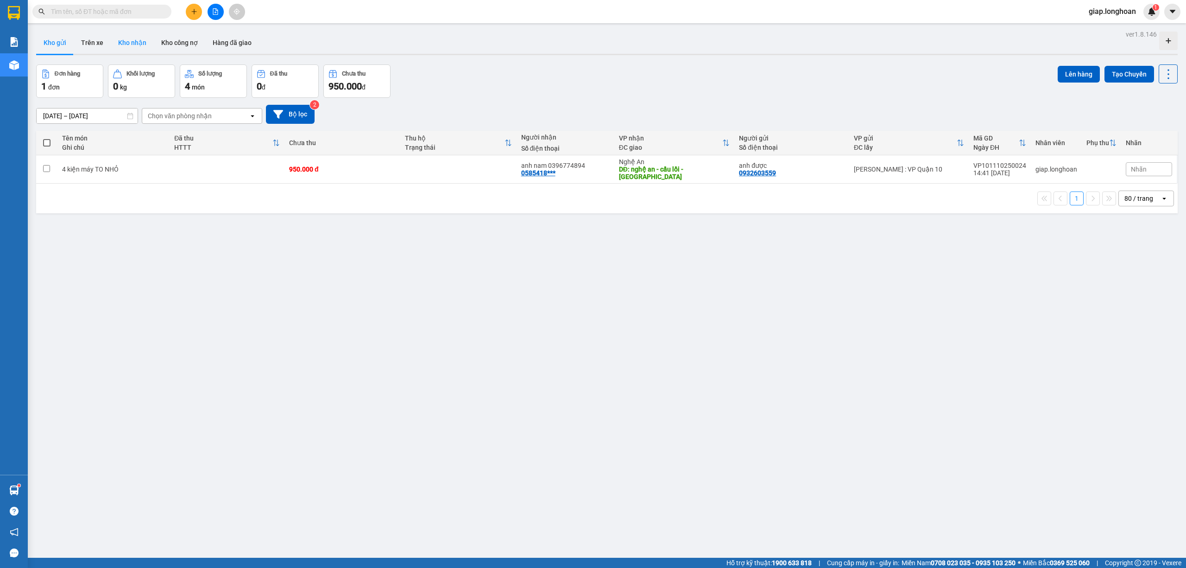
drag, startPoint x: 130, startPoint y: 44, endPoint x: 76, endPoint y: 49, distance: 53.6
click at [129, 44] on button "Kho nhận" at bounding box center [132, 43] width 43 height 22
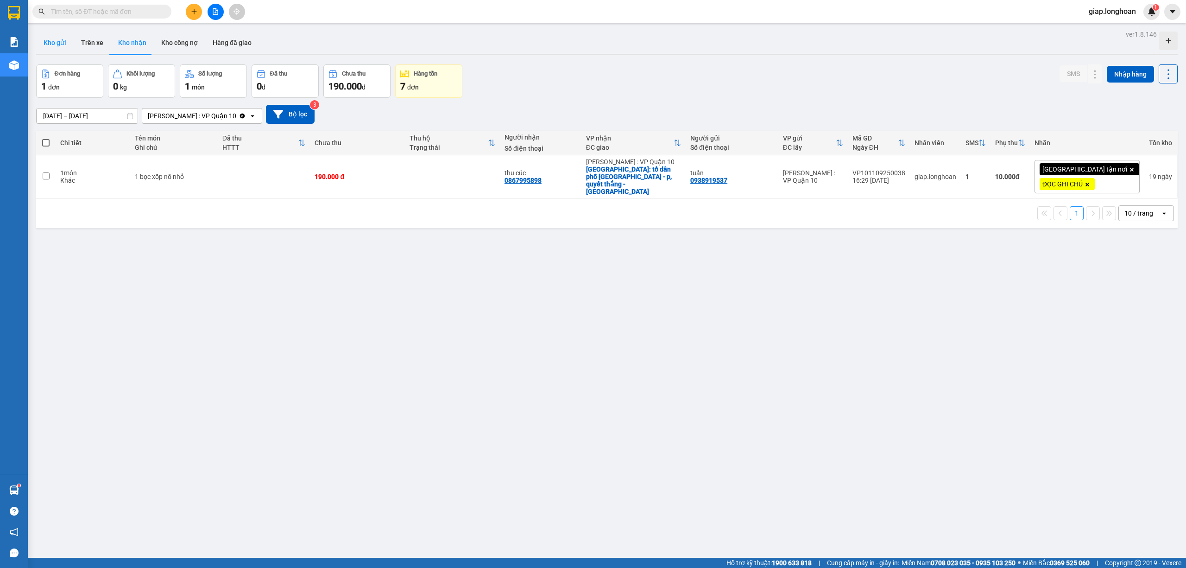
click at [57, 47] on button "Kho gửi" at bounding box center [55, 43] width 38 height 22
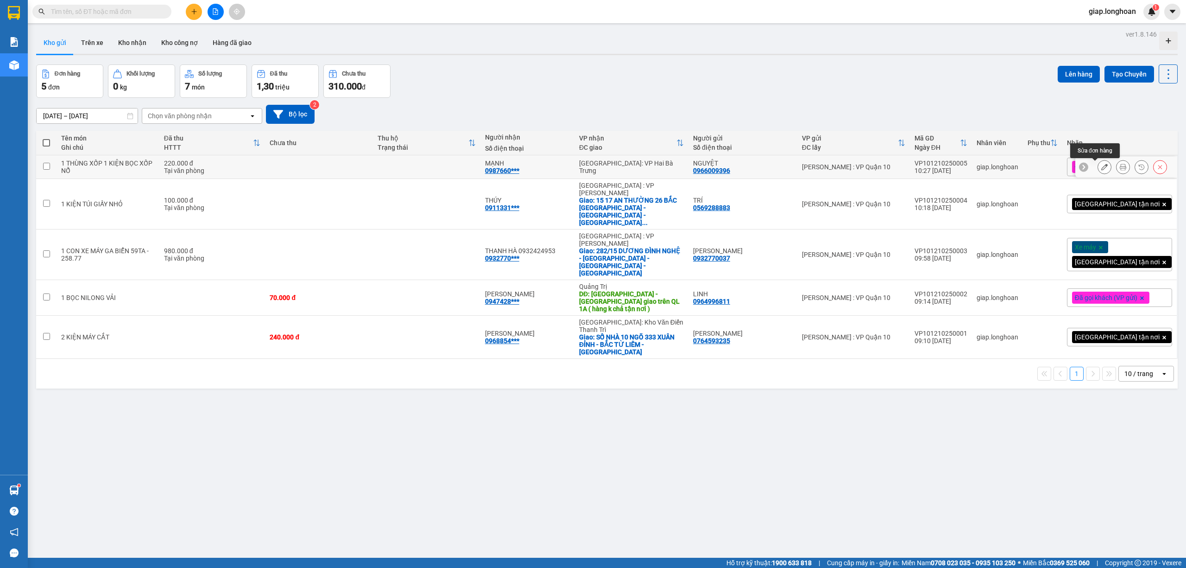
click at [1101, 167] on icon at bounding box center [1104, 167] width 6 height 6
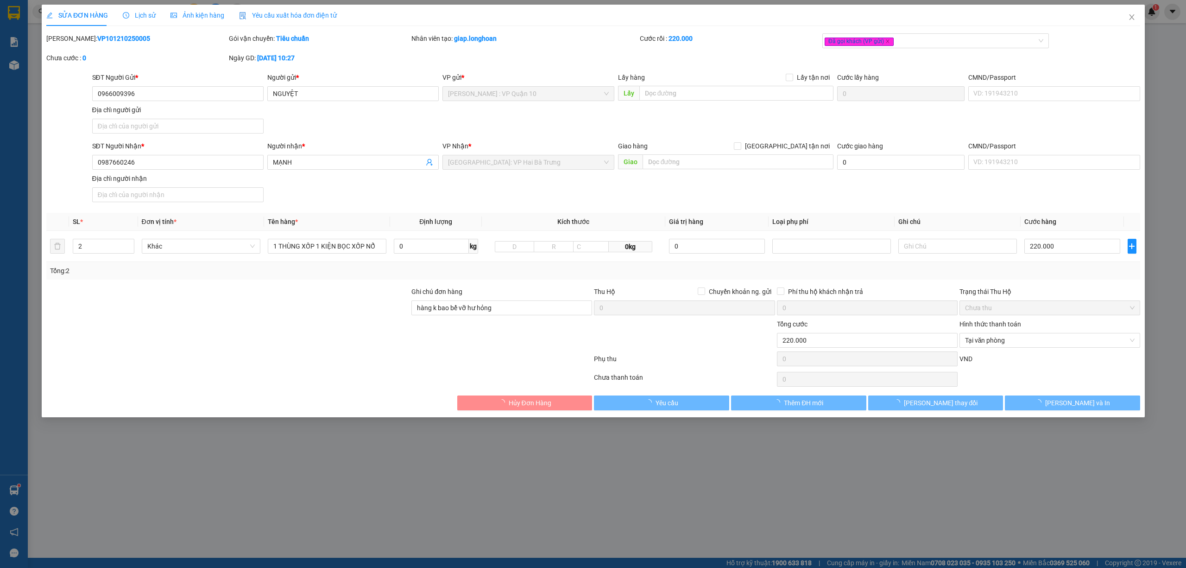
type input "0966009396"
type input "NGUYỆT"
type input "0987660246"
type input "MẠNH"
type input "hàng k bao bể vỡ hư hỏng"
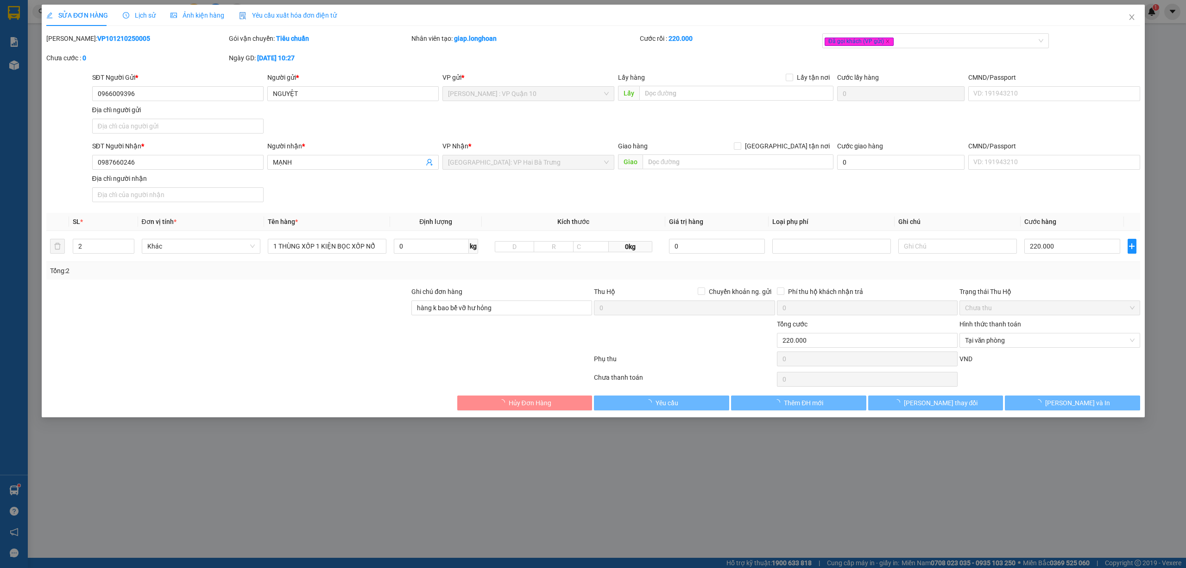
type input "0"
type input "220.000"
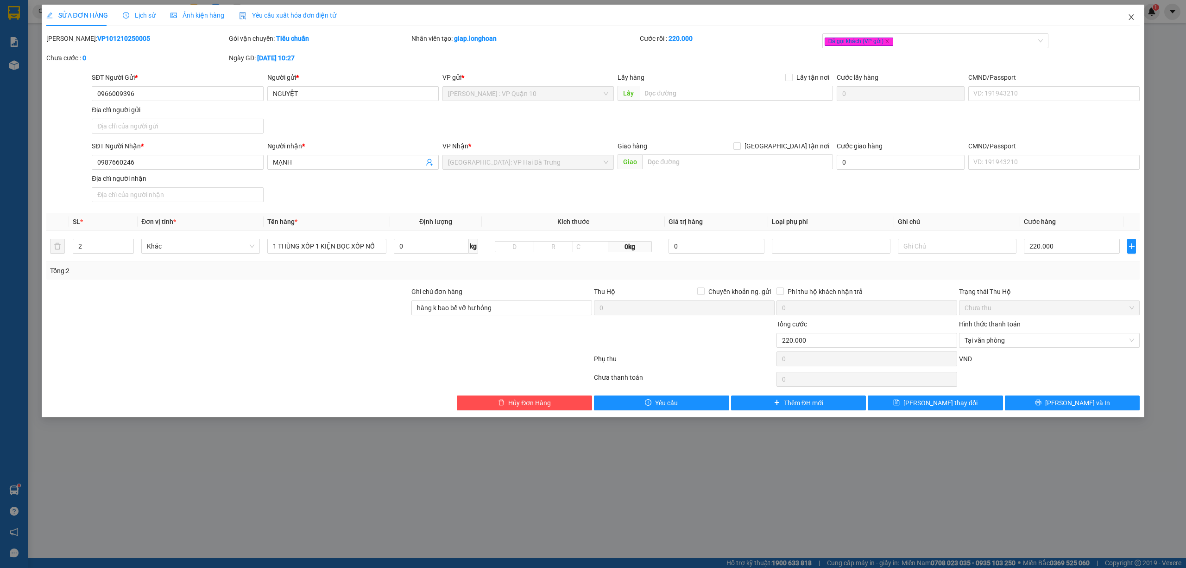
click at [1128, 19] on icon "close" at bounding box center [1131, 16] width 7 height 7
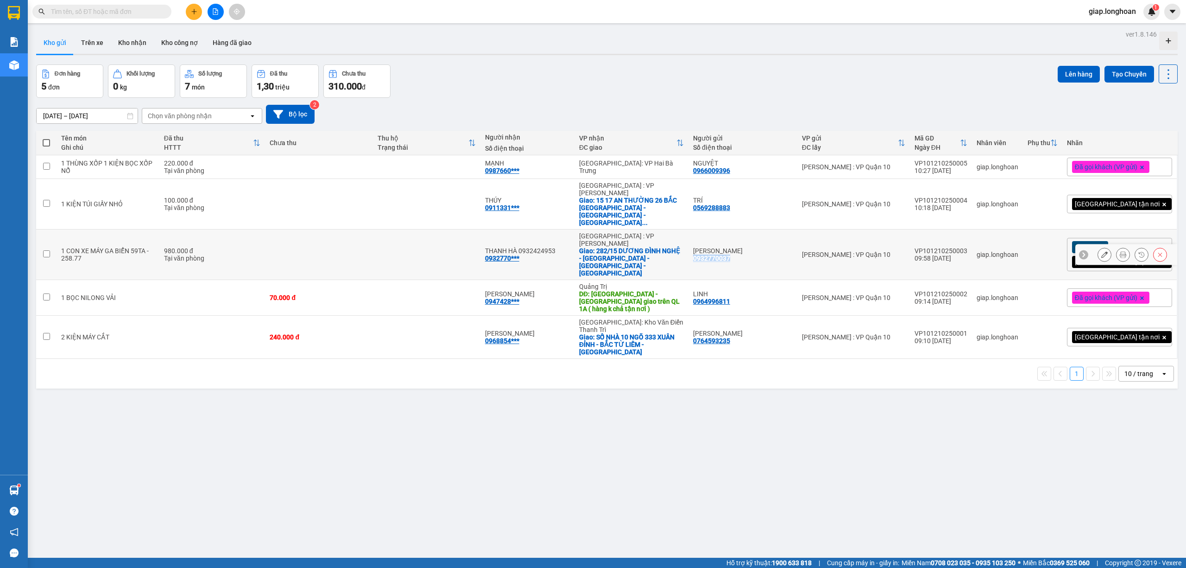
drag, startPoint x: 742, startPoint y: 228, endPoint x: 707, endPoint y: 233, distance: 36.0
click at [707, 254] on div "0932770037" at bounding box center [711, 257] width 37 height 7
copy div "0932770037"
drag, startPoint x: 569, startPoint y: 222, endPoint x: 532, endPoint y: 227, distance: 37.4
click at [532, 247] on div "THANH HÀ 0932424953" at bounding box center [527, 250] width 85 height 7
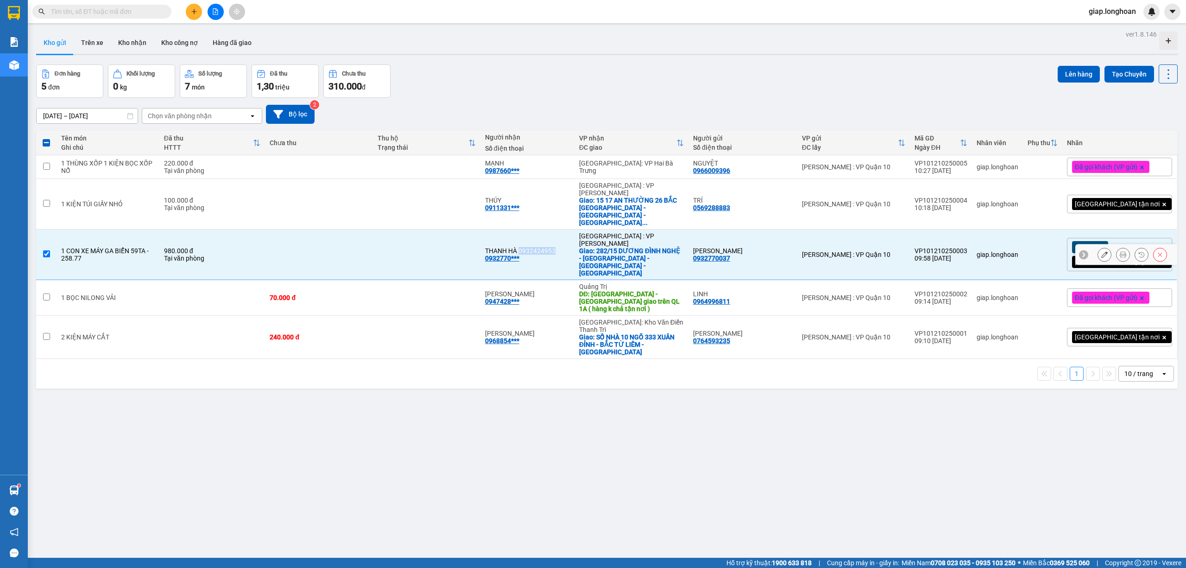
copy div "0932424953"
click at [436, 229] on td at bounding box center [427, 254] width 108 height 51
checkbox input "false"
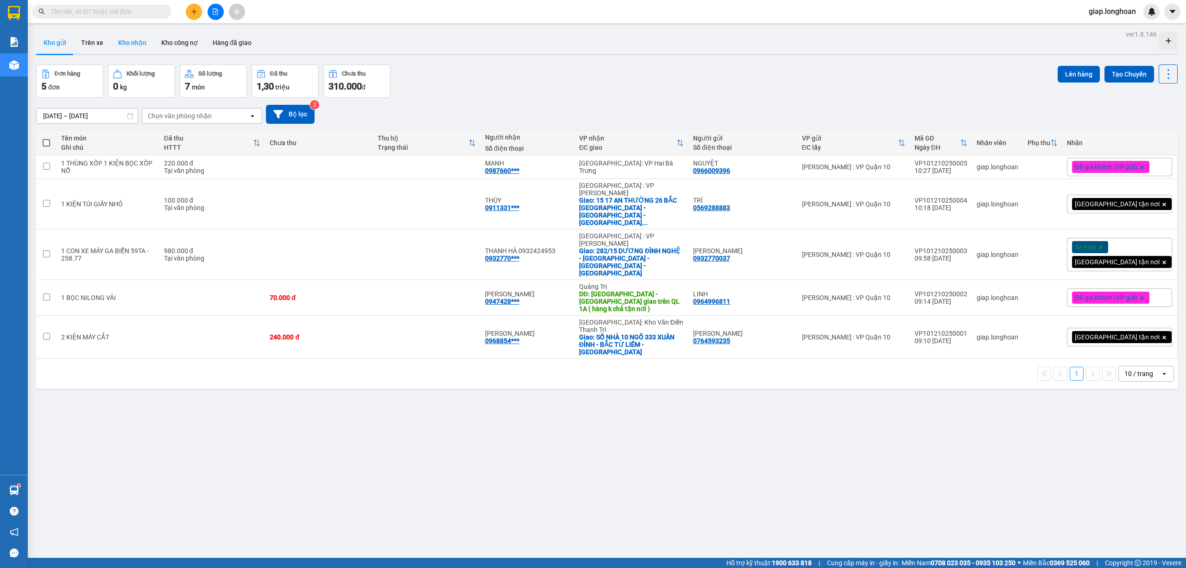
click at [135, 33] on button "Kho nhận" at bounding box center [132, 43] width 43 height 22
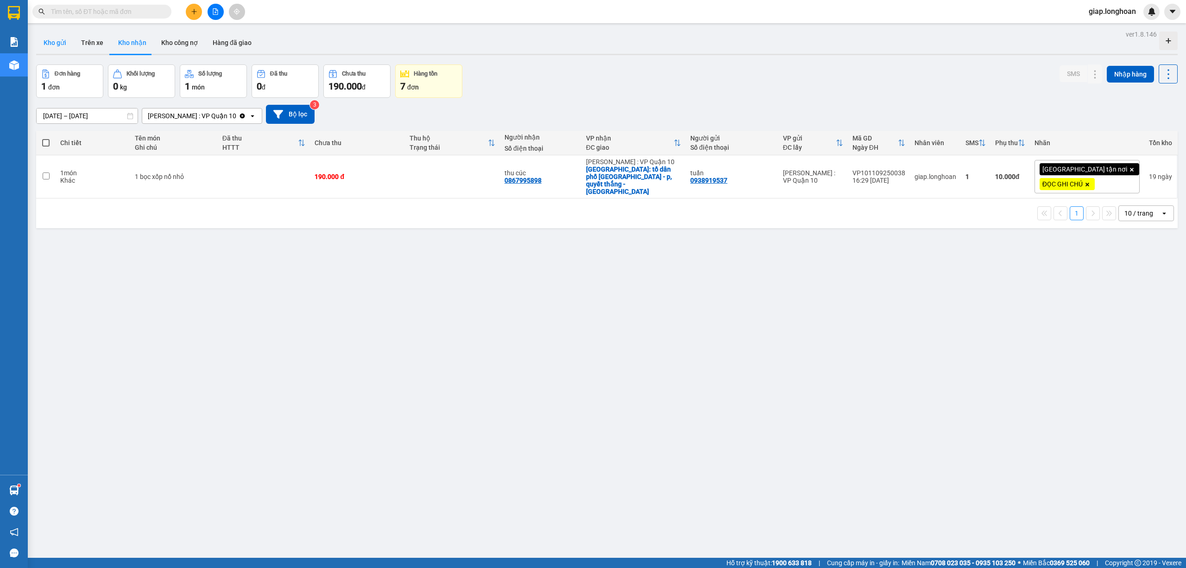
click at [57, 45] on button "Kho gửi" at bounding box center [55, 43] width 38 height 22
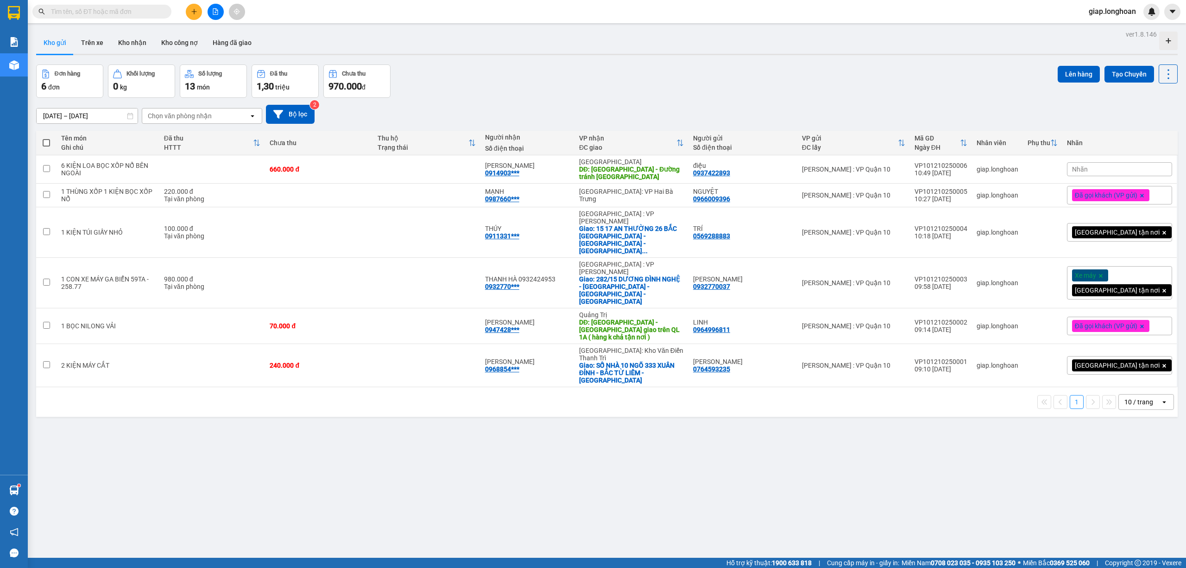
click at [1108, 167] on div "Nhãn" at bounding box center [1119, 169] width 105 height 14
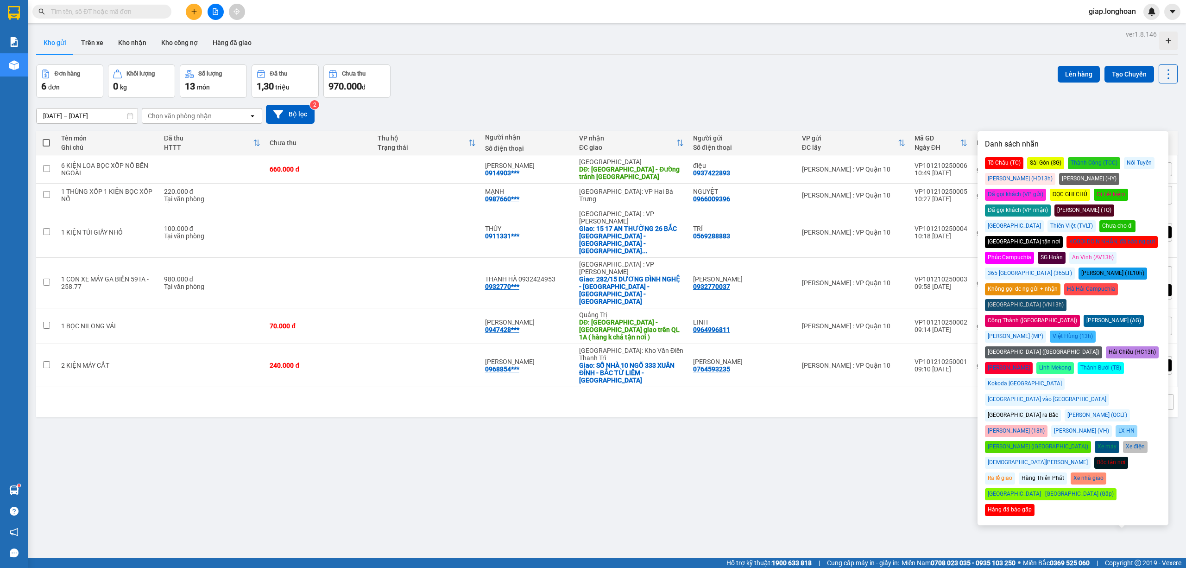
click at [1046, 189] on div "Đã gọi khách (VP gửi)" at bounding box center [1015, 195] width 61 height 12
click at [943, 107] on div "13/09/2025 – 12/10/2025 Press the down arrow key to interact with the calendar …" at bounding box center [607, 114] width 1142 height 19
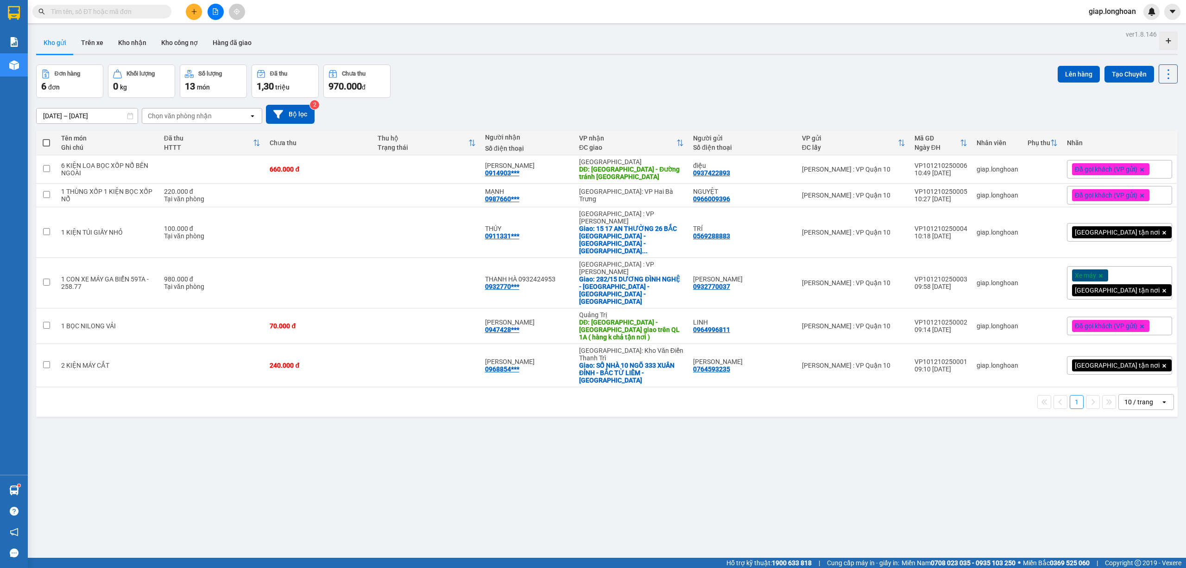
click at [798, 447] on div "ver 1.8.146 Kho gửi Trên xe Kho nhận Kho công nợ Hàng đã giao Đơn hàng 6 đơn Kh…" at bounding box center [606, 312] width 1149 height 568
